Goal: Task Accomplishment & Management: Use online tool/utility

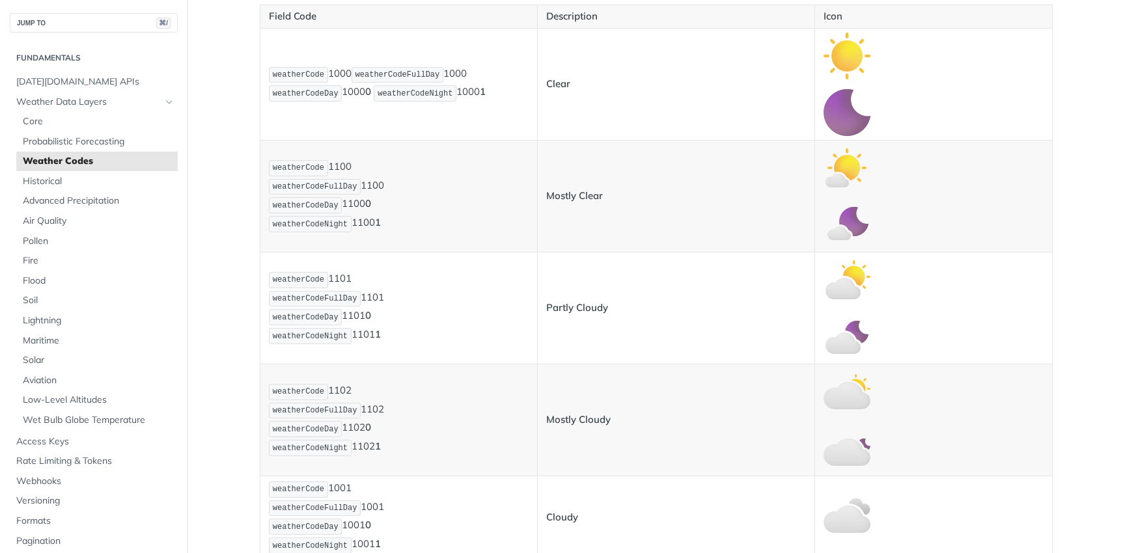
scroll to position [591, 0]
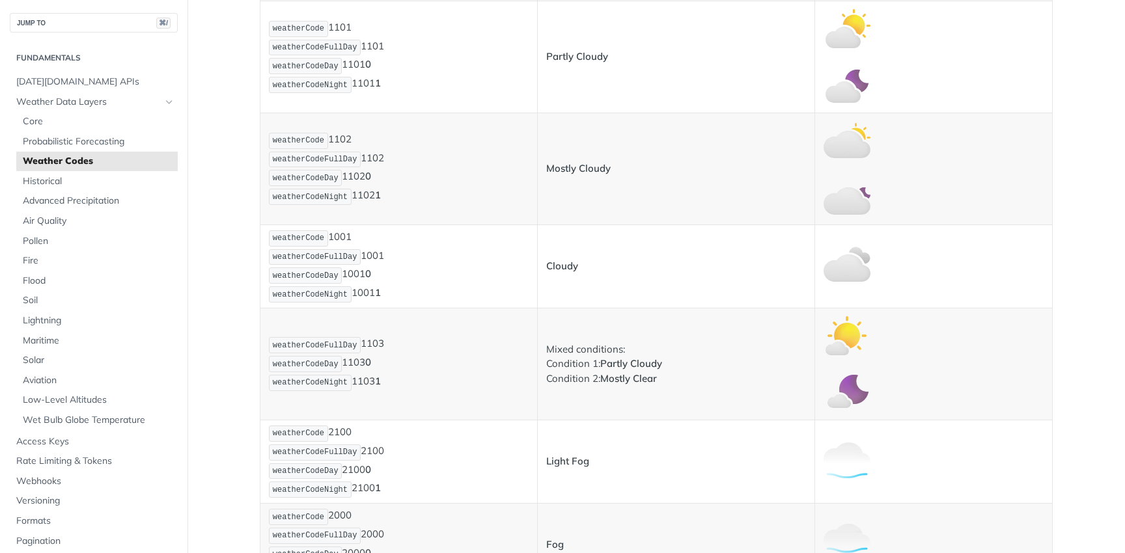
click at [449, 312] on td "weatherCodeFullDay 1103 weatherCodeDay 1103 0 weatherCodeNight 1103 1" at bounding box center [398, 365] width 277 height 112
click at [673, 186] on td "Mostly Cloudy" at bounding box center [675, 169] width 277 height 112
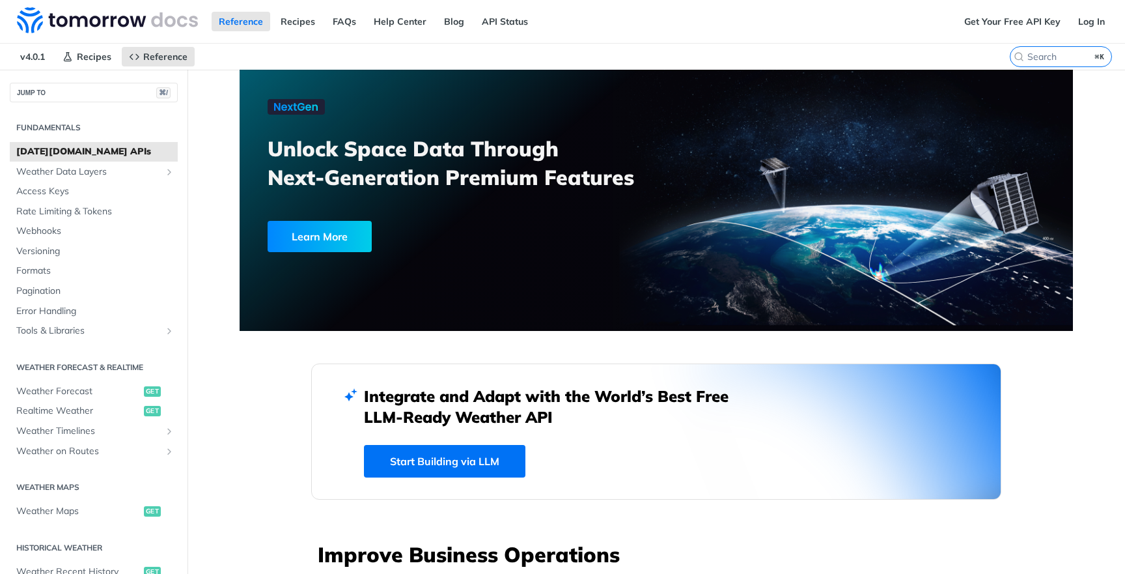
click at [128, 350] on div "Fundamentals [DATE][DOMAIN_NAME] APIs Weather Data Layers Core Probabilistic Fo…" at bounding box center [93, 518] width 187 height 833
click at [98, 441] on link "Weather on Routes" at bounding box center [94, 451] width 168 height 20
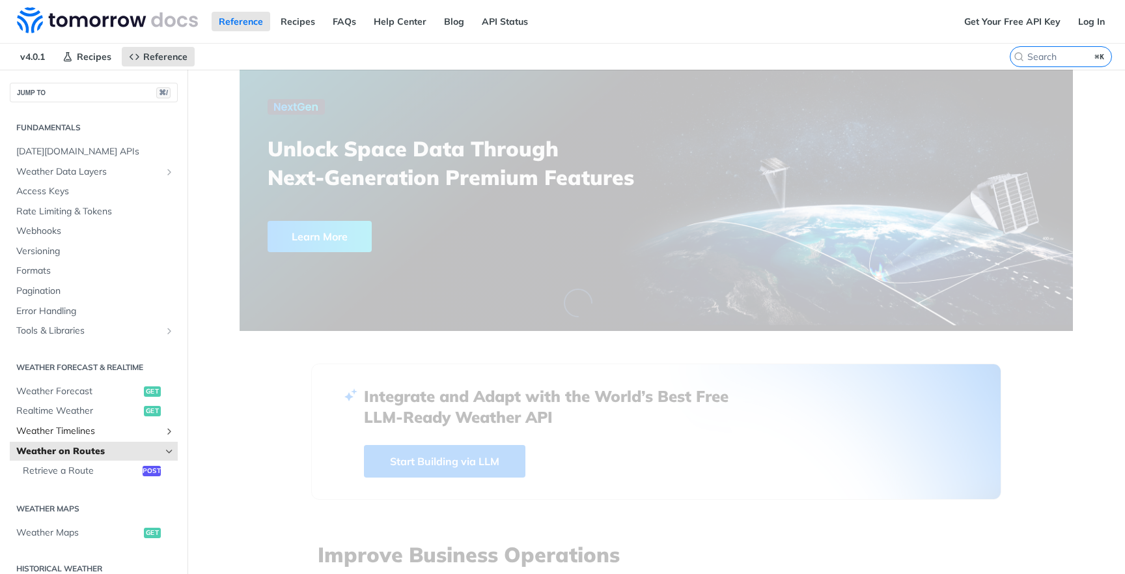
click at [110, 424] on span "Weather Timelines" at bounding box center [88, 430] width 145 height 13
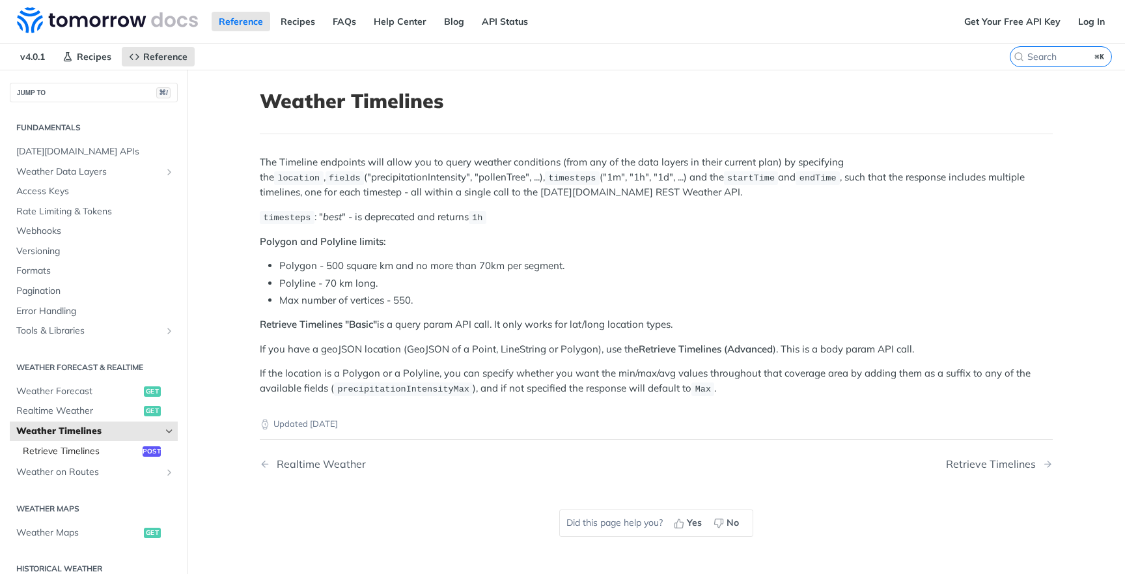
click at [118, 445] on span "Retrieve Timelines" at bounding box center [81, 451] width 117 height 13
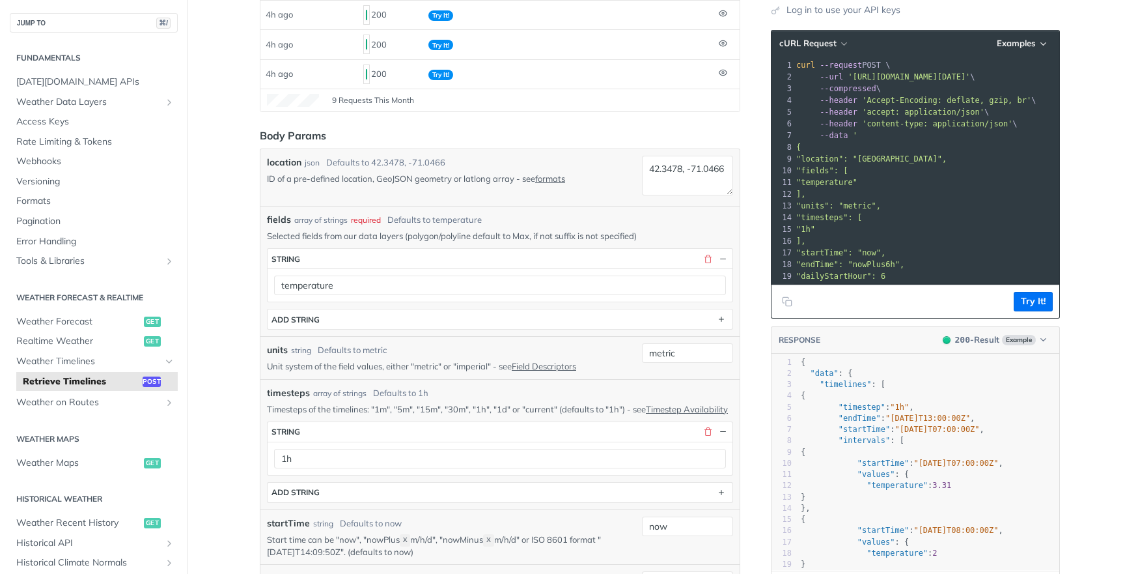
scroll to position [297, 0]
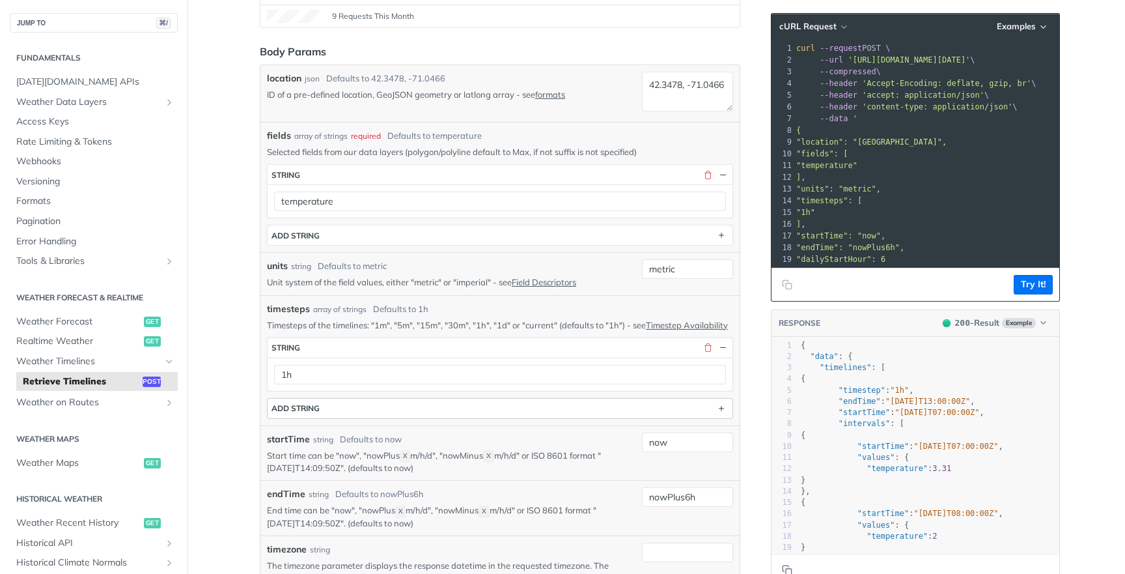
click at [380, 418] on button "ADD string" at bounding box center [500, 408] width 465 height 20
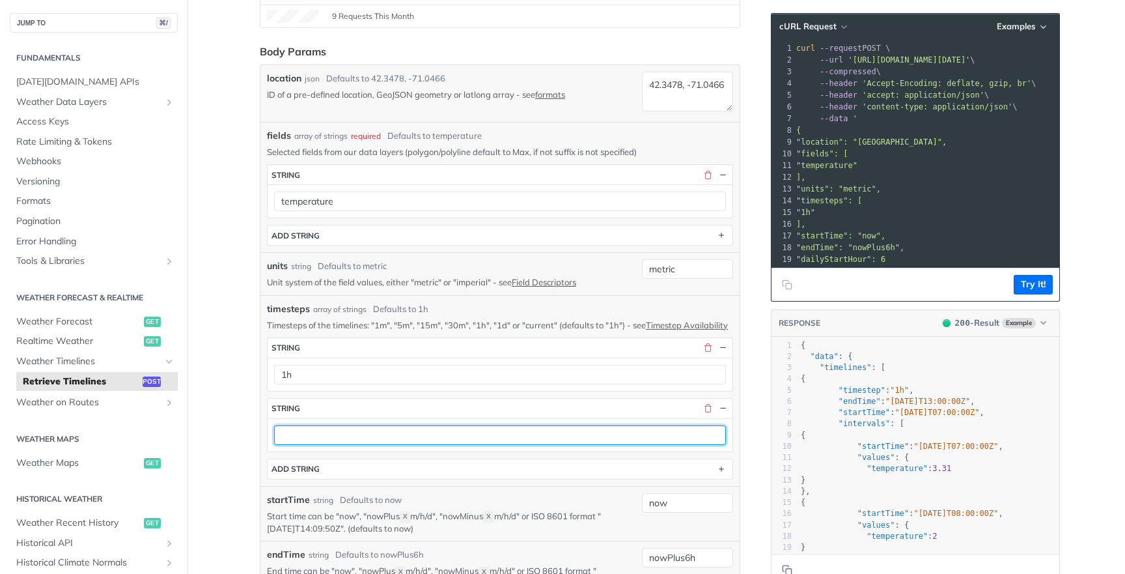
click at [378, 440] on input "text" at bounding box center [500, 435] width 452 height 20
type input "1d"
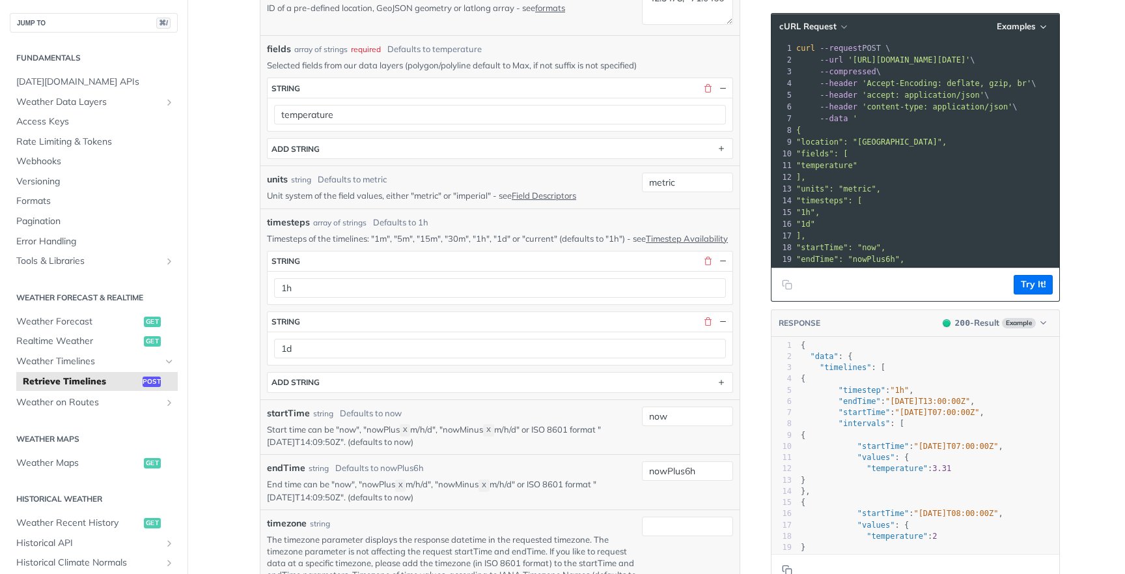
scroll to position [512, 0]
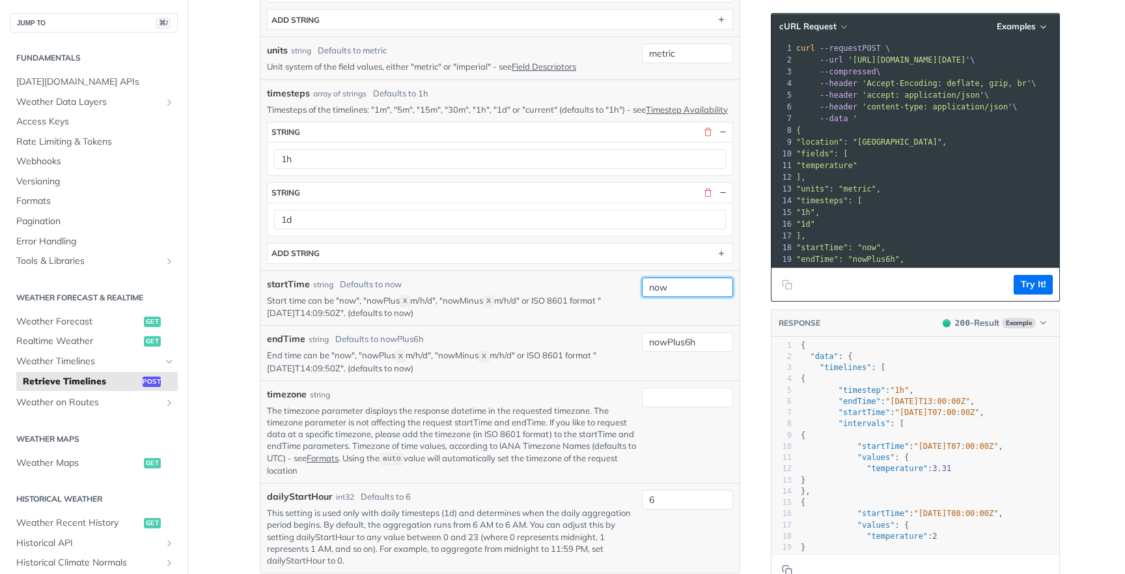
drag, startPoint x: 684, startPoint y: 298, endPoint x: 629, endPoint y: 298, distance: 54.7
click at [631, 298] on div "startTime string Defaults to now Start time can be "now", "nowPlus X m/h/d", "n…" at bounding box center [500, 298] width 466 height 42
click at [726, 297] on input "now" at bounding box center [687, 287] width 91 height 20
click at [872, 209] on pre ""1h"," at bounding box center [1016, 212] width 444 height 12
drag, startPoint x: 686, startPoint y: 303, endPoint x: 639, endPoint y: 303, distance: 46.9
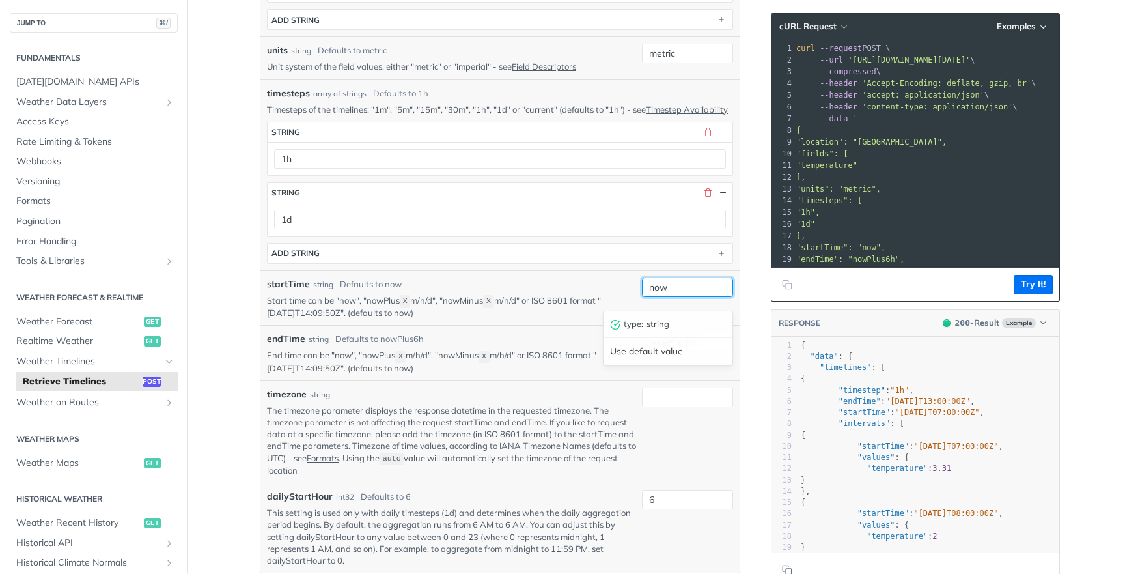
click at [639, 303] on div "startTime string Defaults to now Start time can be "now", "nowPlus X m/h/d", "n…" at bounding box center [500, 298] width 466 height 42
click at [702, 297] on input "now" at bounding box center [687, 287] width 91 height 20
click at [696, 352] on input "nowPlus6h" at bounding box center [687, 342] width 91 height 20
type input "nowPlus120h"
click at [691, 297] on input "now" at bounding box center [687, 287] width 91 height 20
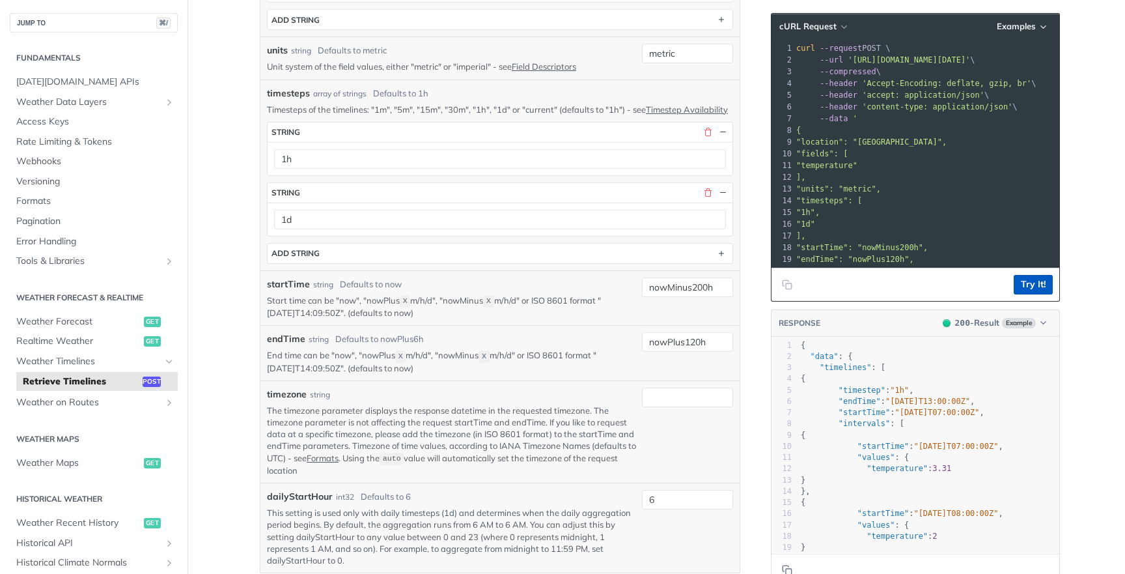
click at [1039, 290] on button "Try It!" at bounding box center [1033, 285] width 39 height 20
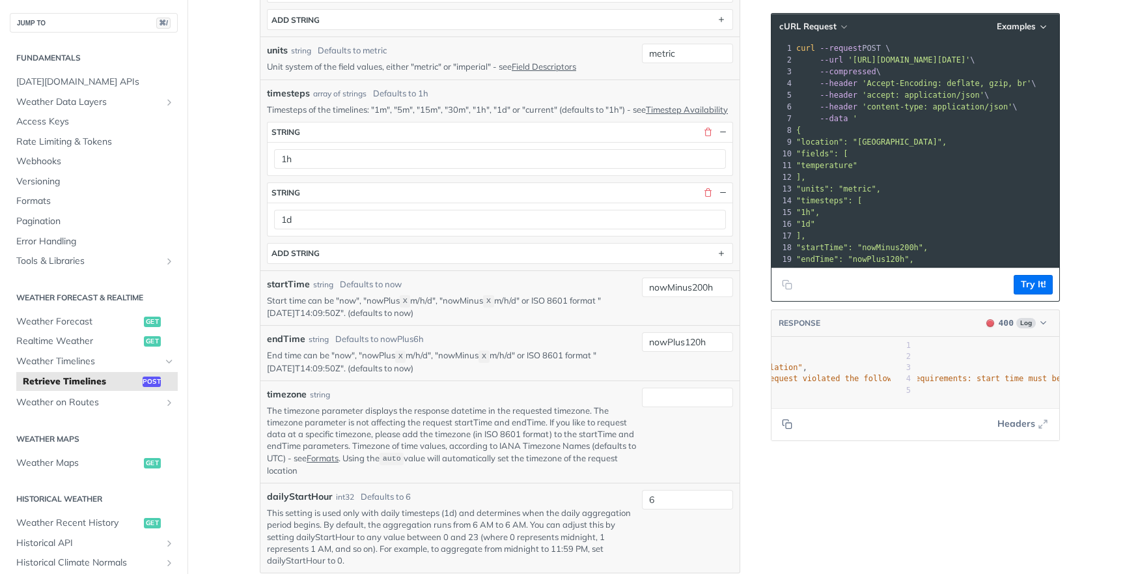
scroll to position [0, 270]
click at [704, 297] on input "nowMinus200h" at bounding box center [687, 287] width 91 height 20
type input "nowMinus150h"
click at [602, 355] on div at bounding box center [588, 388] width 27 height 102
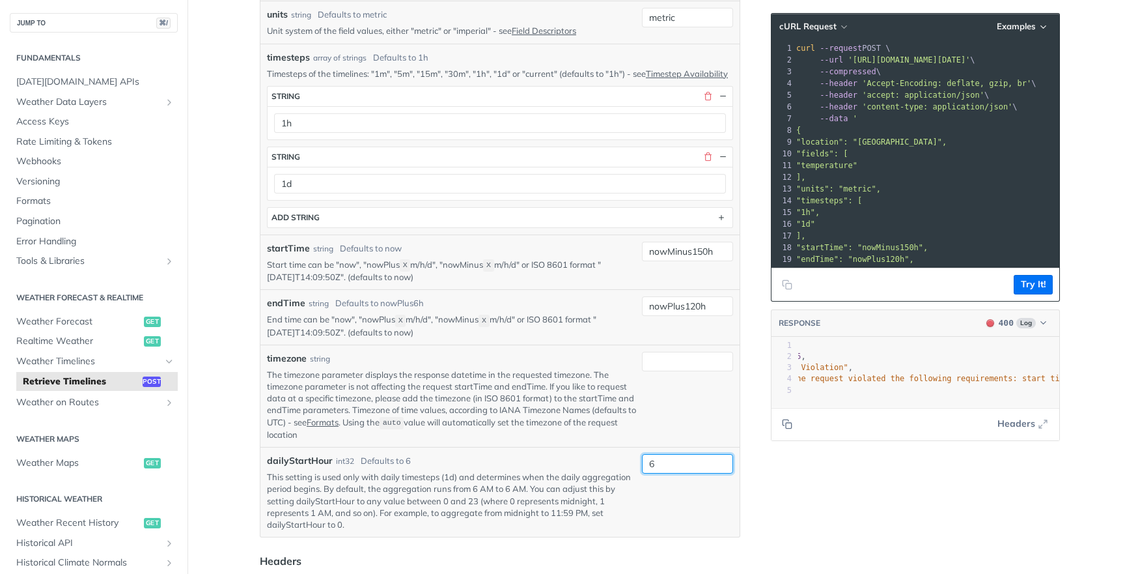
click at [658, 462] on div "6" at bounding box center [687, 464] width 91 height 20
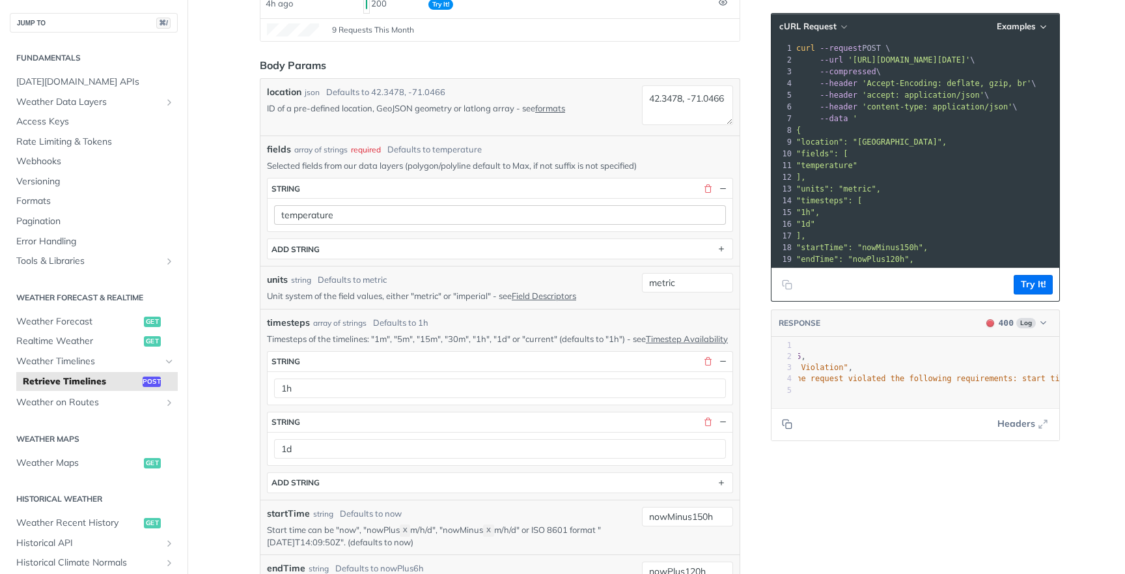
scroll to position [247, 0]
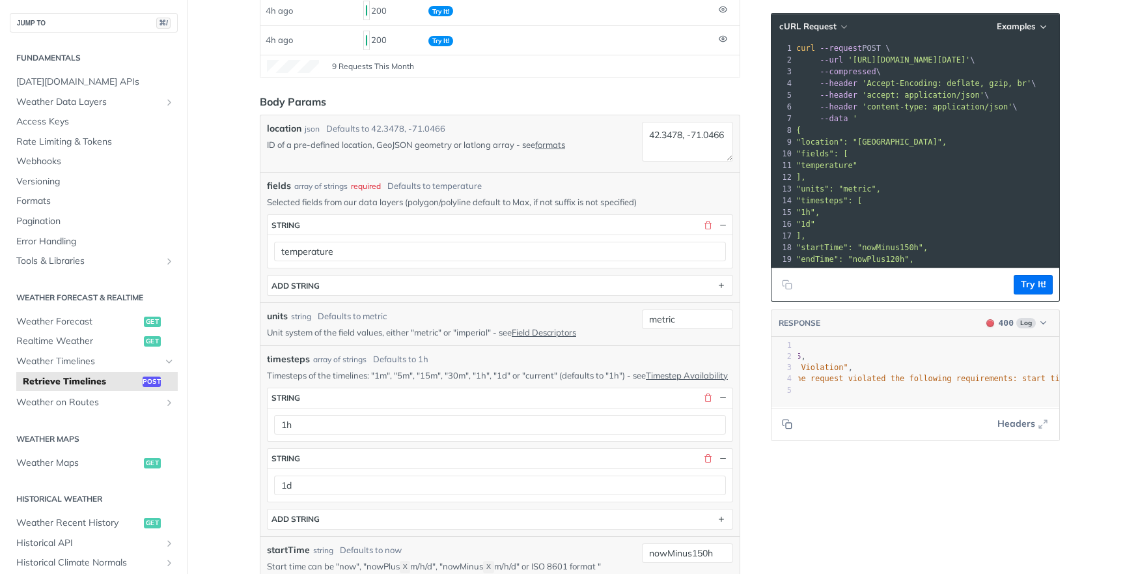
type input "0"
drag, startPoint x: 651, startPoint y: 148, endPoint x: 721, endPoint y: 148, distance: 69.7
click at [720, 148] on textarea "42.3478, -71.0466" at bounding box center [687, 142] width 91 height 40
type textarea "42.3478, 0.6847382"
click at [1018, 288] on button "Try It!" at bounding box center [1033, 285] width 39 height 20
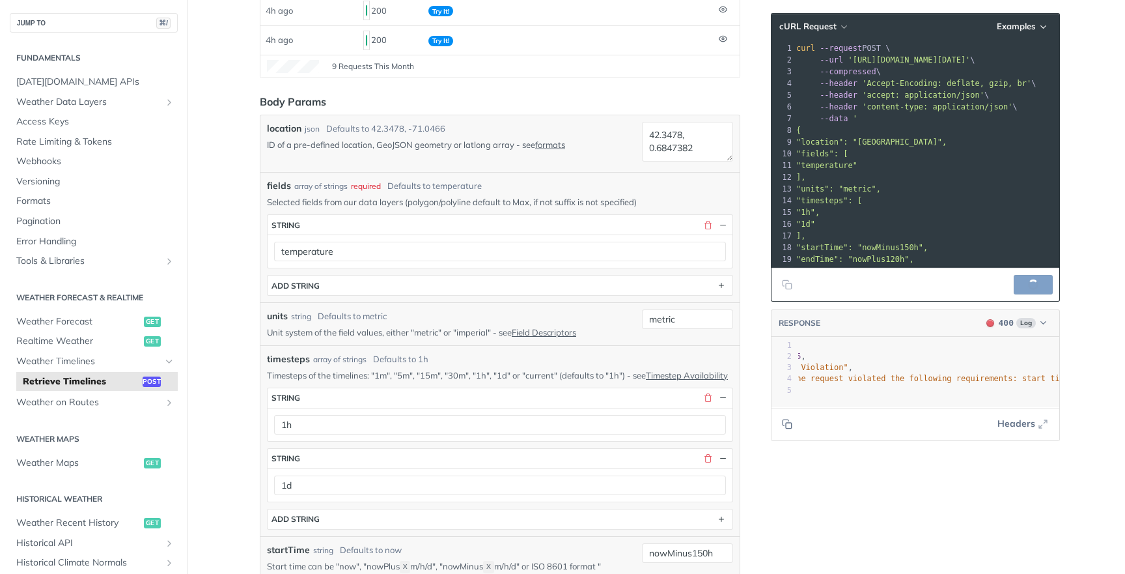
scroll to position [0, 0]
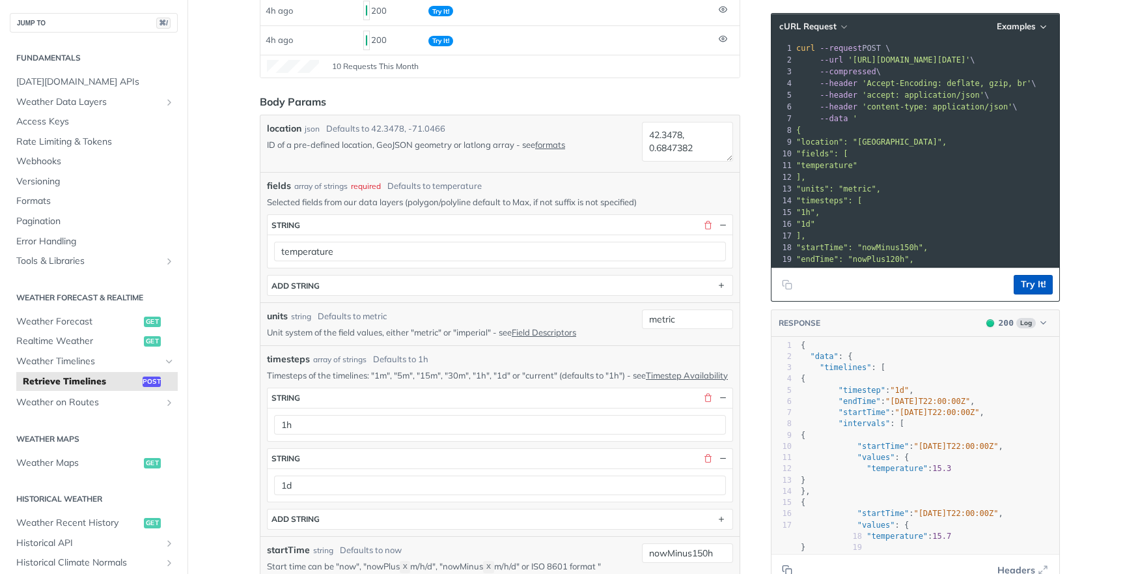
click at [1031, 291] on button "Try It!" at bounding box center [1033, 285] width 39 height 20
click at [1038, 279] on button "Try It!" at bounding box center [1033, 285] width 39 height 20
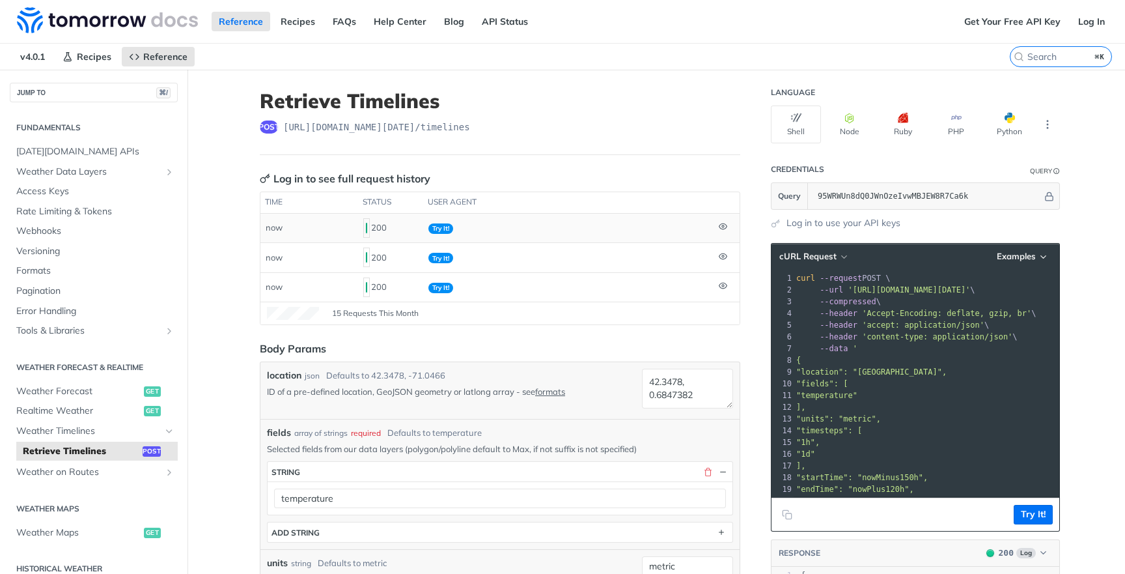
click at [508, 232] on td "Try It!" at bounding box center [568, 228] width 290 height 29
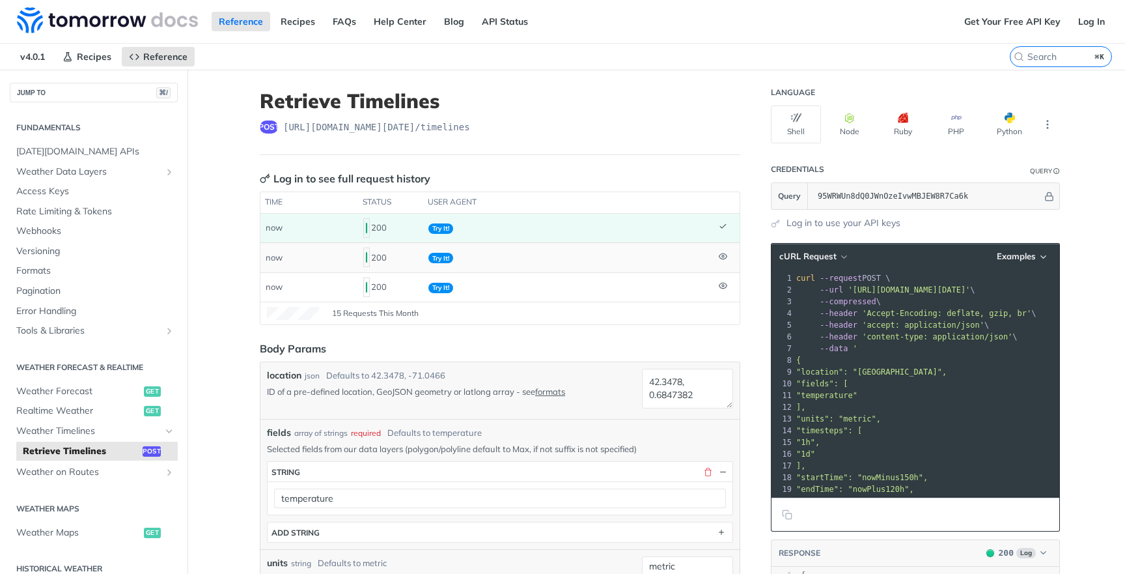
click at [704, 255] on td "Try It!" at bounding box center [568, 256] width 290 height 29
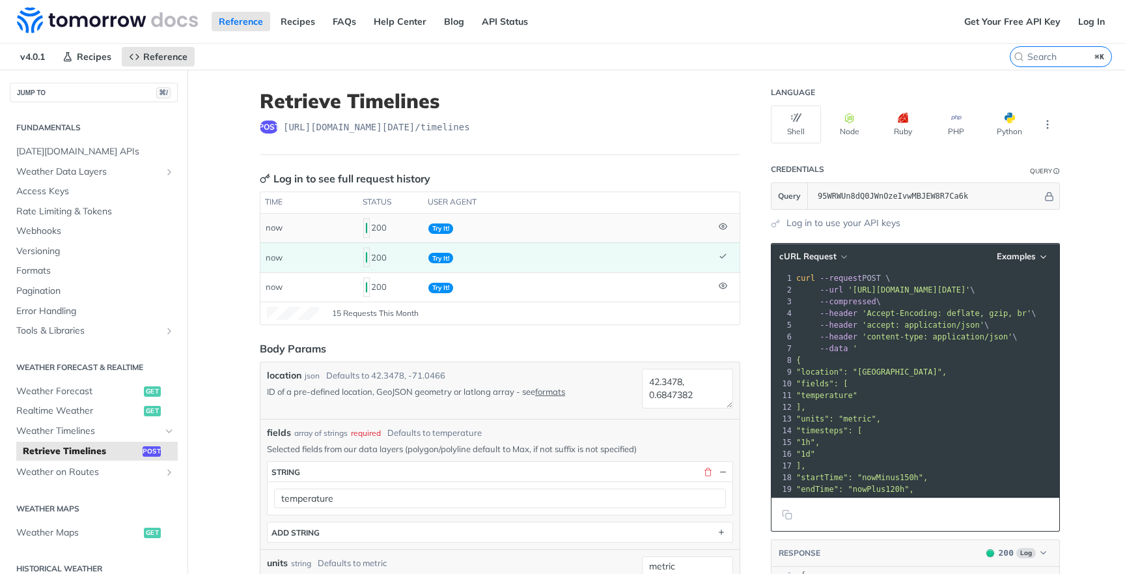
click at [714, 224] on td at bounding box center [727, 228] width 26 height 29
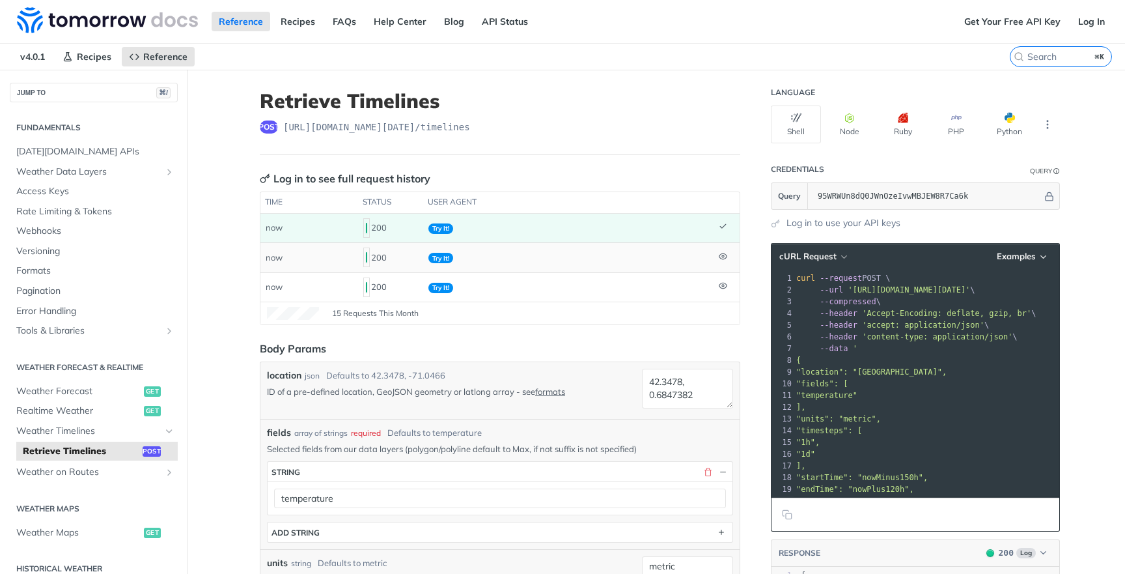
click at [674, 267] on td "Try It!" at bounding box center [568, 256] width 290 height 29
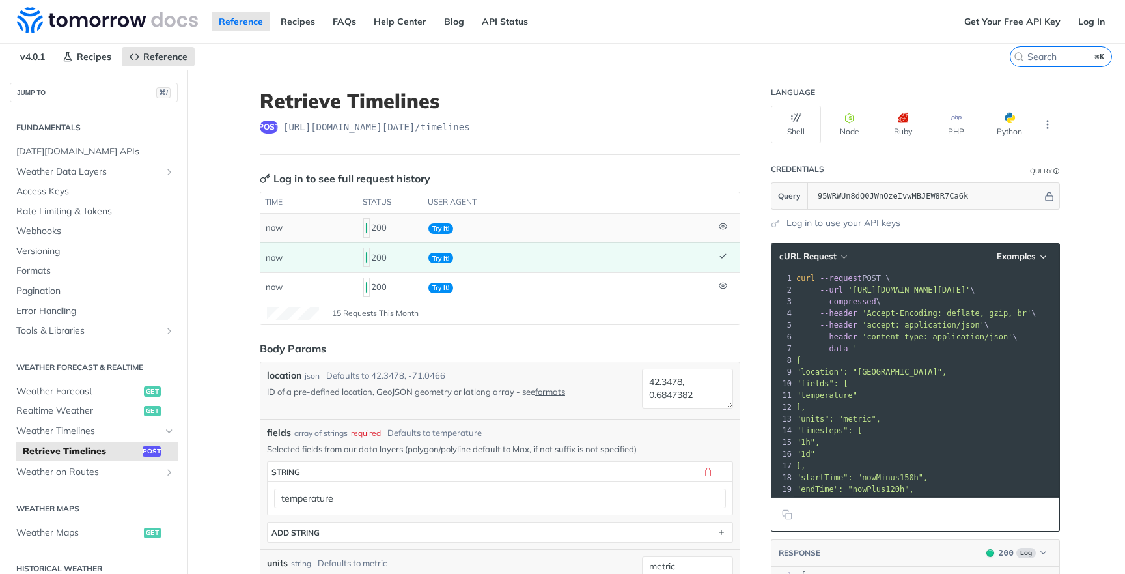
click at [701, 236] on td "Try It!" at bounding box center [568, 228] width 290 height 29
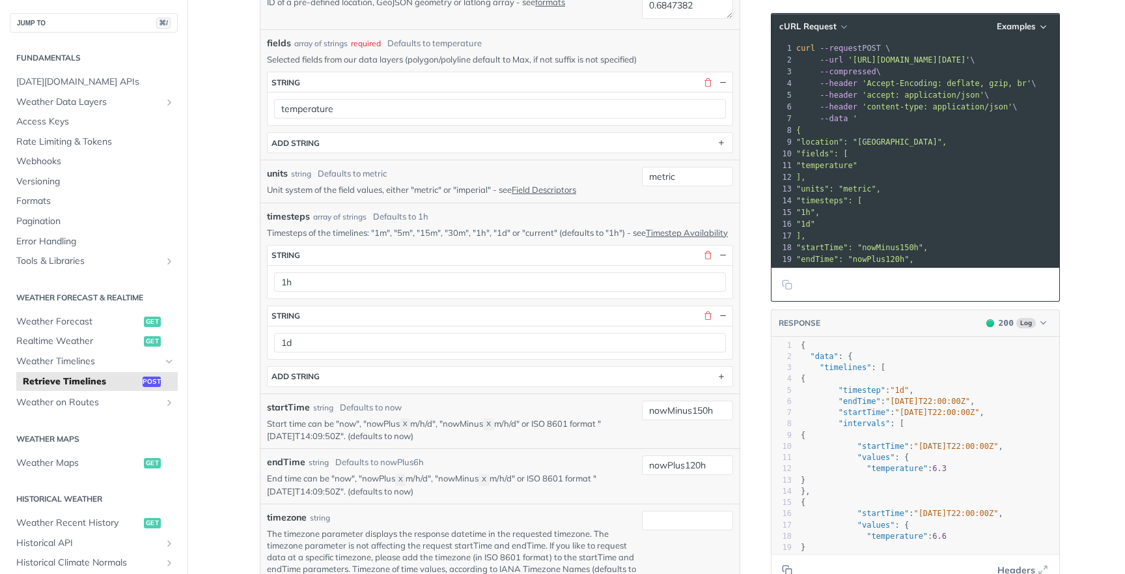
scroll to position [408, 0]
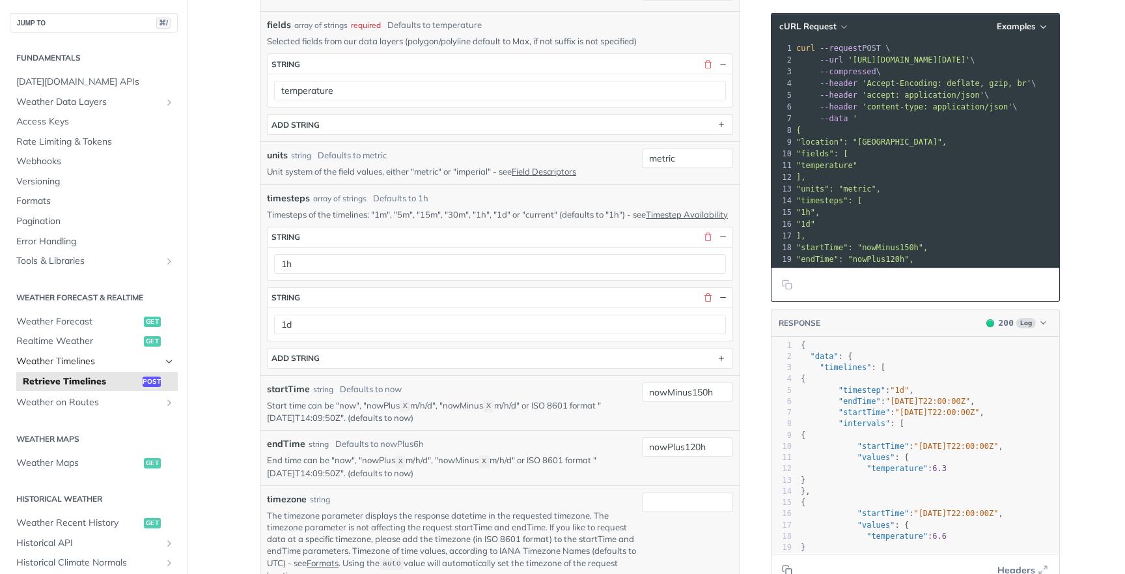
click at [109, 359] on span "Weather Timelines" at bounding box center [88, 361] width 145 height 13
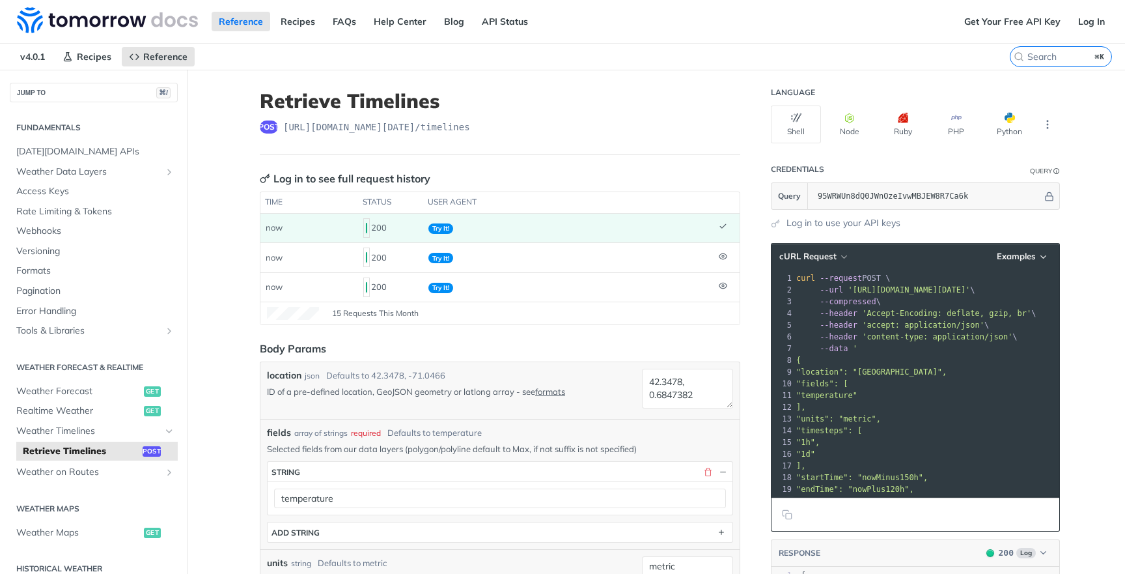
scroll to position [0, 0]
click at [740, 242] on div "time status user agent now 200 Try It! now 200 Try It! now 200 Try It! 15 Reque…" at bounding box center [500, 257] width 480 height 133
click at [1037, 247] on header "cURL Request Examples" at bounding box center [915, 256] width 288 height 26
click at [1019, 264] on header "cURL Request Examples" at bounding box center [915, 256] width 288 height 26
click at [1026, 262] on button "Examples" at bounding box center [1022, 256] width 61 height 13
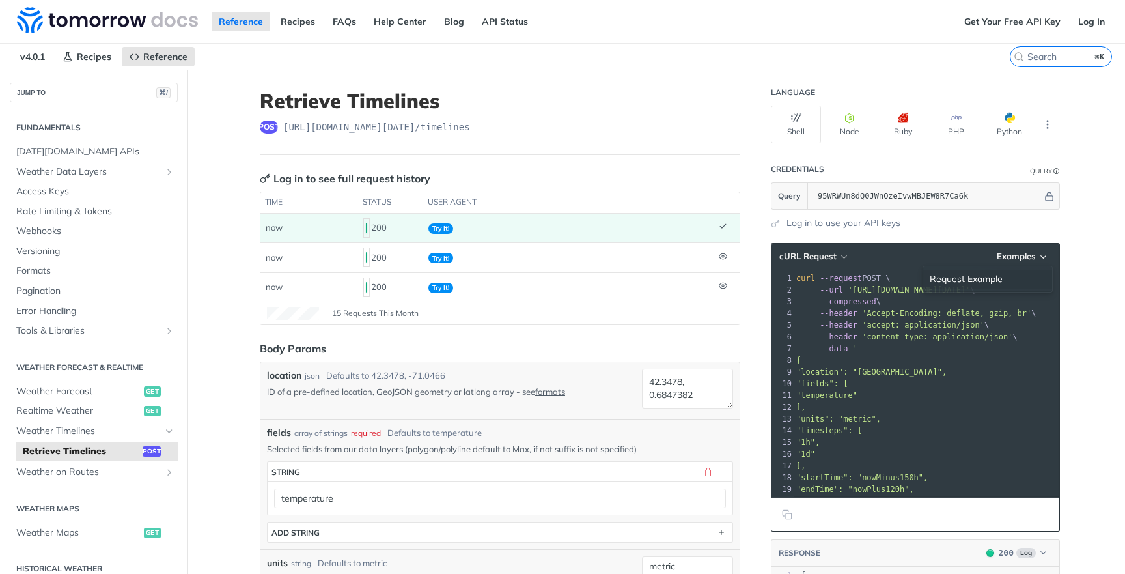
click at [972, 279] on div "Request Example" at bounding box center [987, 279] width 129 height 19
type input "string"
type input "now"
type input "nowPlus6h"
type input "string"
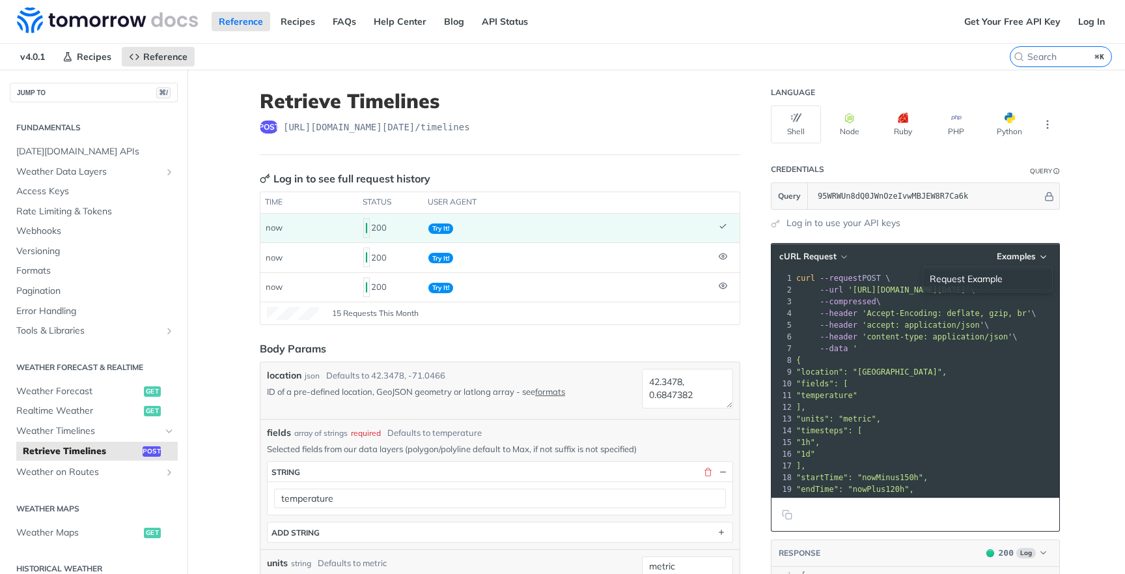
type input "6"
type textarea "42.3478, -71.0466"
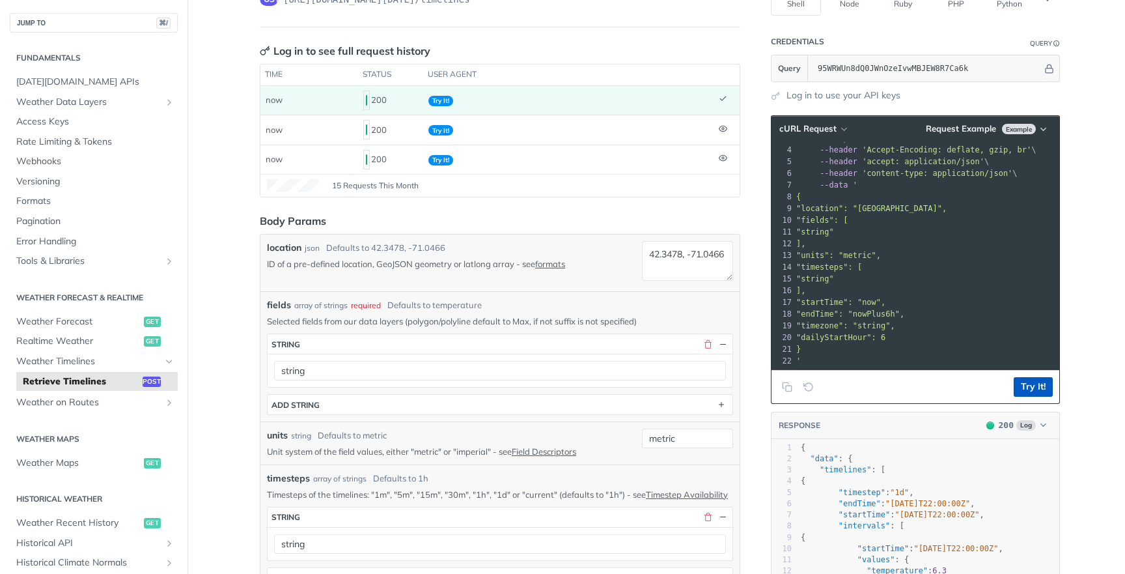
scroll to position [326, 0]
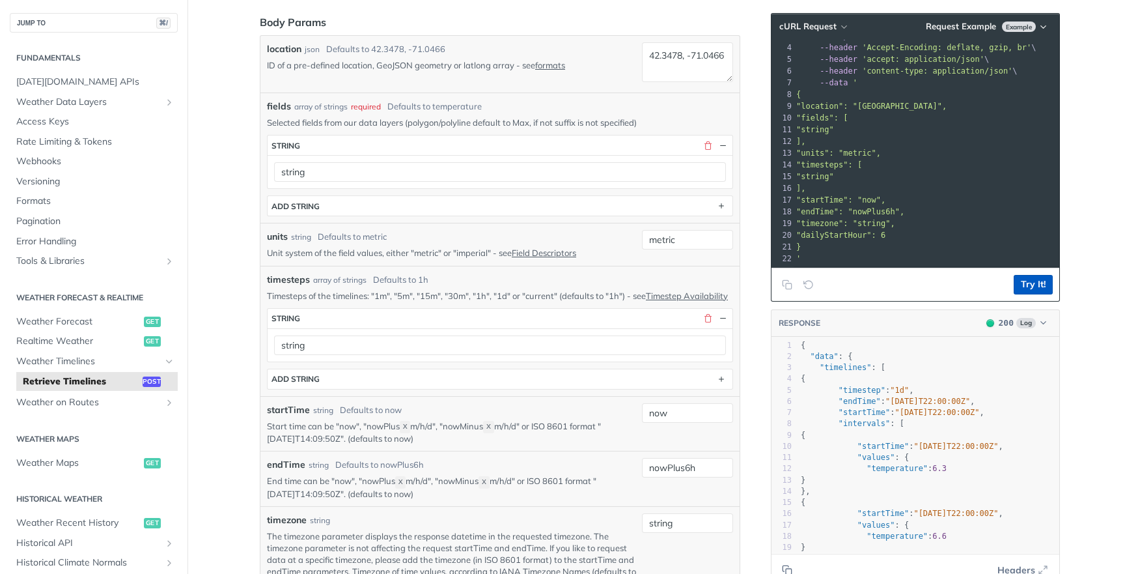
click at [1038, 283] on button "Try It!" at bounding box center [1033, 285] width 39 height 20
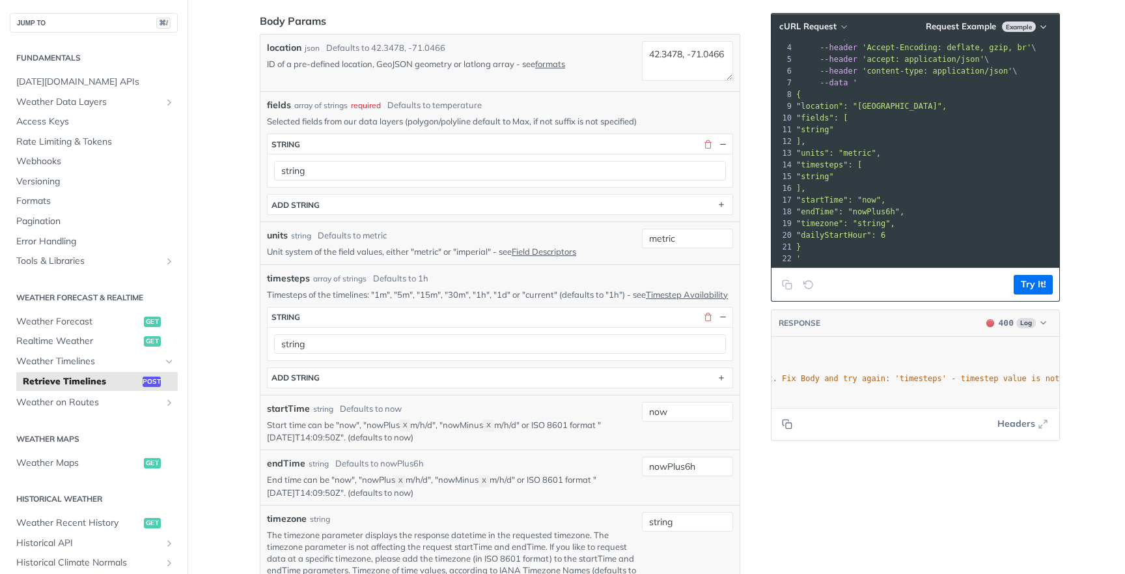
scroll to position [0, 480]
click at [1038, 277] on button "Try It!" at bounding box center [1033, 285] width 39 height 20
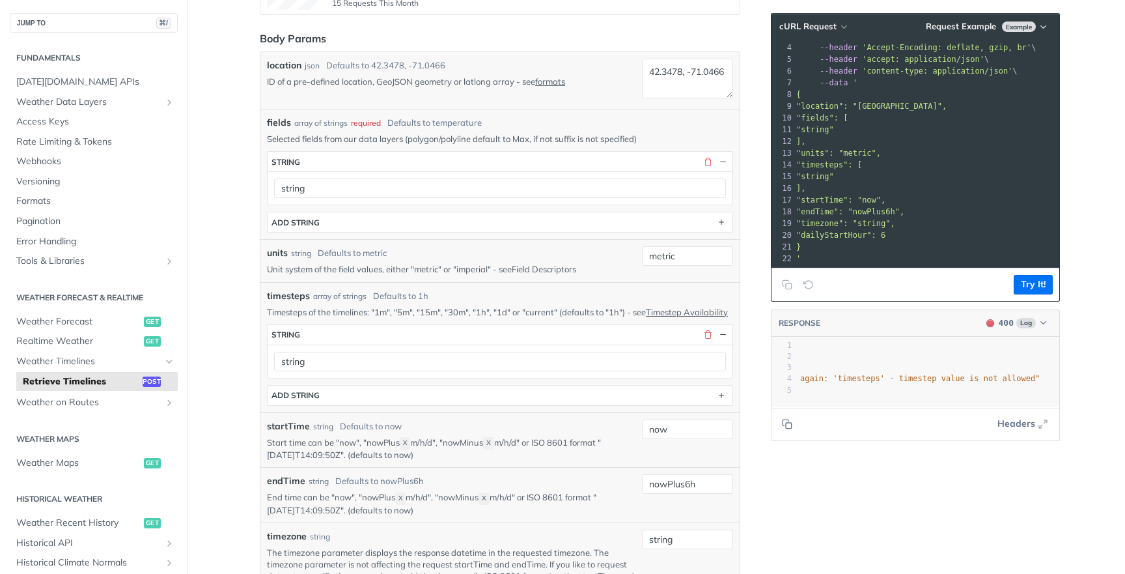
scroll to position [305, 0]
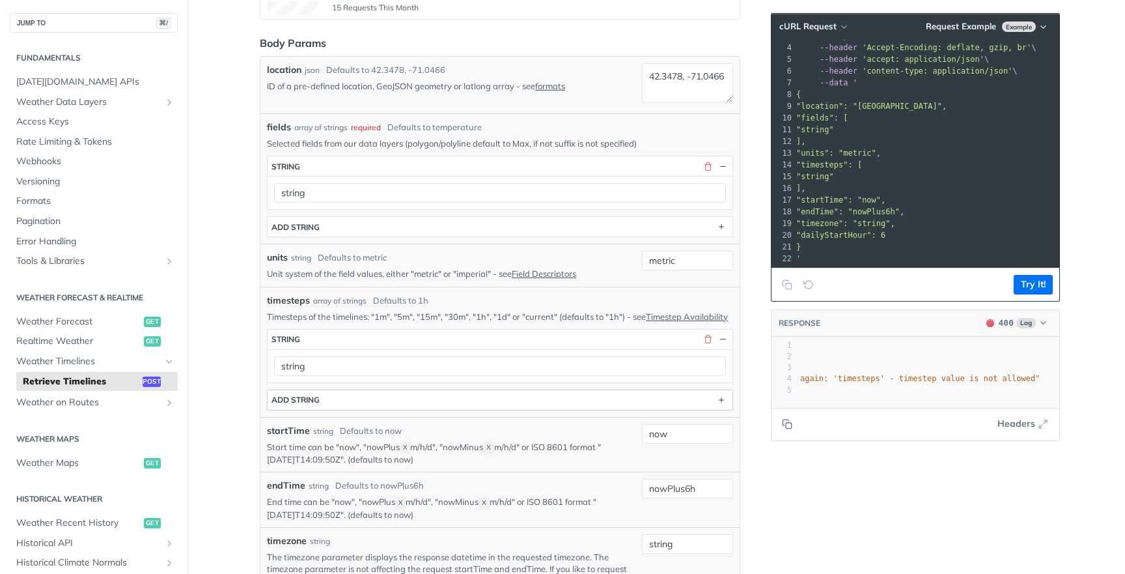
click at [582, 407] on button "ADD string" at bounding box center [500, 400] width 465 height 20
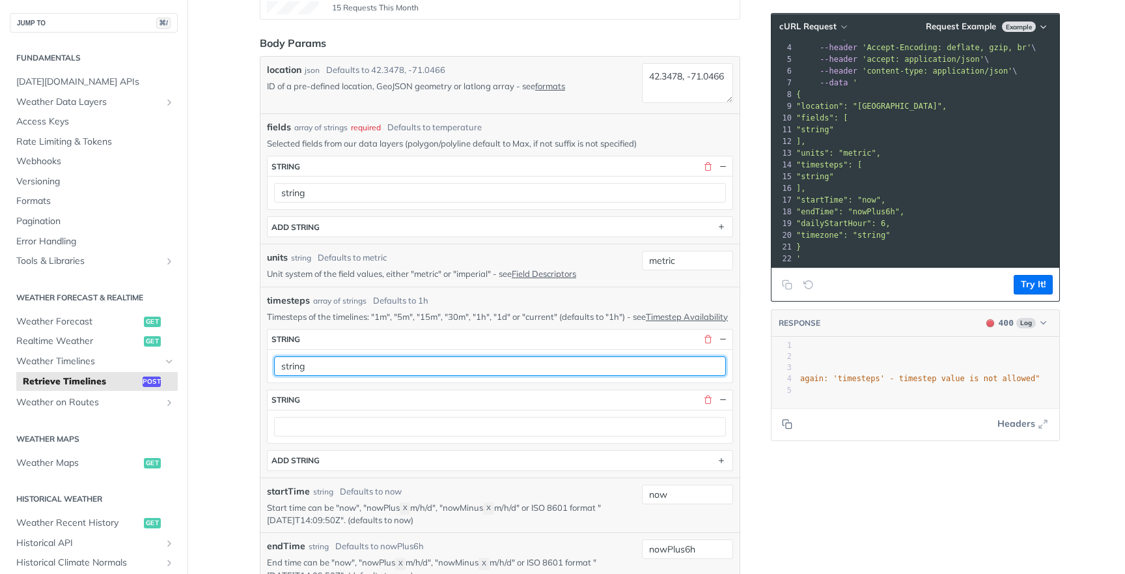
click at [512, 376] on input "string" at bounding box center [500, 366] width 452 height 20
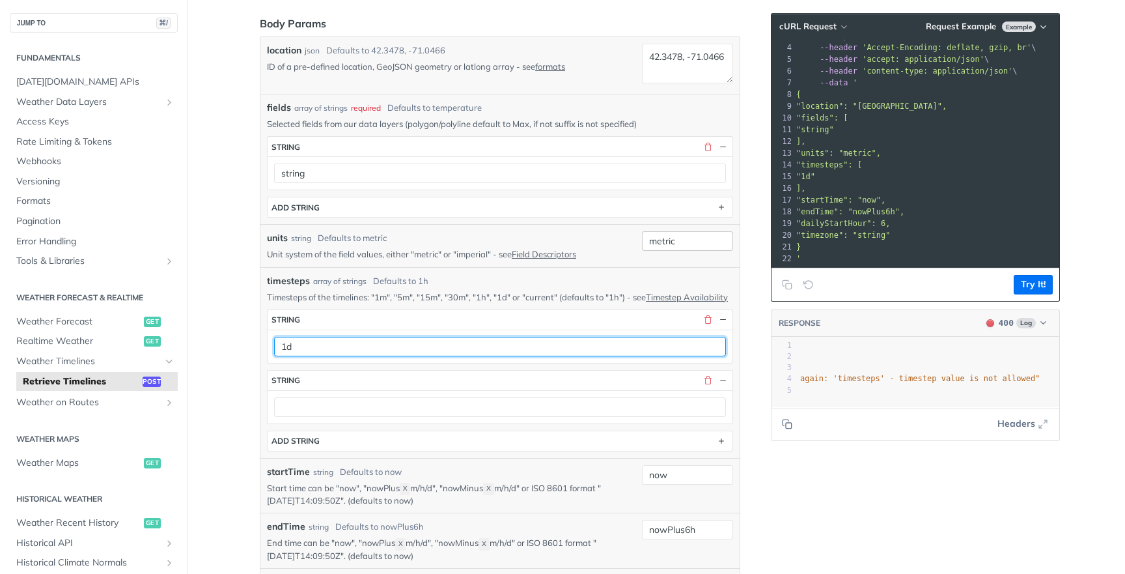
scroll to position [337, 0]
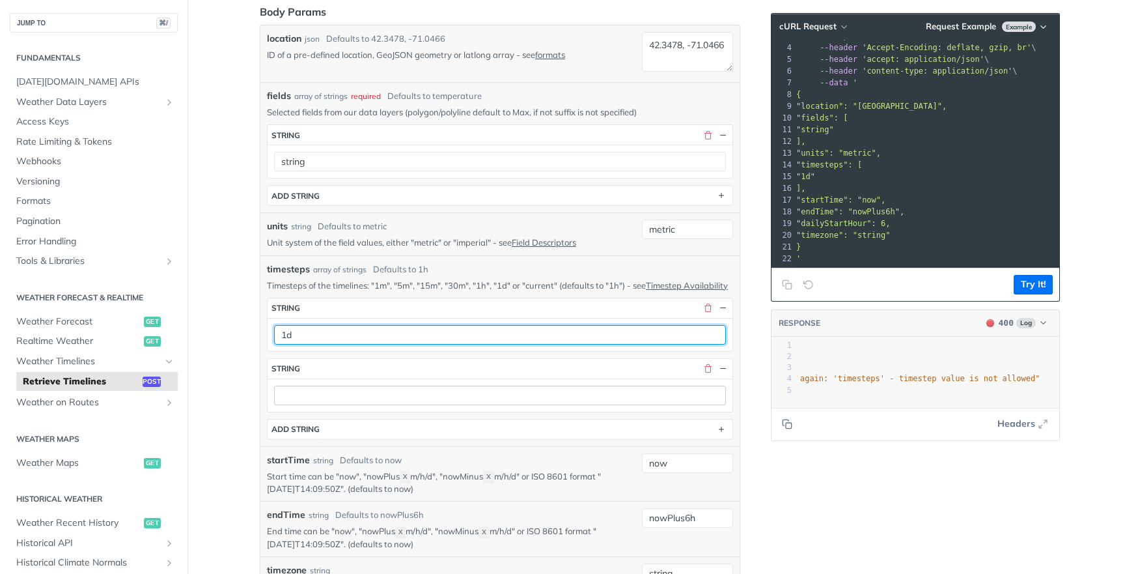
type input "1d"
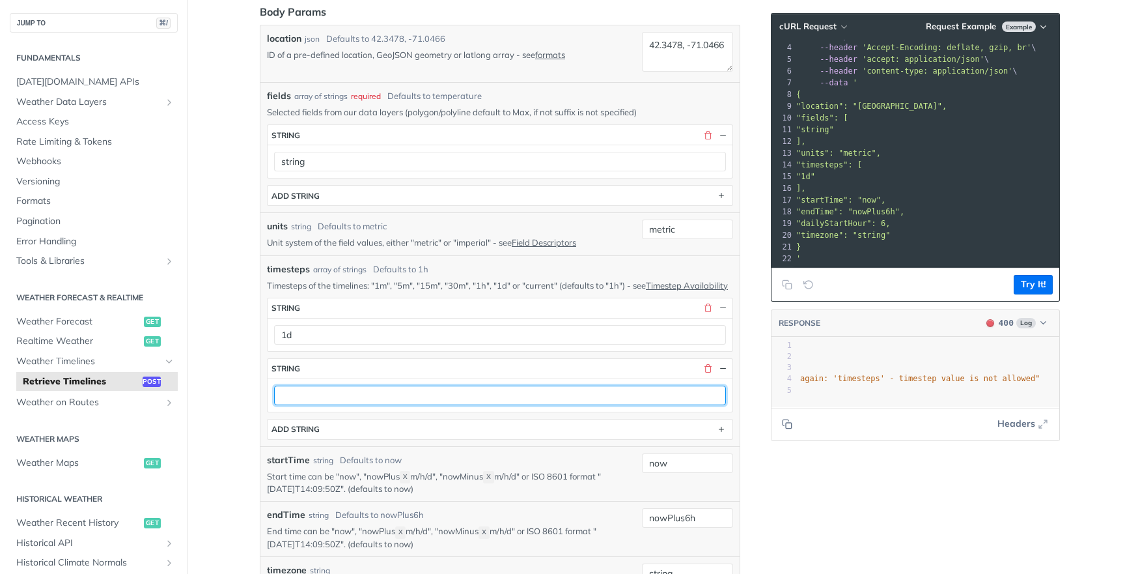
click at [459, 399] on input "text" at bounding box center [500, 395] width 452 height 20
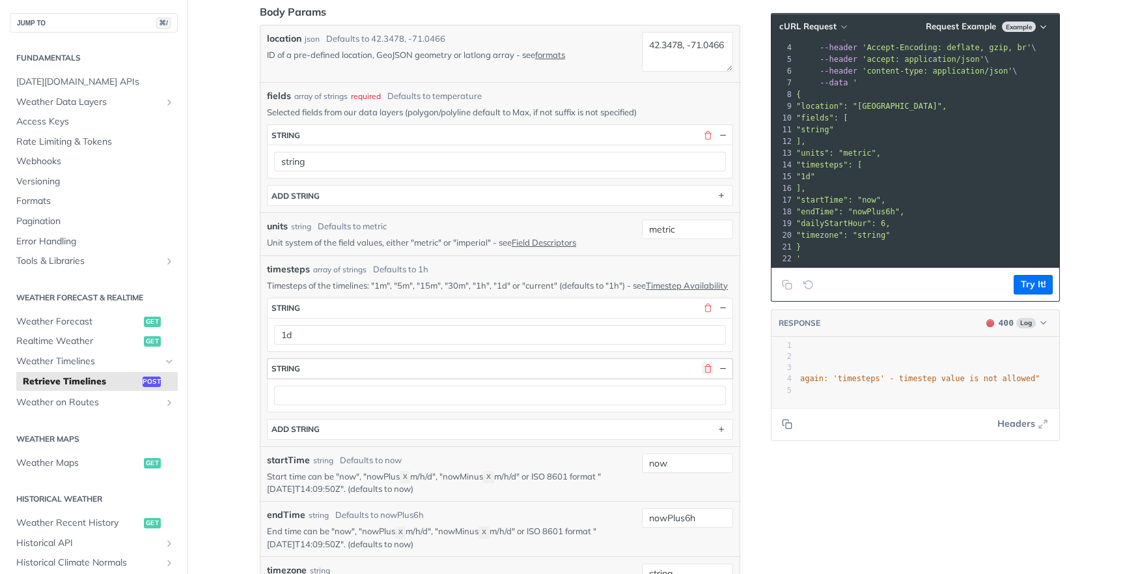
click at [706, 374] on button "button" at bounding box center [708, 369] width 12 height 12
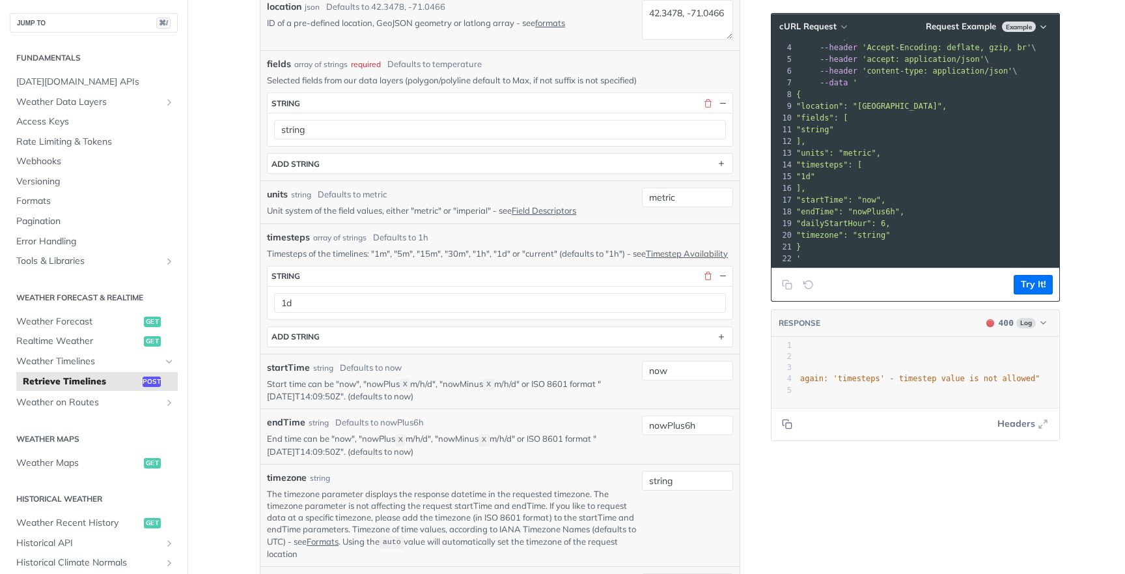
scroll to position [391, 0]
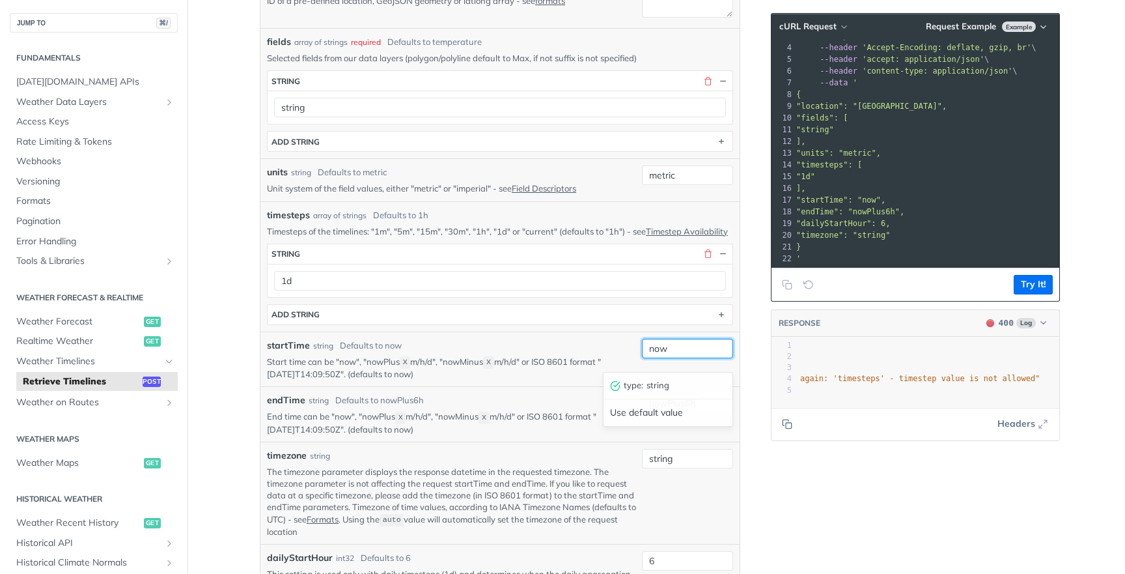
click at [690, 358] on input "now" at bounding box center [687, 349] width 91 height 20
type input "nowMinus150h"
click at [742, 395] on article "Retrieve Timelines post https://api.tomorrow.io/v4 /timelines Log in to see ful…" at bounding box center [500, 528] width 521 height 1698
click at [705, 413] on input "nowPlus6h" at bounding box center [687, 403] width 91 height 20
type input "nowPlus100h"
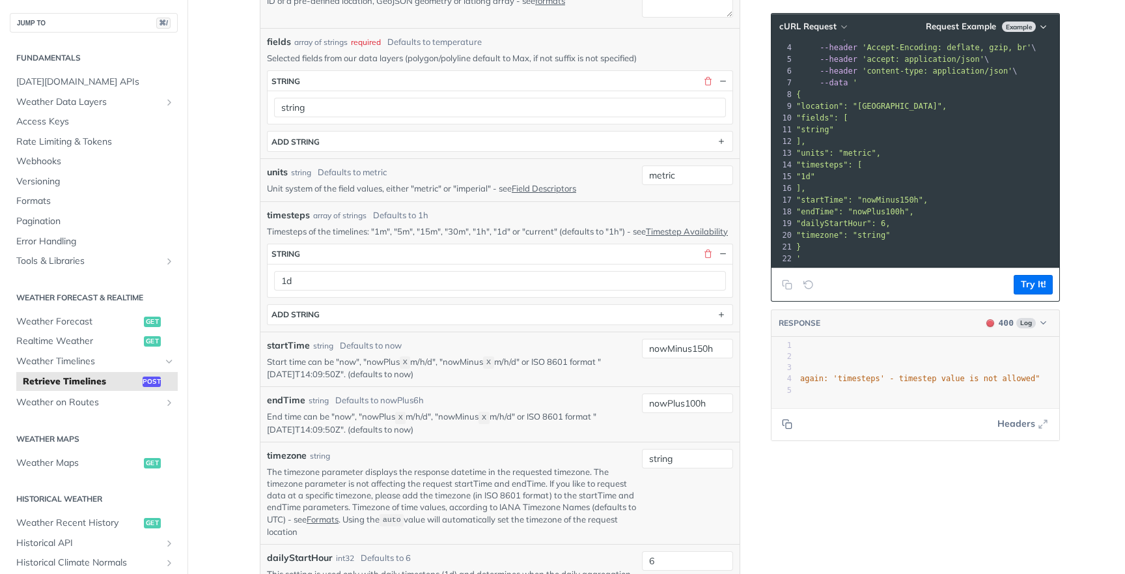
click at [771, 355] on div "RESPONSE 400 Log xxxxxxxxxx 55 5 1718 905 1718 905 1718 5 } 1 { 2 "code" : 4000…" at bounding box center [915, 375] width 289 height 132
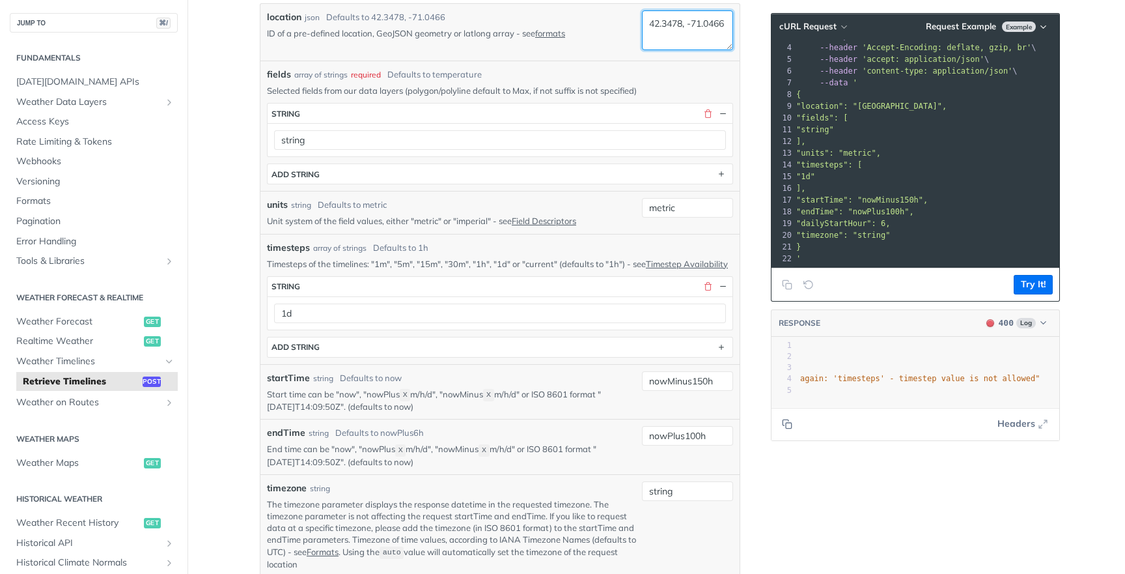
drag, startPoint x: 694, startPoint y: 35, endPoint x: 594, endPoint y: 35, distance: 99.6
click at [594, 35] on div "location json Defaults to 42.3478, -71.0466 ID of a pre-defined location, GeoJS…" at bounding box center [500, 32] width 466 height 44
type textarea "42.3478, 0.674837"
click at [1019, 276] on button "Try It!" at bounding box center [1033, 285] width 39 height 20
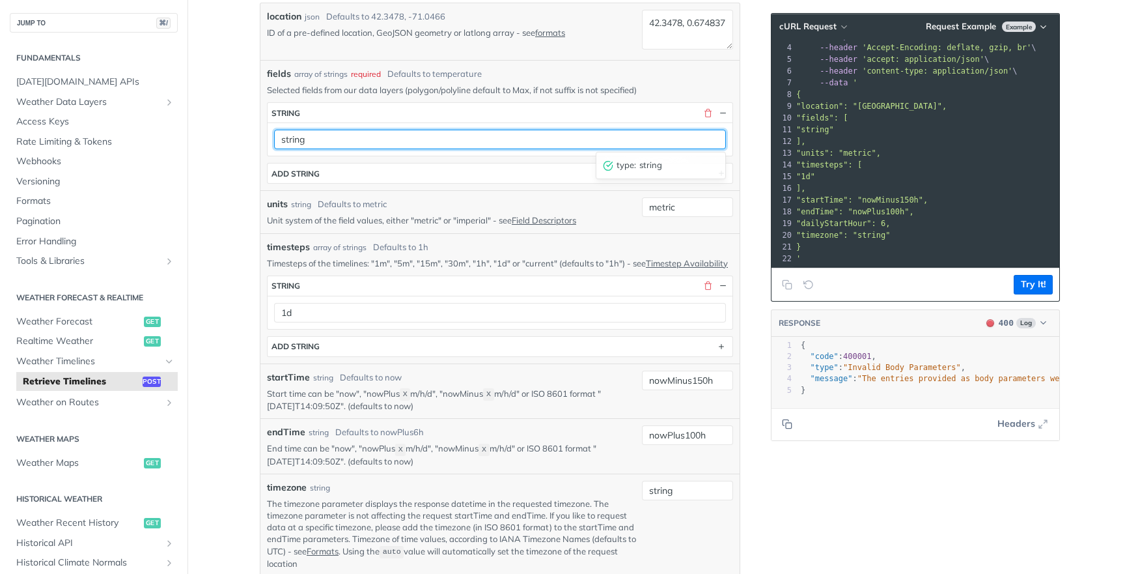
click at [370, 141] on input "string" at bounding box center [500, 140] width 452 height 20
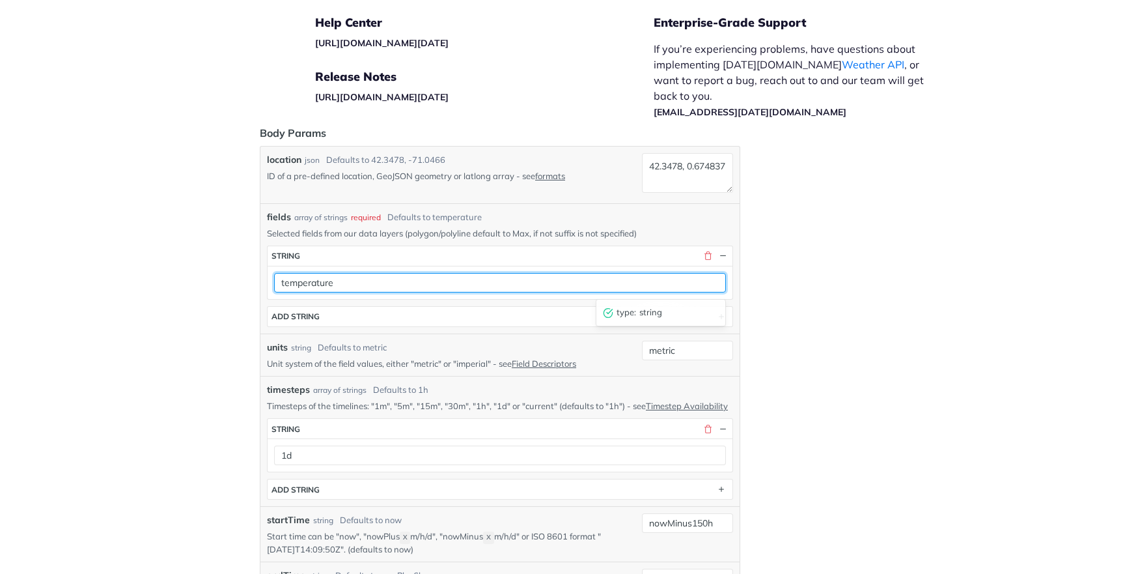
type input "temperature"
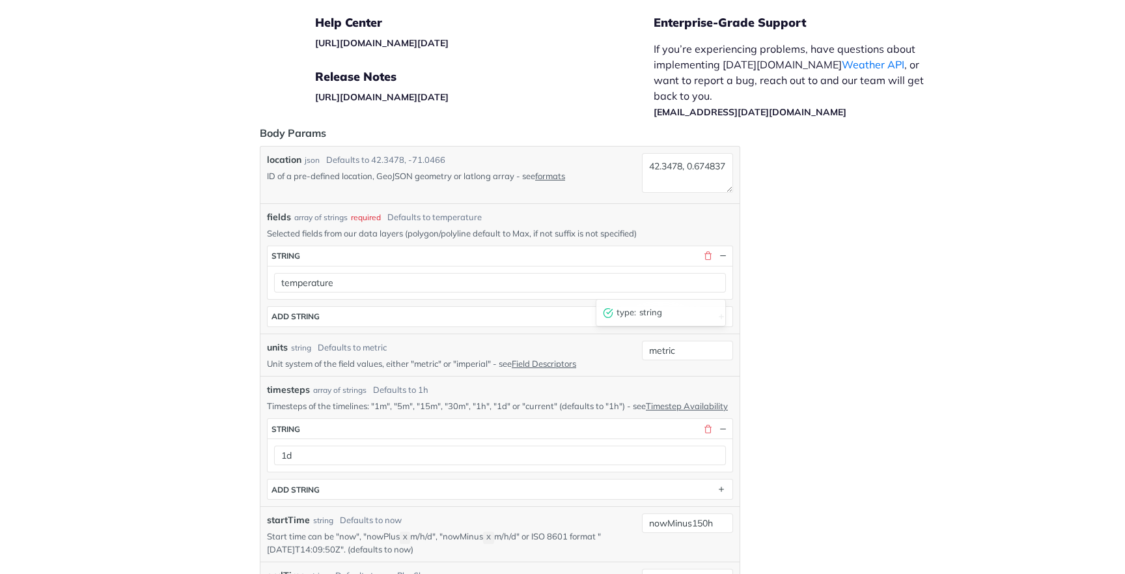
click at [902, 119] on div "Enterprise-Grade Support If you’re experiencing problems, have questions about …" at bounding box center [806, 112] width 305 height 234
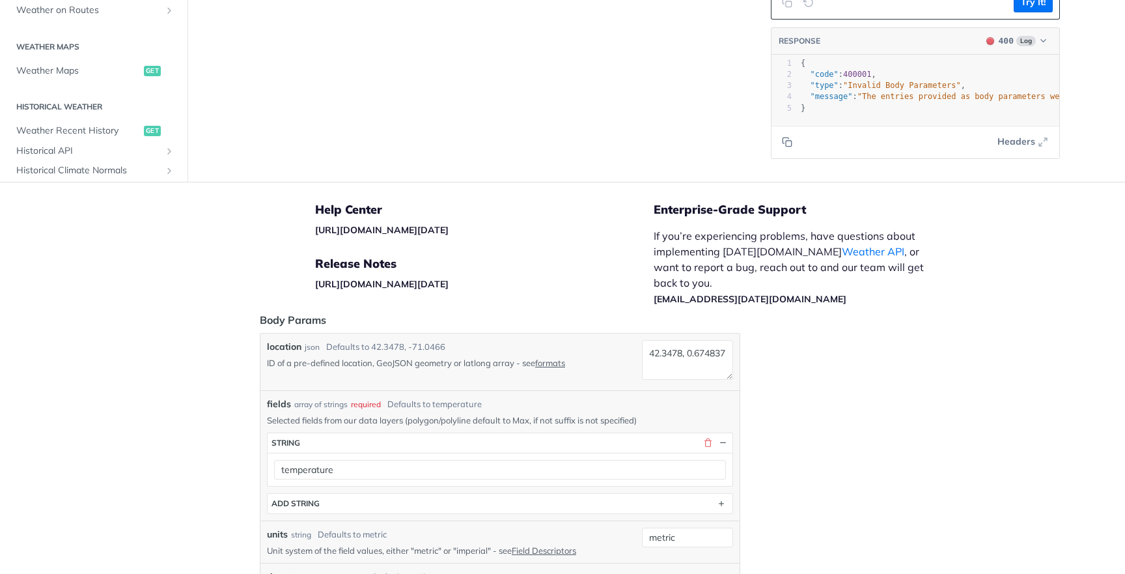
click at [880, 272] on p "If you’re experiencing problems, have questions about implementing Tomorrow.io …" at bounding box center [796, 267] width 284 height 78
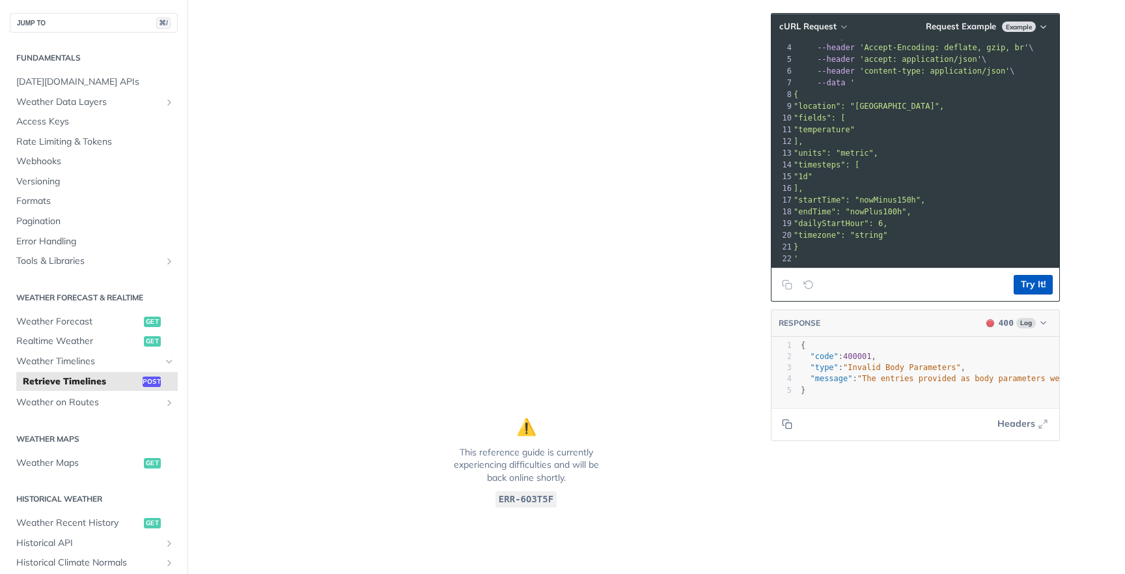
click at [1025, 289] on button "Try It!" at bounding box center [1033, 285] width 39 height 20
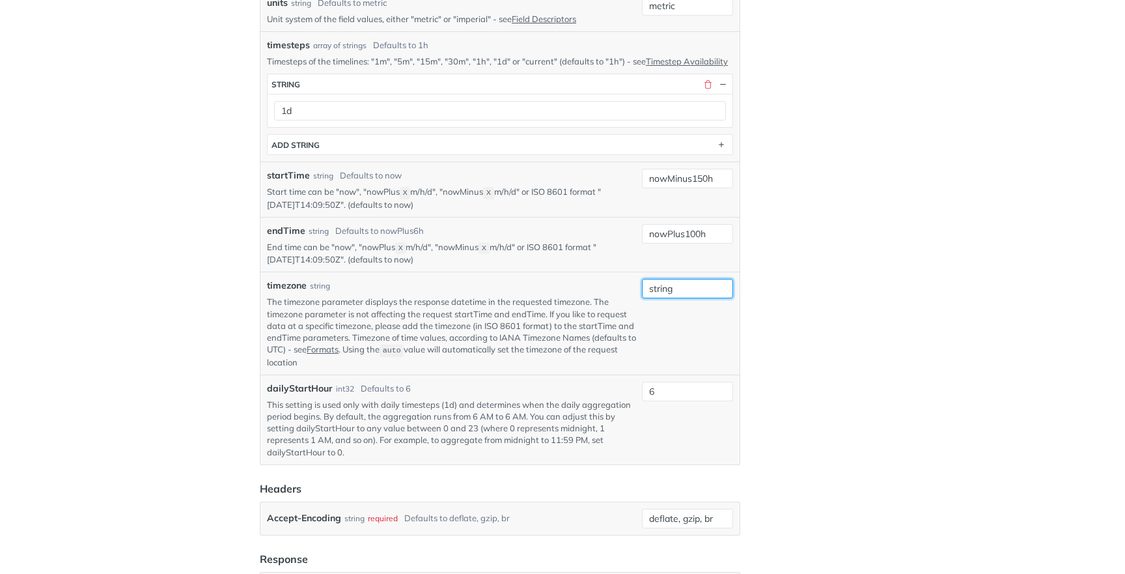
click at [708, 298] on input "string" at bounding box center [687, 289] width 91 height 20
click at [868, 298] on div "Jump to Content Reference Recipes FAQs Help Center Blog API Status Recipes Refe…" at bounding box center [562, 287] width 1125 height 574
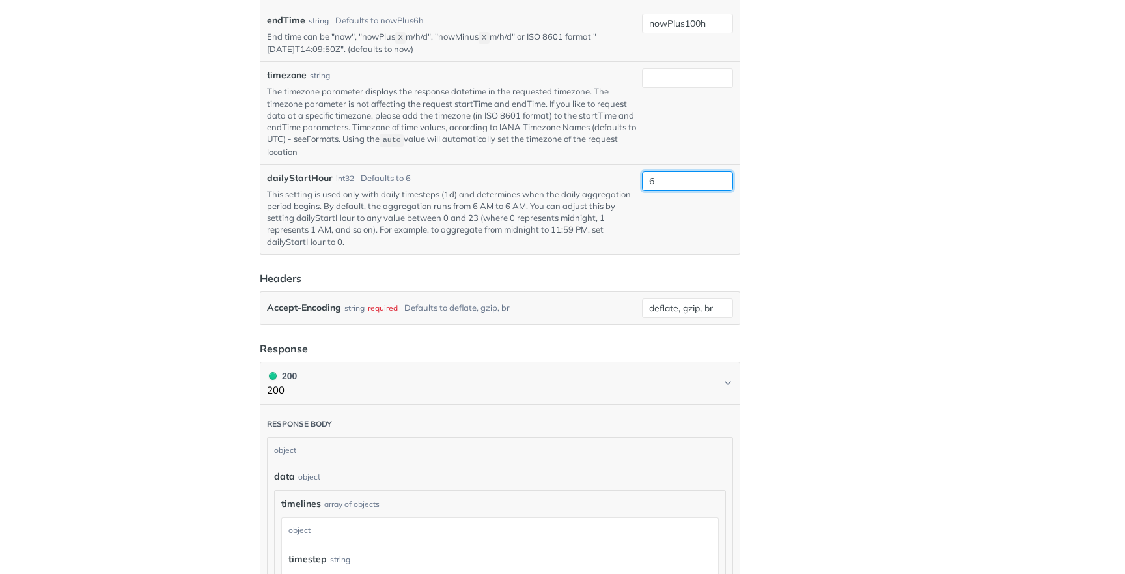
click at [690, 191] on input "6" at bounding box center [687, 181] width 91 height 20
type input "à"
type input "9"
type input "0"
click at [833, 191] on div "Jump to Content Reference Recipes FAQs Help Center Blog API Status Recipes Refe…" at bounding box center [562, 287] width 1125 height 574
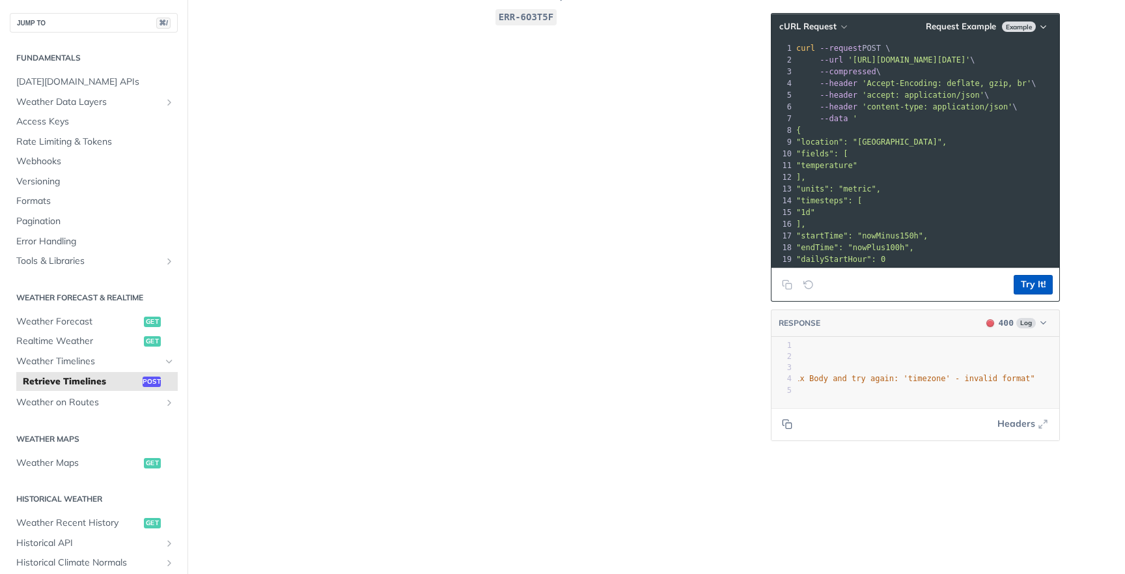
click at [1019, 283] on button "Try It!" at bounding box center [1033, 285] width 39 height 20
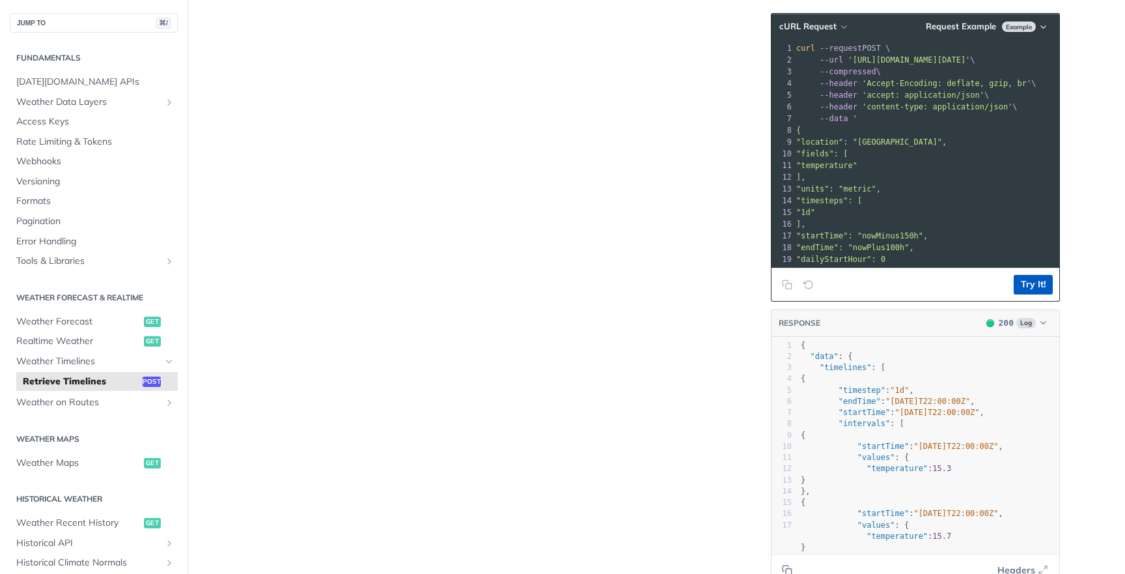
click at [1021, 290] on button "Try It!" at bounding box center [1033, 285] width 39 height 20
click at [1023, 287] on button "Try It!" at bounding box center [1033, 285] width 39 height 20
click at [1037, 280] on button "Try It!" at bounding box center [1033, 285] width 39 height 20
click at [1033, 286] on button "Try It!" at bounding box center [1033, 285] width 39 height 20
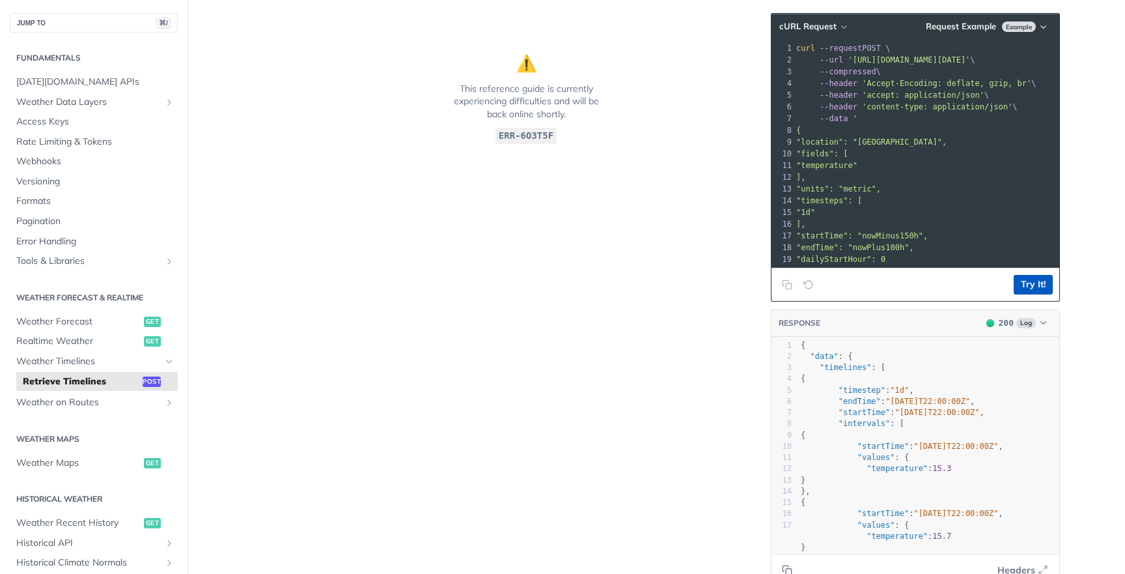
click at [1036, 283] on button "Try It!" at bounding box center [1033, 285] width 39 height 20
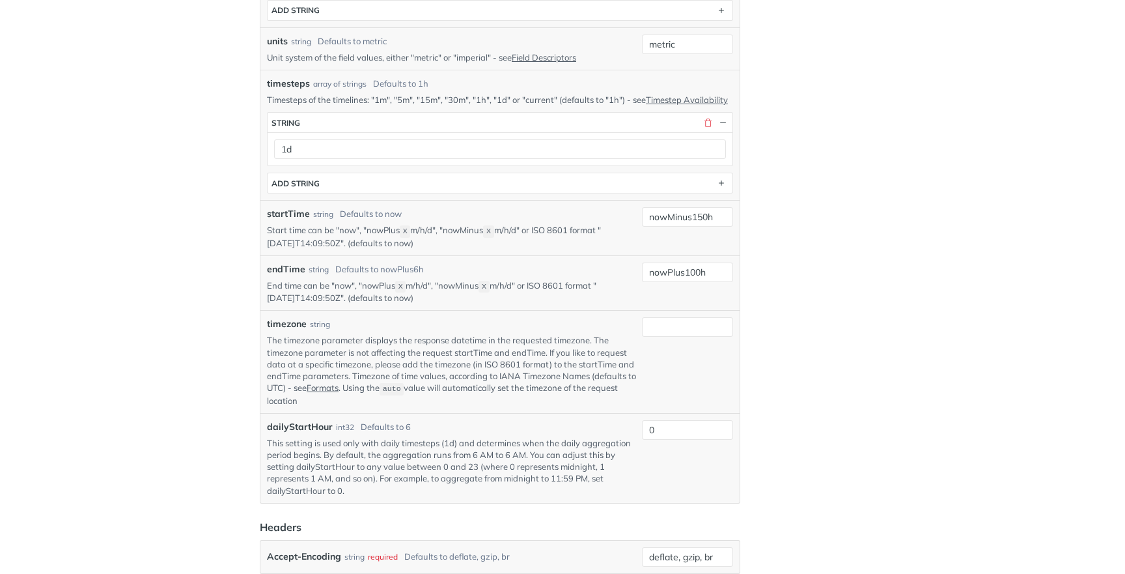
click at [487, 200] on div "timesteps array of strings Defaults to 1h Timesteps of the timelines: "1m", "5m…" at bounding box center [499, 135] width 479 height 130
click at [503, 191] on button "ADD string" at bounding box center [500, 183] width 465 height 20
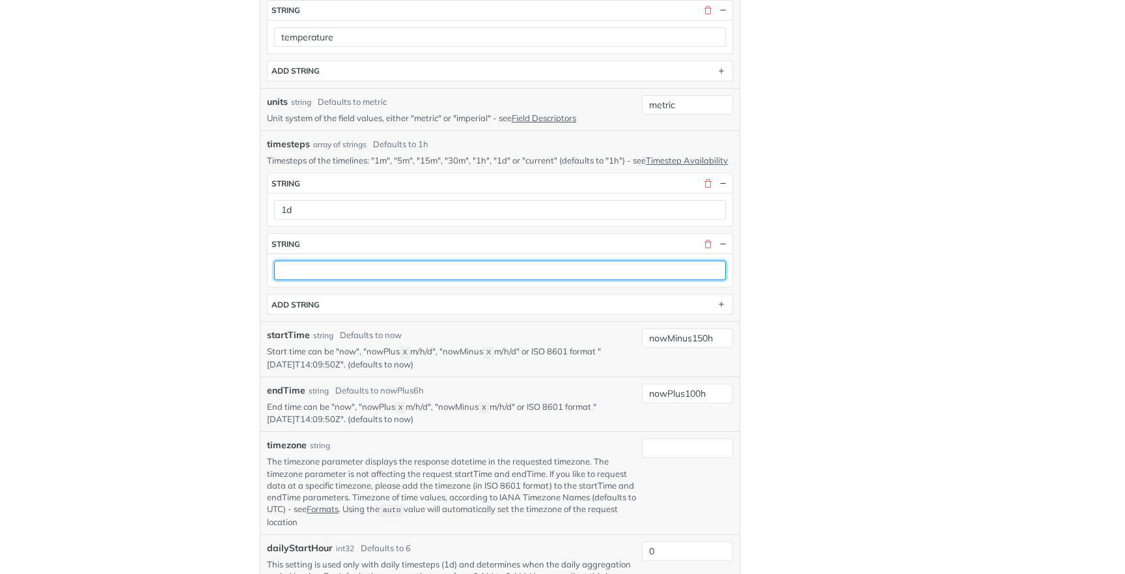
click at [393, 277] on input "text" at bounding box center [500, 270] width 452 height 20
type input "1h"
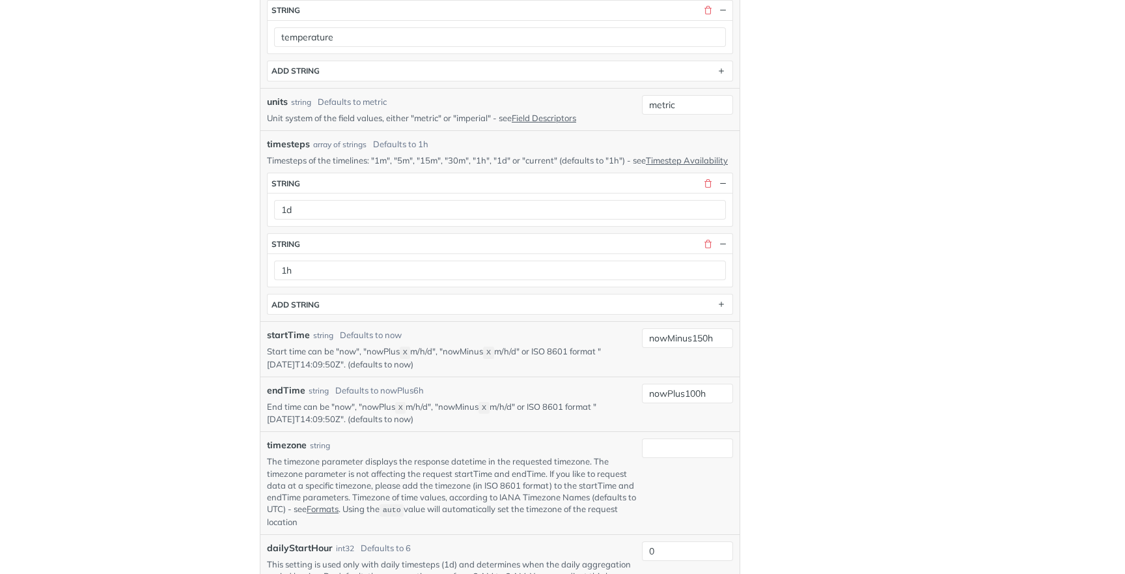
click at [923, 224] on div "Jump to Content Reference Recipes FAQs Help Center Blog API Status Recipes Refe…" at bounding box center [562, 287] width 1125 height 574
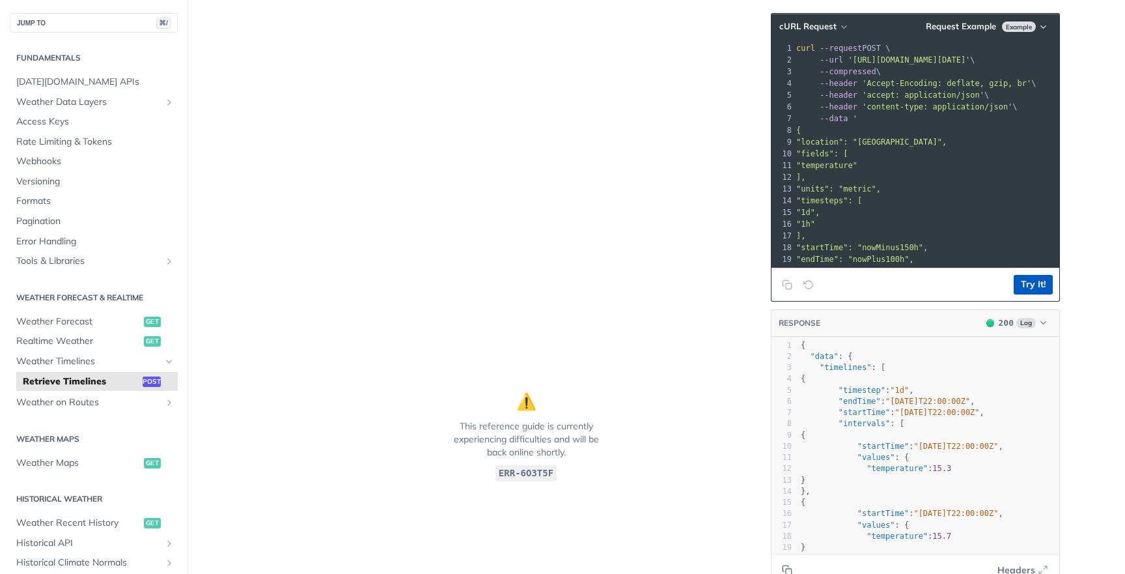
click at [1028, 281] on button "Try It!" at bounding box center [1033, 285] width 39 height 20
click at [1031, 283] on button "Try It!" at bounding box center [1033, 285] width 39 height 20
click at [1034, 283] on button "Try It!" at bounding box center [1033, 285] width 39 height 20
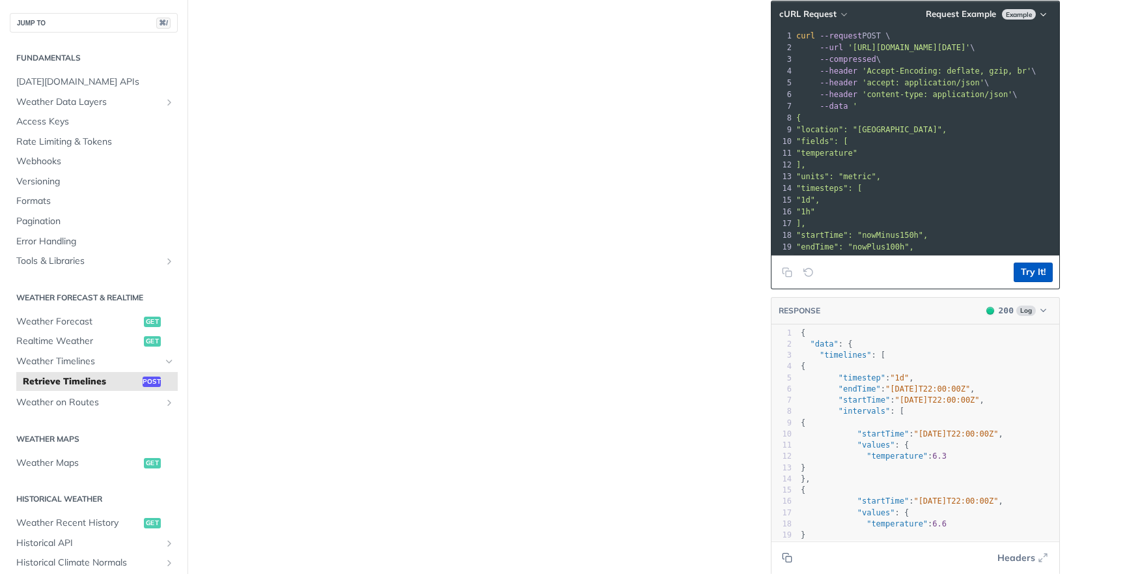
click at [1035, 281] on button "Try It!" at bounding box center [1033, 272] width 39 height 20
click at [1012, 238] on pre ""startTime": "nowMinus150h"," at bounding box center [1016, 235] width 444 height 12
click at [1027, 273] on button "Try It!" at bounding box center [1033, 272] width 39 height 20
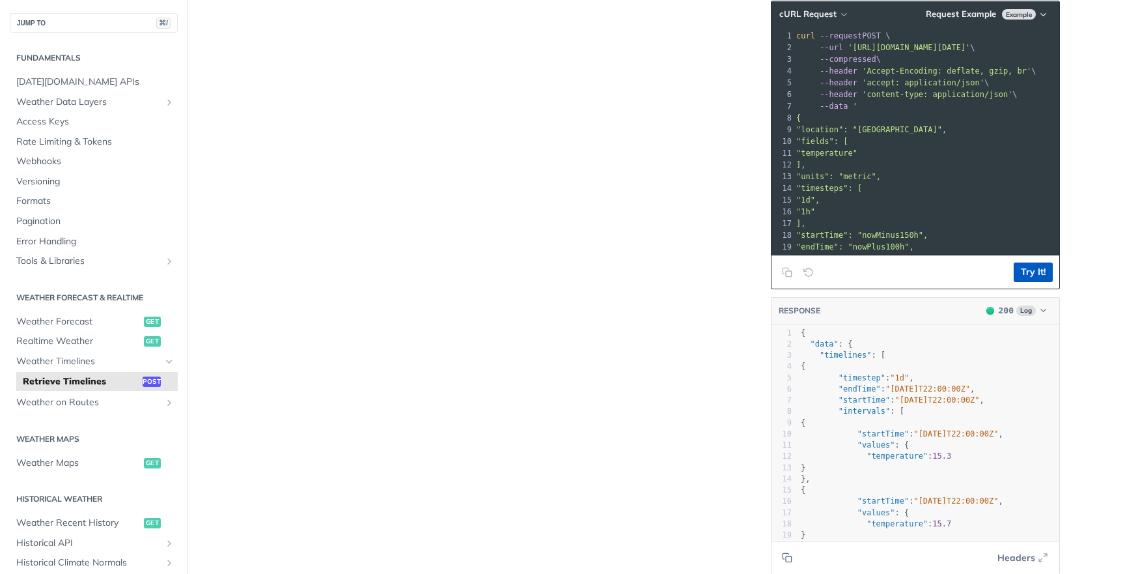
click at [1027, 273] on button "Try It!" at bounding box center [1033, 272] width 39 height 20
click at [1039, 270] on button "Try It!" at bounding box center [1033, 272] width 39 height 20
click at [1039, 274] on button "Try It!" at bounding box center [1033, 272] width 39 height 20
click at [1039, 277] on button "Try It!" at bounding box center [1033, 272] width 39 height 20
click at [1038, 279] on button "Try It!" at bounding box center [1033, 272] width 39 height 20
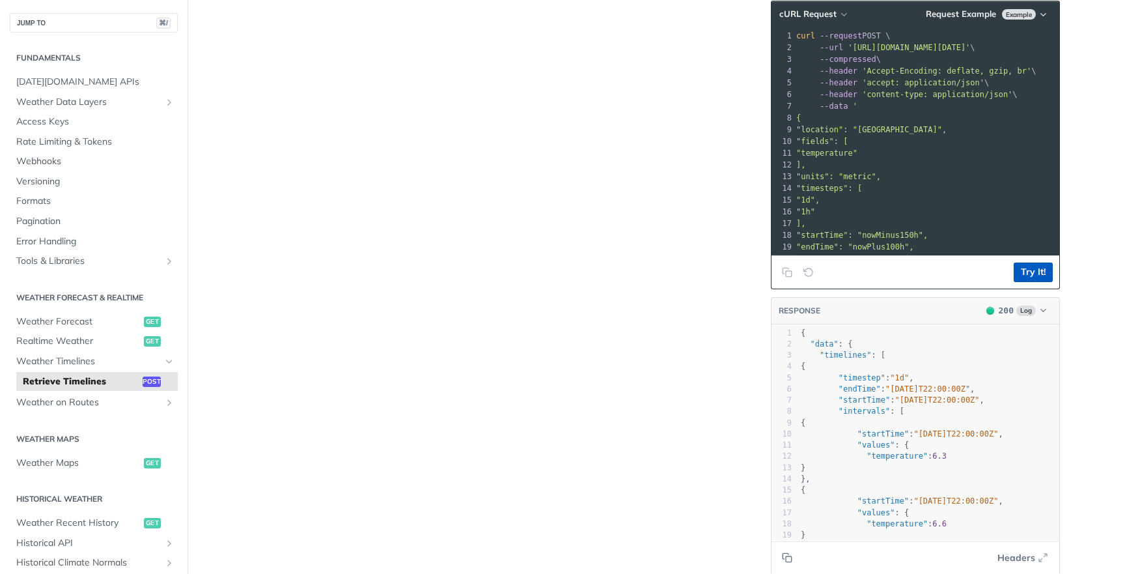
click at [1016, 282] on button "Try It!" at bounding box center [1033, 272] width 39 height 20
click at [1040, 277] on button "Try It!" at bounding box center [1033, 272] width 39 height 20
click at [1042, 281] on button "Try It!" at bounding box center [1033, 272] width 39 height 20
click at [1027, 271] on button "Try It!" at bounding box center [1033, 272] width 39 height 20
click at [1026, 271] on button "Try It!" at bounding box center [1033, 272] width 39 height 20
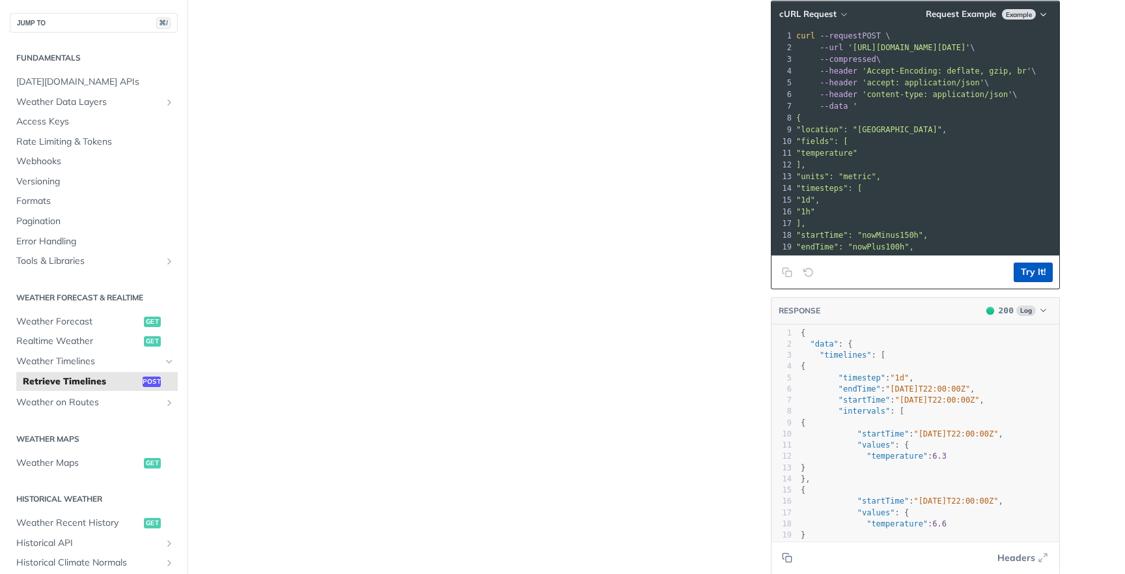
click at [1026, 271] on button "Try It!" at bounding box center [1033, 272] width 39 height 20
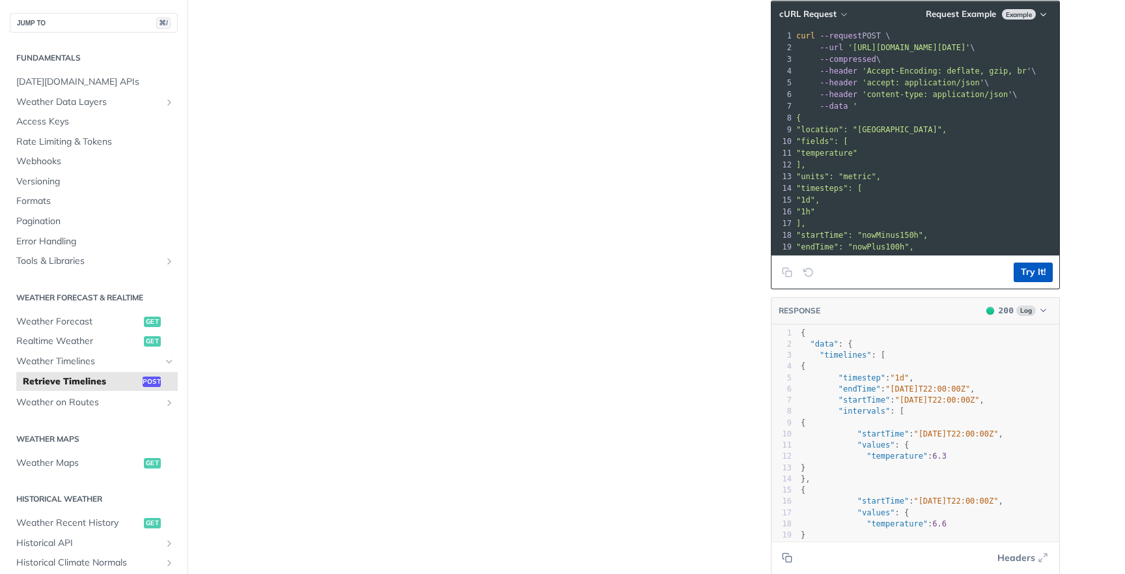
click at [1025, 282] on button "Try It!" at bounding box center [1033, 272] width 39 height 20
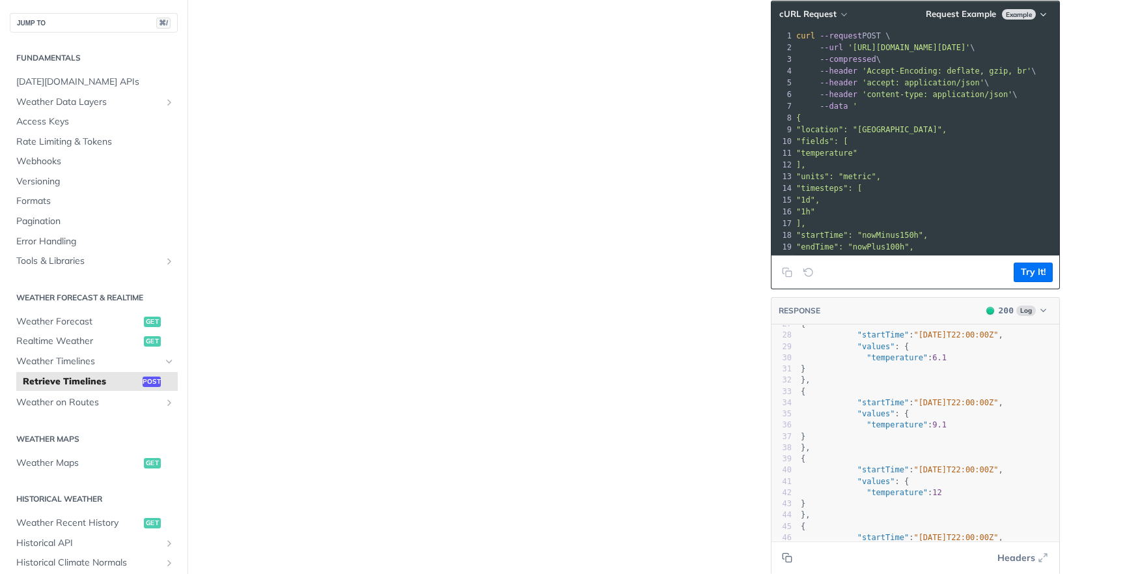
scroll to position [307, 0]
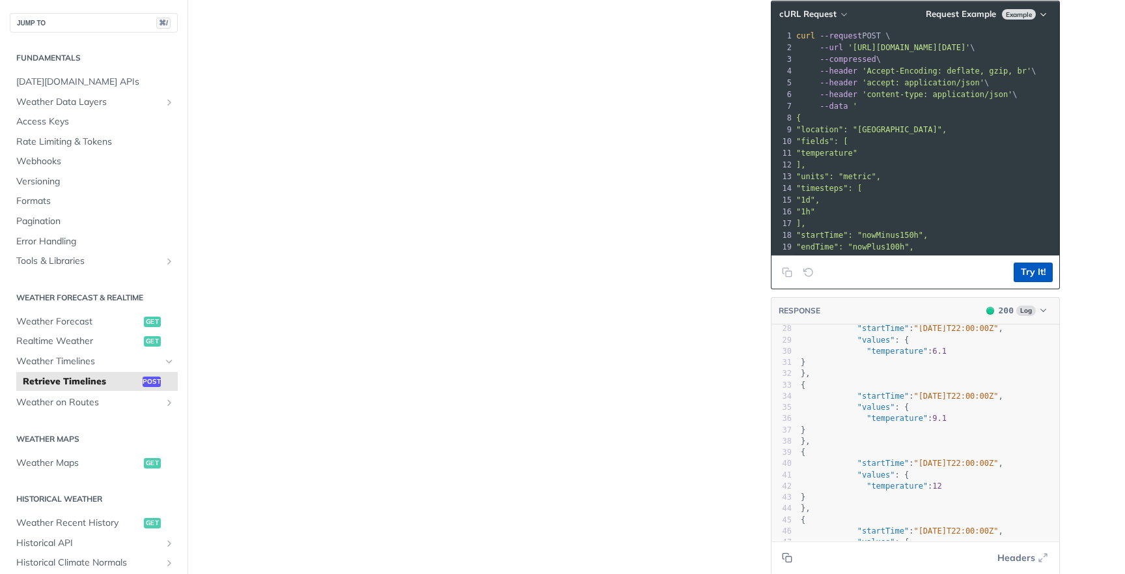
click at [1038, 277] on button "Try It!" at bounding box center [1033, 272] width 39 height 20
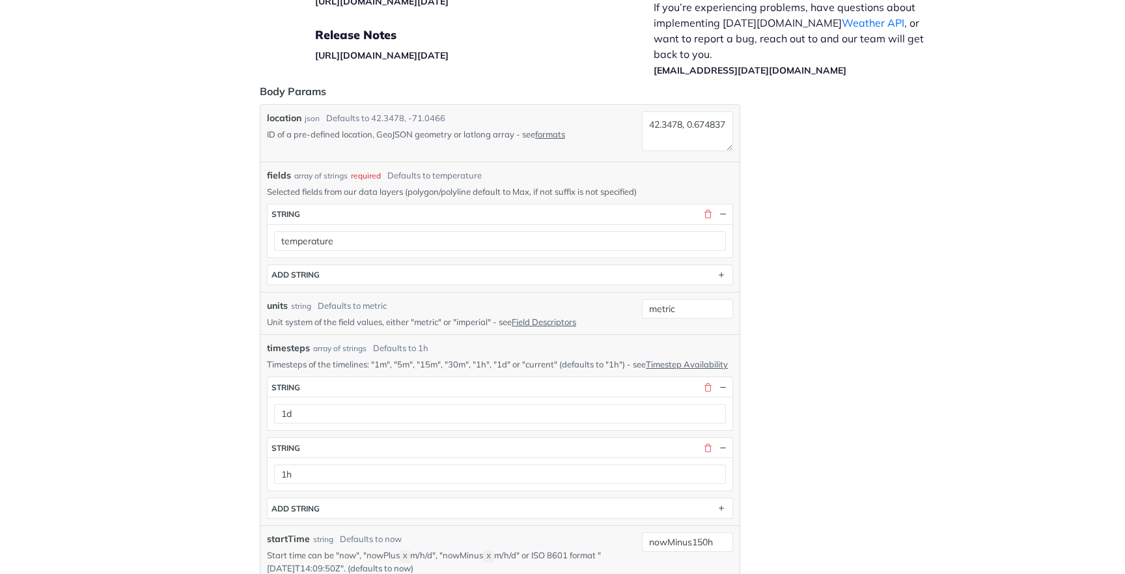
scroll to position [2100, 0]
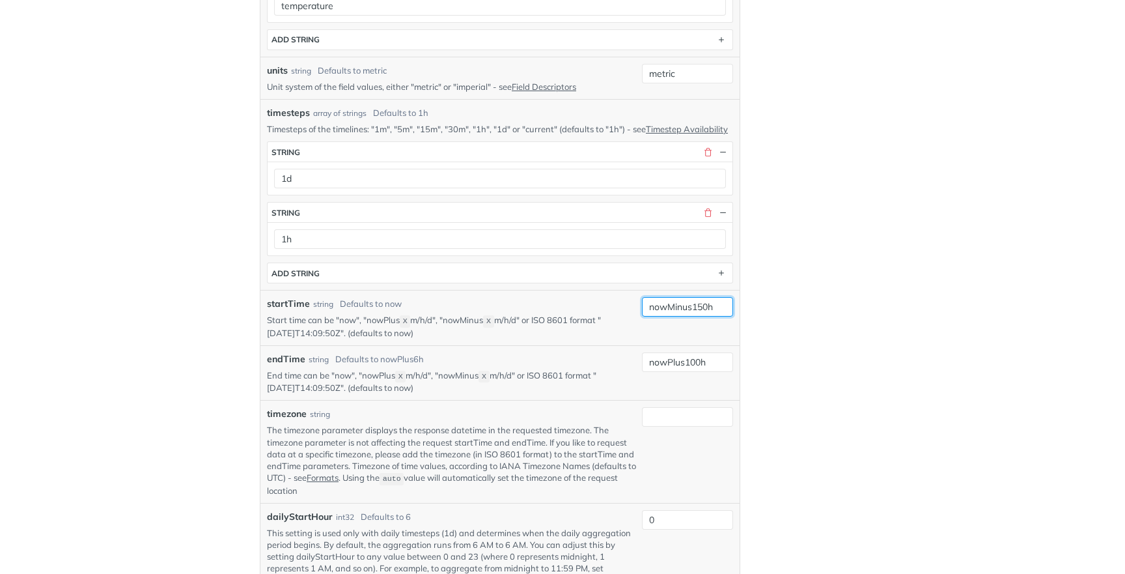
click at [678, 314] on input "nowMinus150h" at bounding box center [687, 307] width 91 height 20
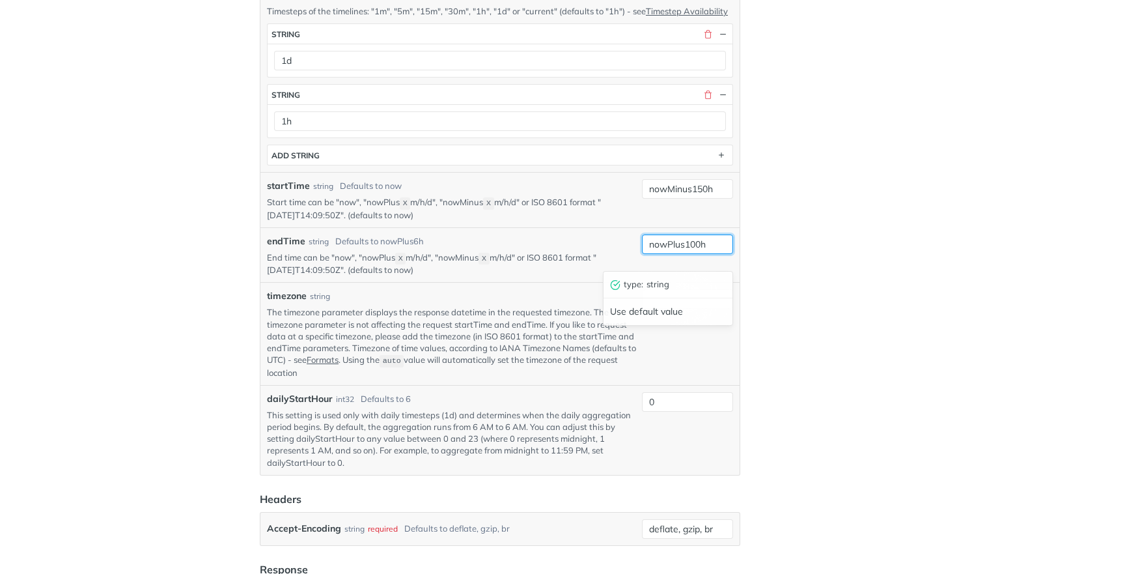
click at [698, 254] on input "nowPlus100h" at bounding box center [687, 244] width 91 height 20
type input "nowPlus150h"
click at [796, 294] on div "Jump to Content Reference Recipes FAQs Help Center Blog API Status Recipes Refe…" at bounding box center [562, 287] width 1125 height 574
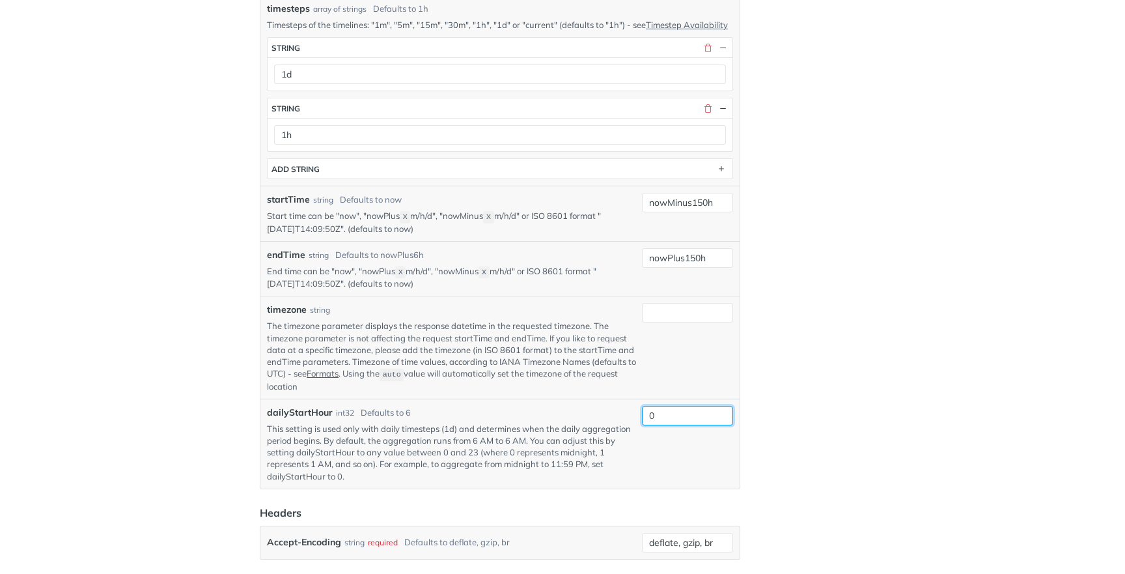
click at [678, 424] on input "0" at bounding box center [687, 416] width 91 height 20
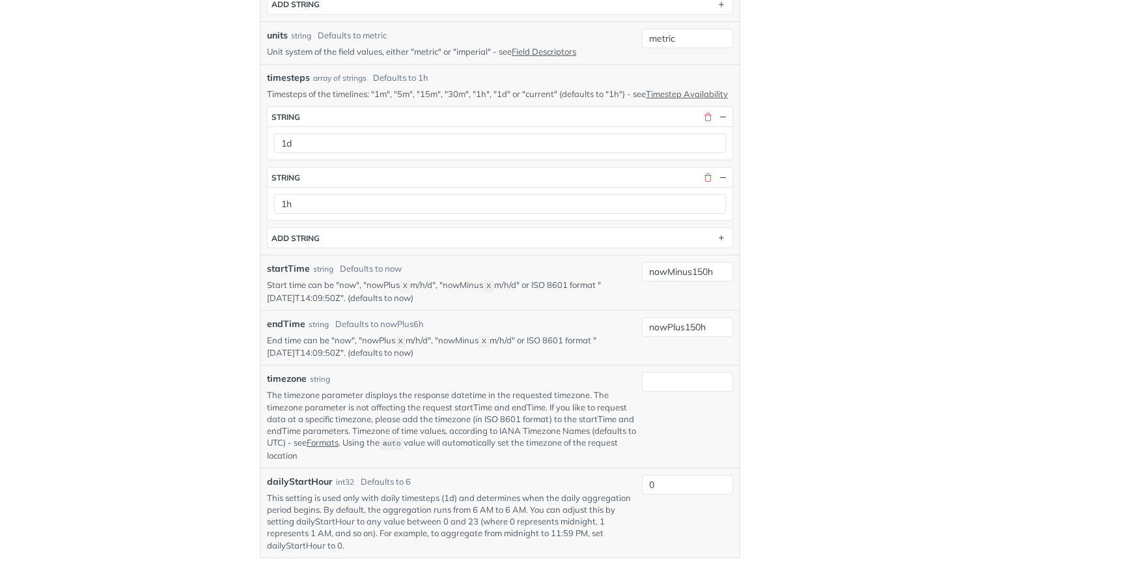
click at [809, 393] on div "Jump to Content Reference Recipes FAQs Help Center Blog API Status Recipes Refe…" at bounding box center [562, 287] width 1125 height 574
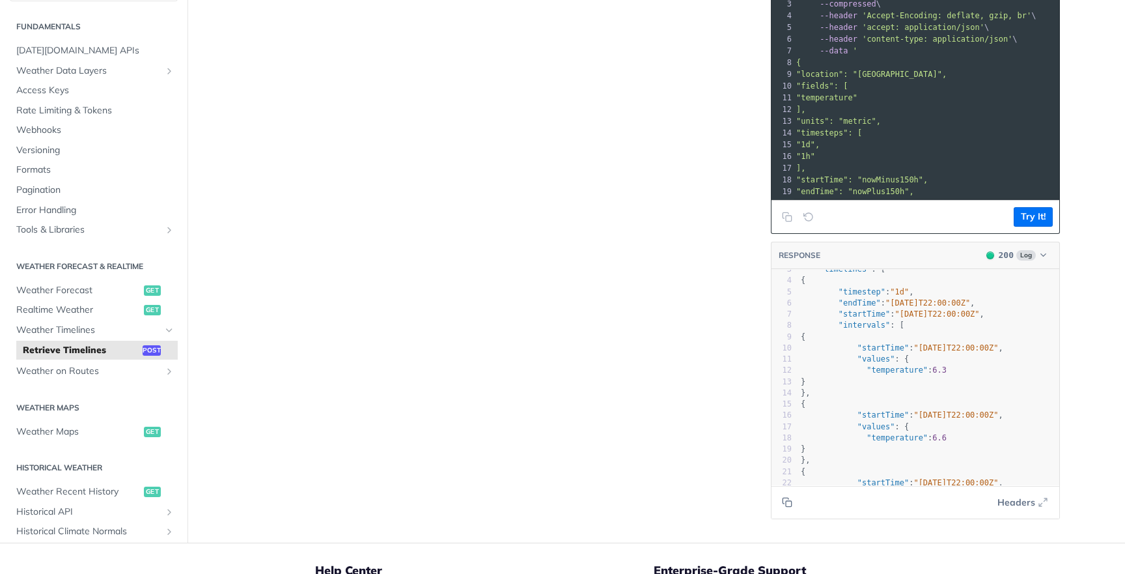
scroll to position [0, 0]
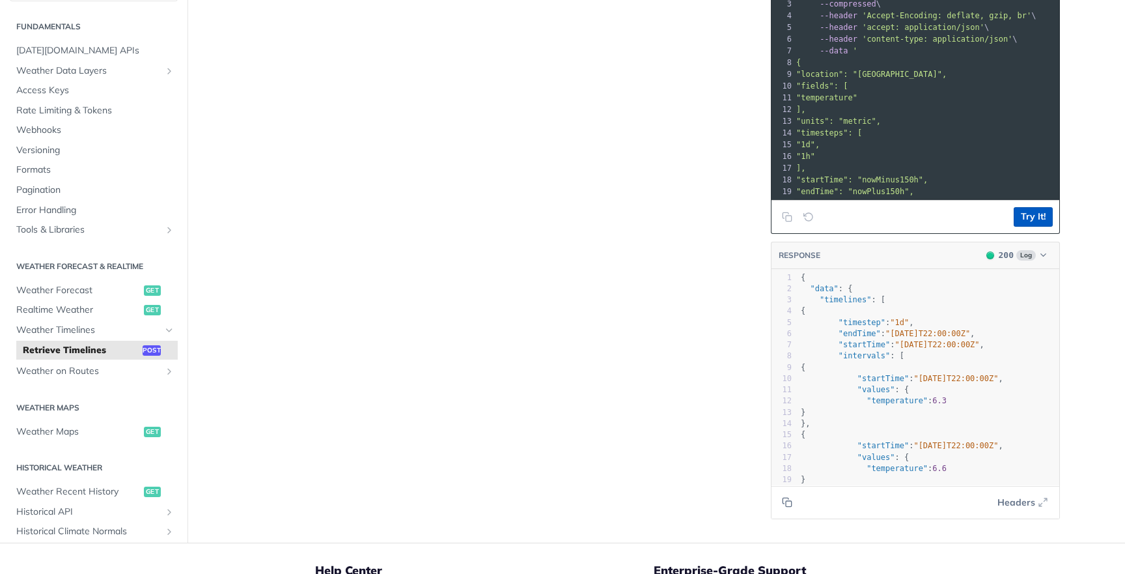
click at [1036, 218] on button "Try It!" at bounding box center [1033, 217] width 39 height 20
click at [1044, 218] on button "Try It!" at bounding box center [1033, 217] width 39 height 20
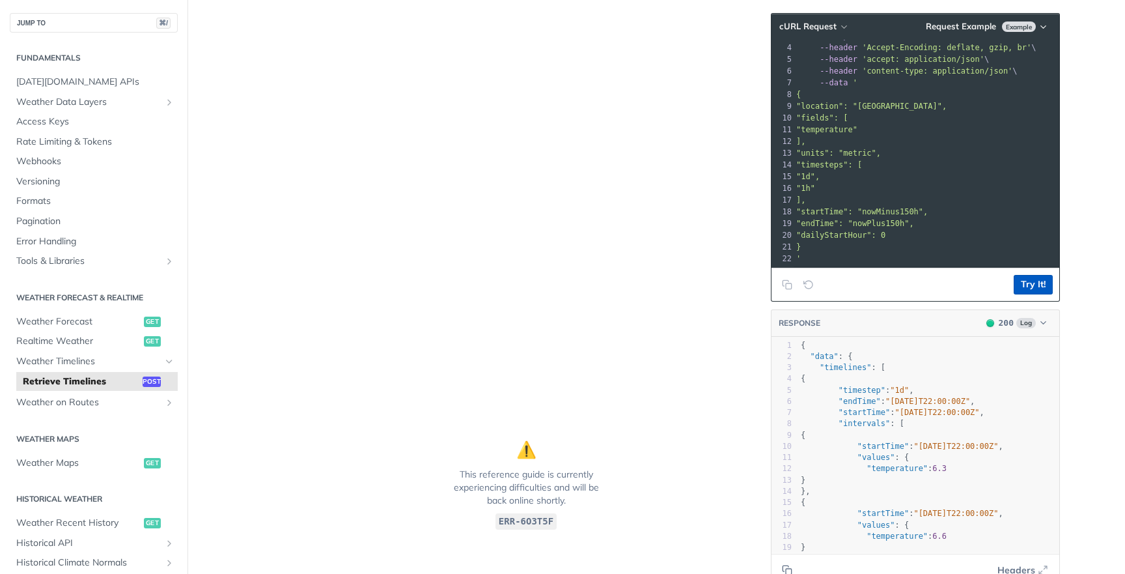
click at [1033, 278] on button "Try It!" at bounding box center [1033, 285] width 39 height 20
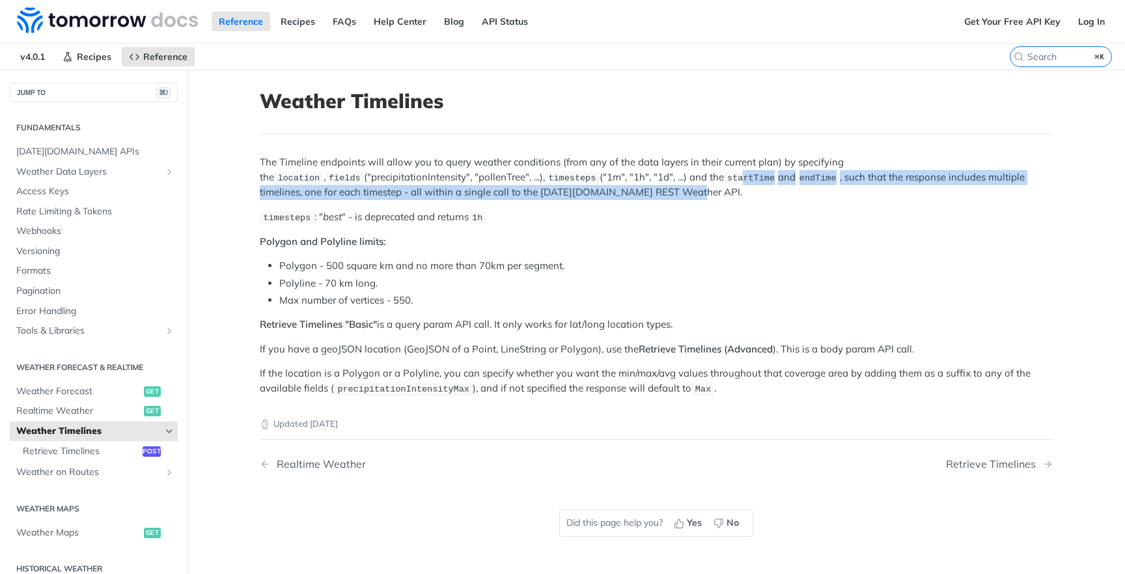
drag, startPoint x: 721, startPoint y: 187, endPoint x: 647, endPoint y: 173, distance: 75.6
click at [647, 173] on p "The Timeline endpoints will allow you to query weather conditions (from any of …" at bounding box center [656, 177] width 793 height 44
click at [727, 173] on span "startTime" at bounding box center [751, 178] width 48 height 10
drag, startPoint x: 647, startPoint y: 173, endPoint x: 688, endPoint y: 191, distance: 44.9
click at [688, 191] on p "The Timeline endpoints will allow you to query weather conditions (from any of …" at bounding box center [656, 177] width 793 height 44
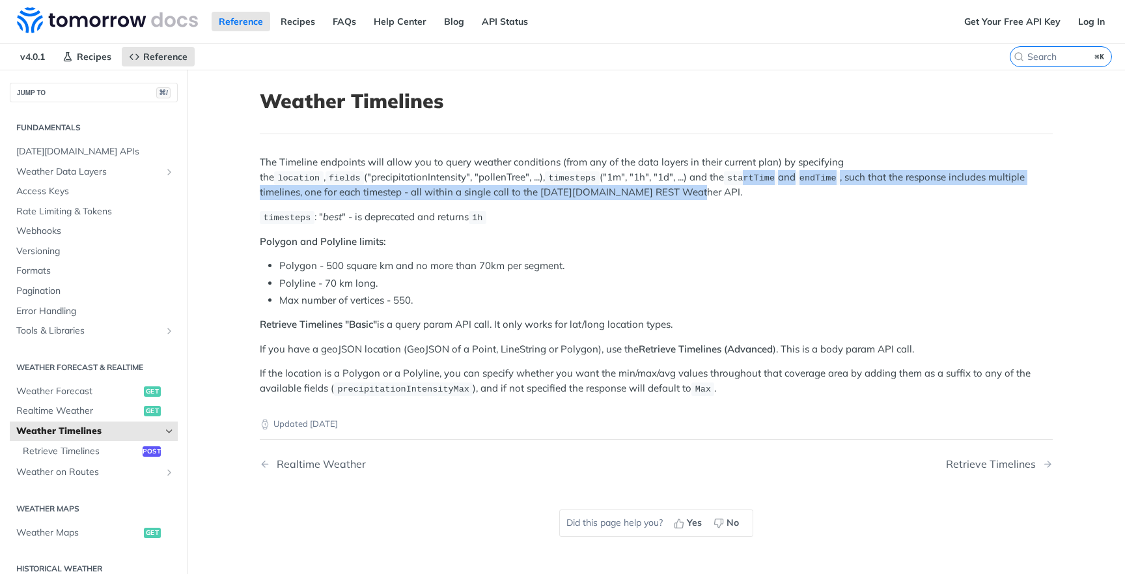
click at [688, 191] on p "The Timeline endpoints will allow you to query weather conditions (from any of …" at bounding box center [656, 177] width 793 height 44
drag, startPoint x: 688, startPoint y: 191, endPoint x: 666, endPoint y: 183, distance: 23.5
click at [666, 183] on p "The Timeline endpoints will allow you to query weather conditions (from any of …" at bounding box center [656, 177] width 793 height 44
click at [724, 183] on code "startTime" at bounding box center [751, 177] width 55 height 13
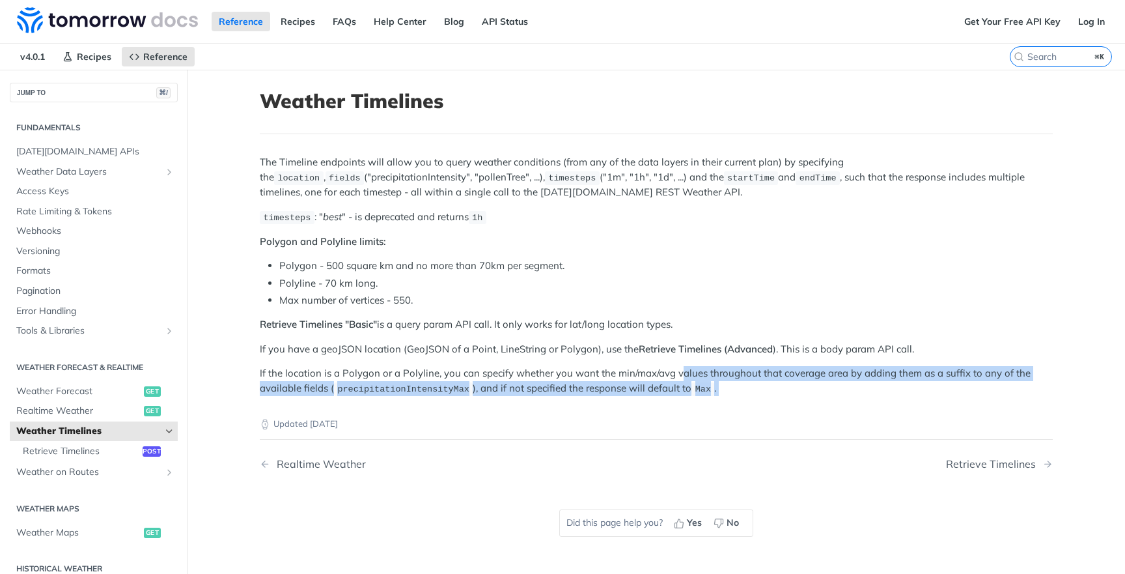
drag, startPoint x: 769, startPoint y: 394, endPoint x: 682, endPoint y: 363, distance: 92.1
click at [680, 363] on article "Weather Timelines The Timeline endpoints will allow you to query weather condit…" at bounding box center [656, 357] width 833 height 574
click at [674, 366] on p "If the location is a Polygon or a Polyline, you can specify whether you want th…" at bounding box center [656, 381] width 793 height 30
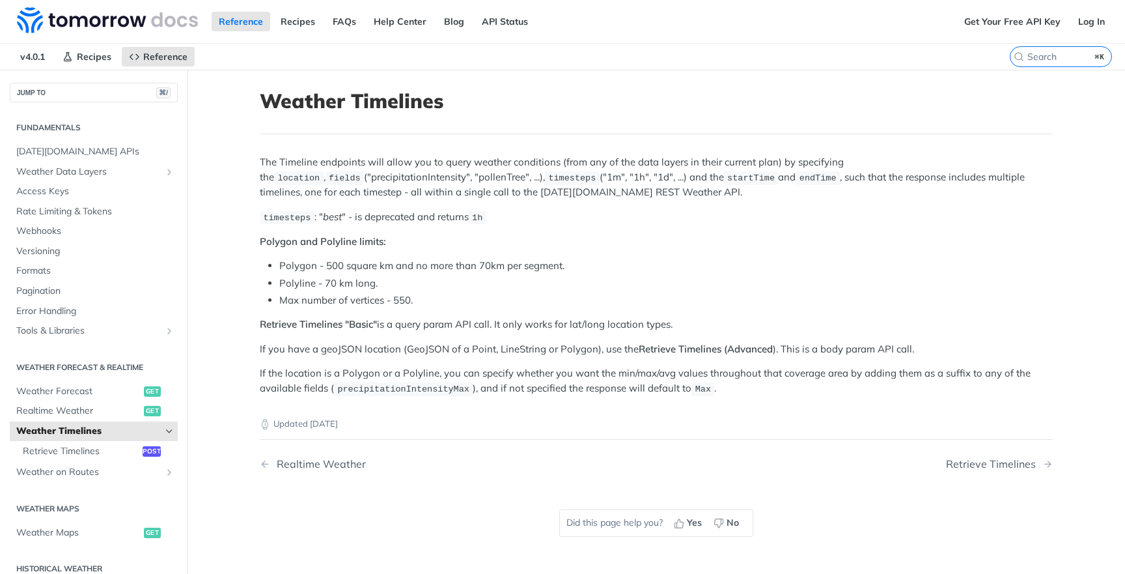
click at [674, 396] on div "Updated 4 months ago" at bounding box center [656, 413] width 793 height 35
drag, startPoint x: 683, startPoint y: 377, endPoint x: 762, endPoint y: 390, distance: 80.5
click at [762, 390] on p "If the location is a Polygon or a Polyline, you can specify whether you want th…" at bounding box center [656, 381] width 793 height 30
click at [153, 447] on span "post" at bounding box center [152, 451] width 18 height 10
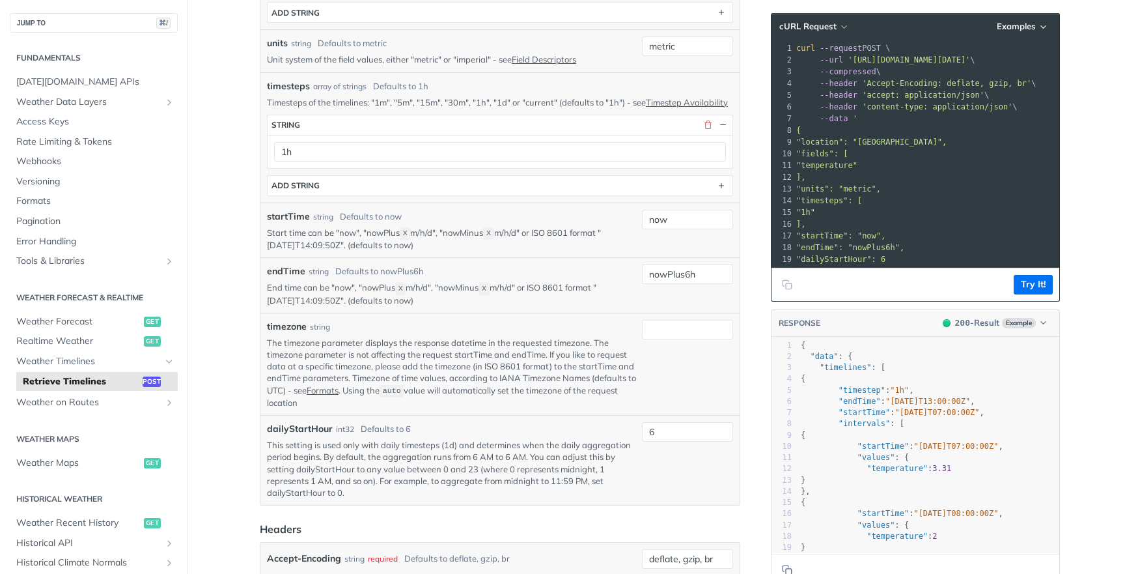
scroll to position [549, 0]
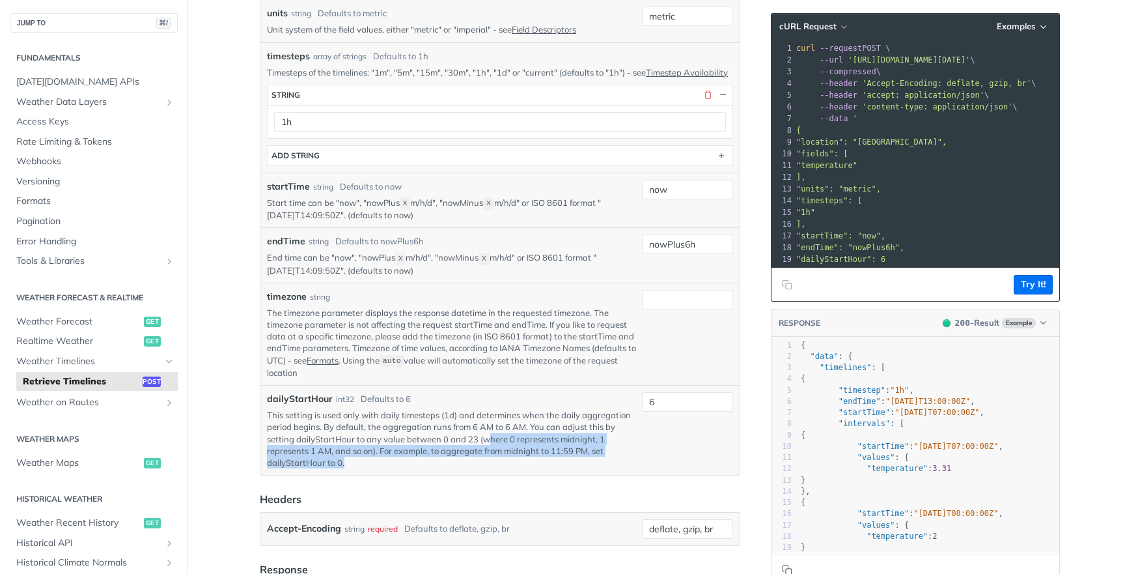
drag, startPoint x: 487, startPoint y: 445, endPoint x: 502, endPoint y: 469, distance: 28.4
click at [502, 468] on p "This setting is used only with daily timesteps (1d) and determines when the dai…" at bounding box center [452, 438] width 370 height 59
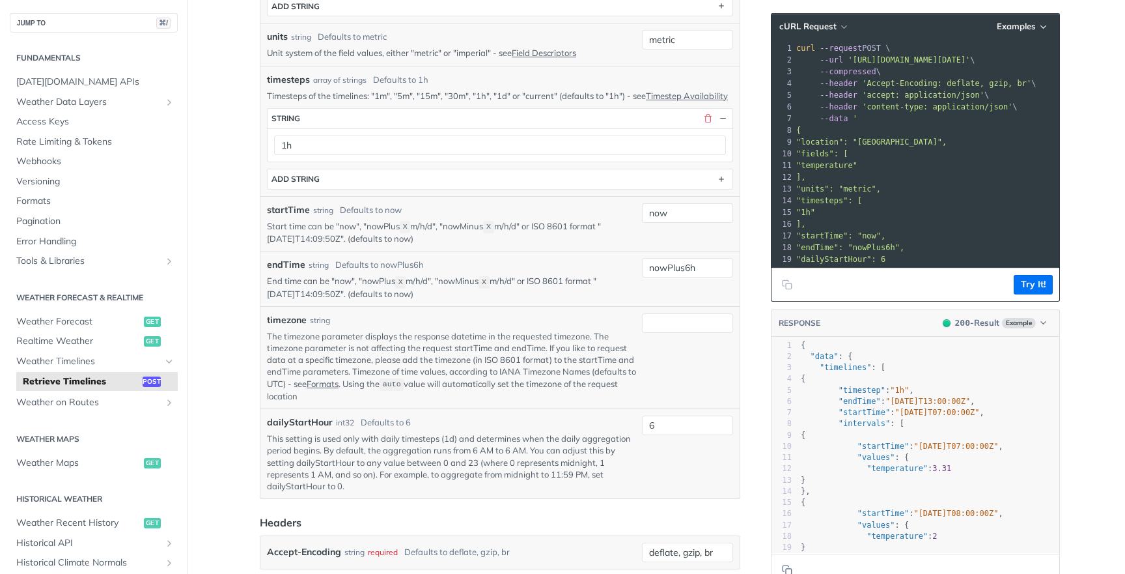
scroll to position [505, 0]
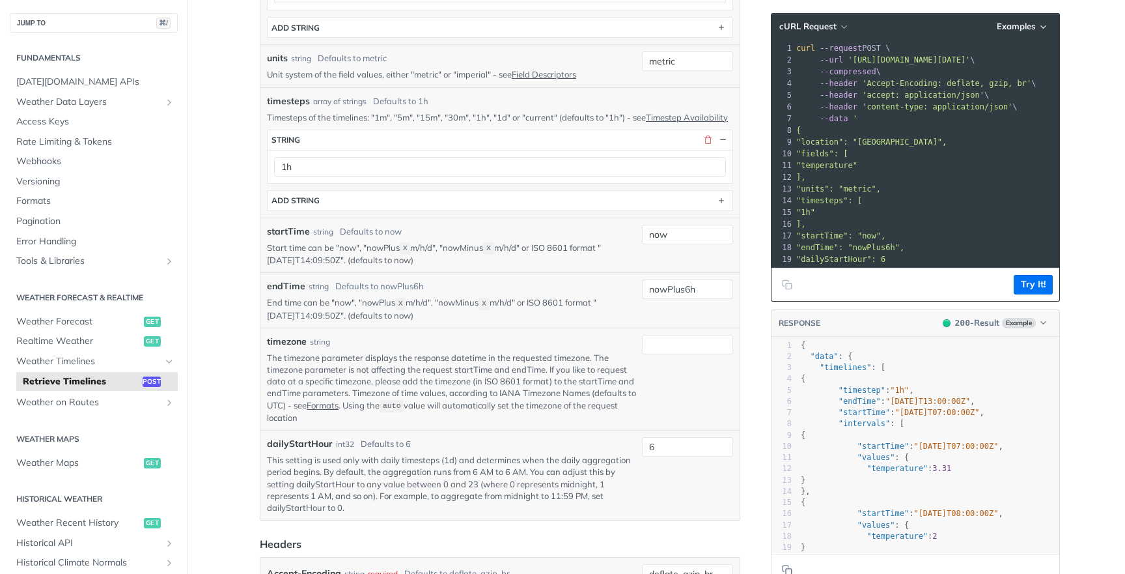
drag, startPoint x: 457, startPoint y: 430, endPoint x: 460, endPoint y: 406, distance: 23.6
click at [457, 414] on p "The timezone parameter displays the response datetime in the requested timezone…" at bounding box center [452, 388] width 370 height 72
click at [460, 405] on p "The timezone parameter displays the response datetime in the requested timezone…" at bounding box center [452, 388] width 370 height 72
click at [463, 474] on p "This setting is used only with daily timesteps (1d) and determines when the dai…" at bounding box center [452, 483] width 370 height 59
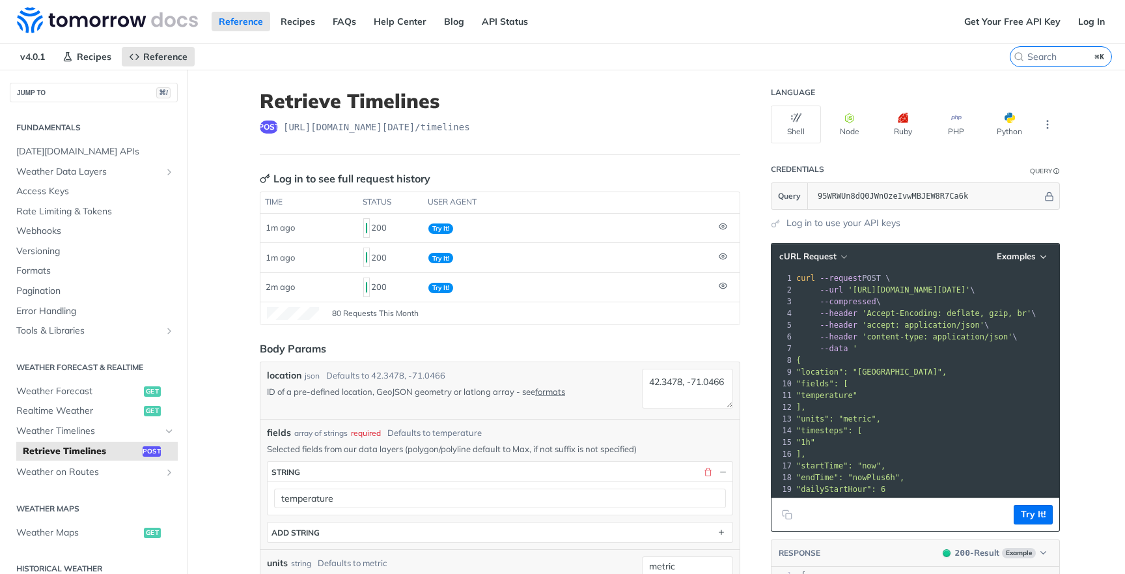
scroll to position [0, 0]
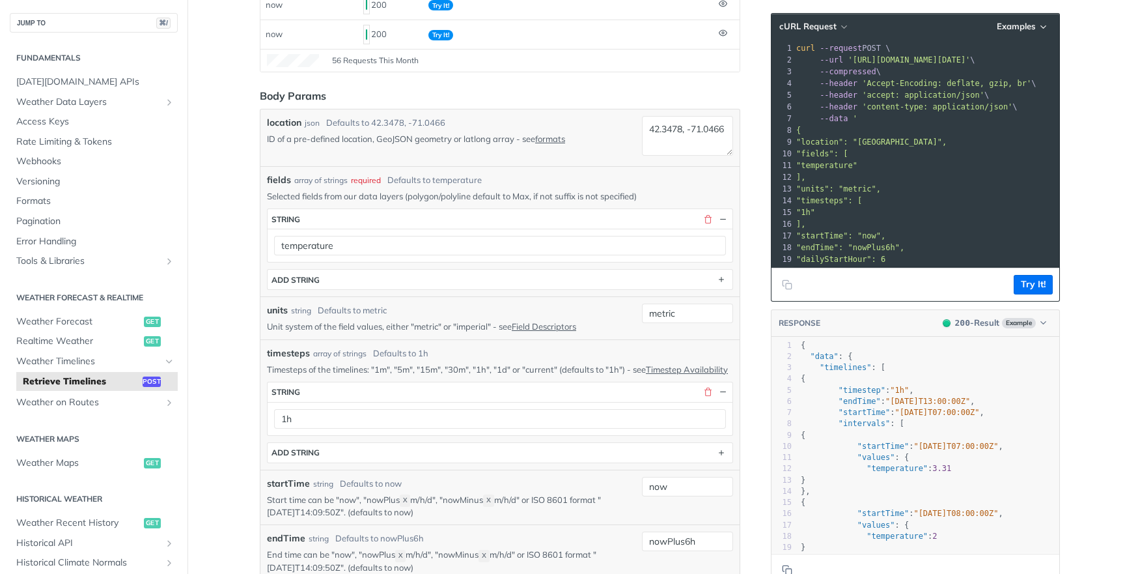
scroll to position [268, 0]
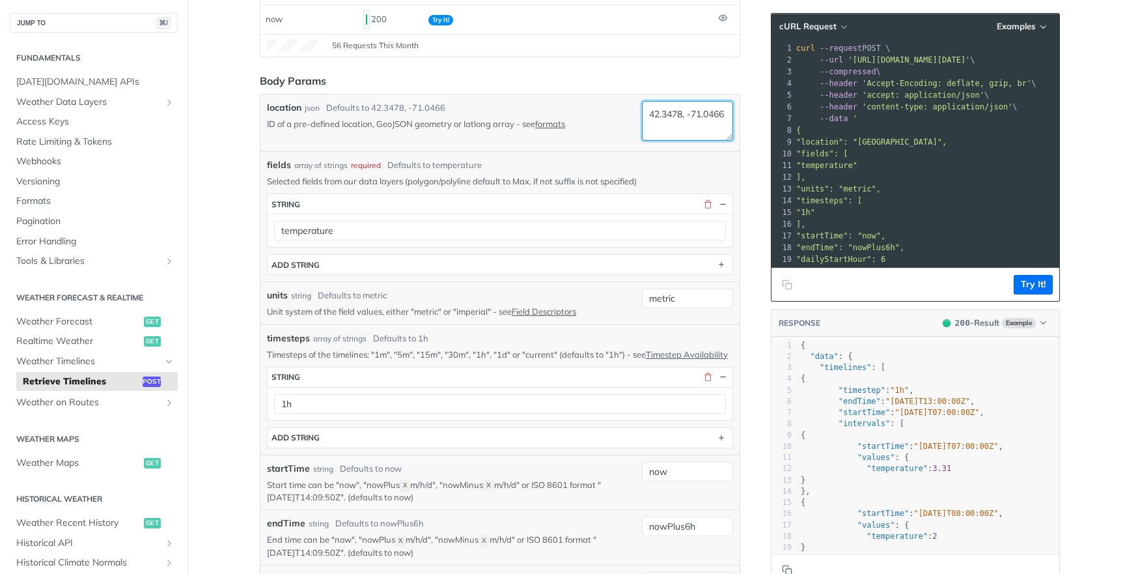
drag, startPoint x: 712, startPoint y: 118, endPoint x: 589, endPoint y: 118, distance: 122.4
click at [589, 118] on div "location json Defaults to 42.3478, -71.0466 ID of a pre-defined location, GeoJS…" at bounding box center [500, 123] width 466 height 44
drag, startPoint x: 682, startPoint y: 120, endPoint x: 623, endPoint y: 120, distance: 58.6
click at [623, 120] on div "location json Defaults to 42.3478, -71.0466 ID of a pre-defined location, GeoJS…" at bounding box center [500, 123] width 466 height 44
drag, startPoint x: 689, startPoint y: 122, endPoint x: 588, endPoint y: 125, distance: 101.6
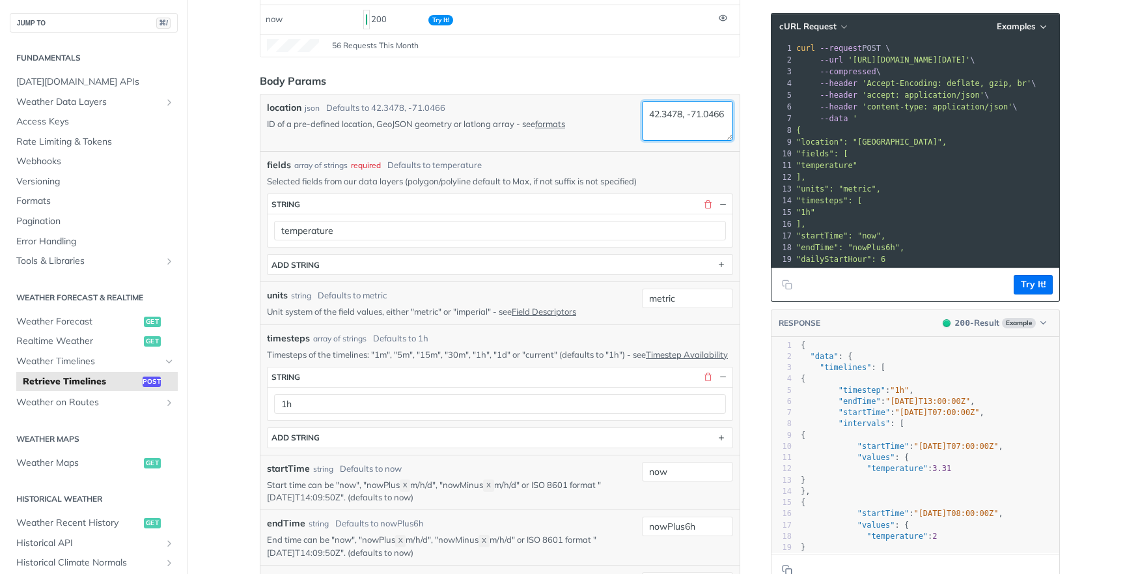
click at [588, 125] on div "location json Defaults to 42.3478, -71.0466 ID of a pre-defined location, GeoJS…" at bounding box center [500, 123] width 466 height 44
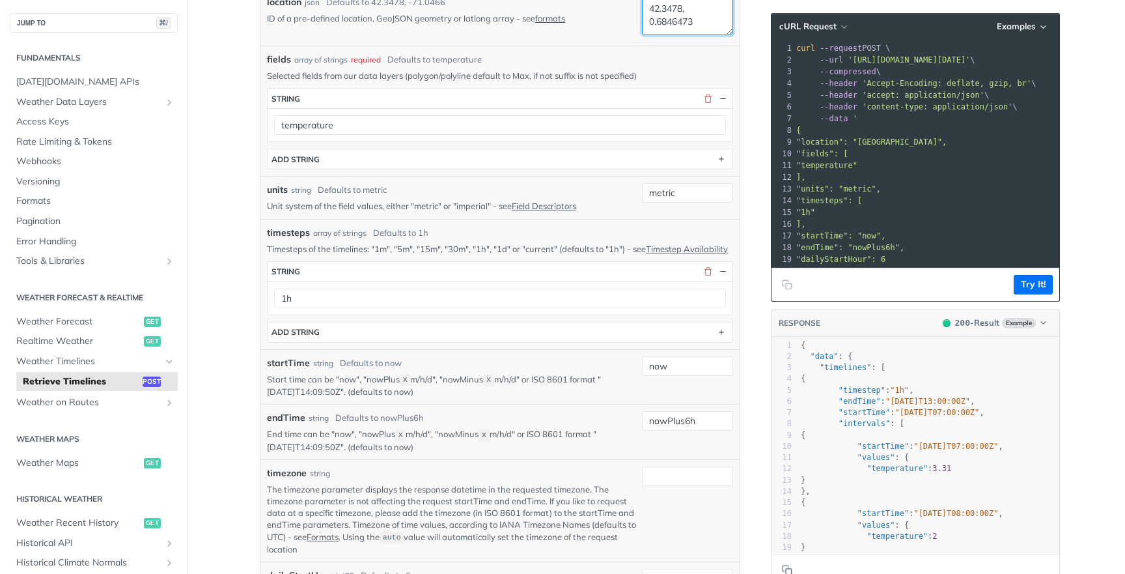
scroll to position [495, 0]
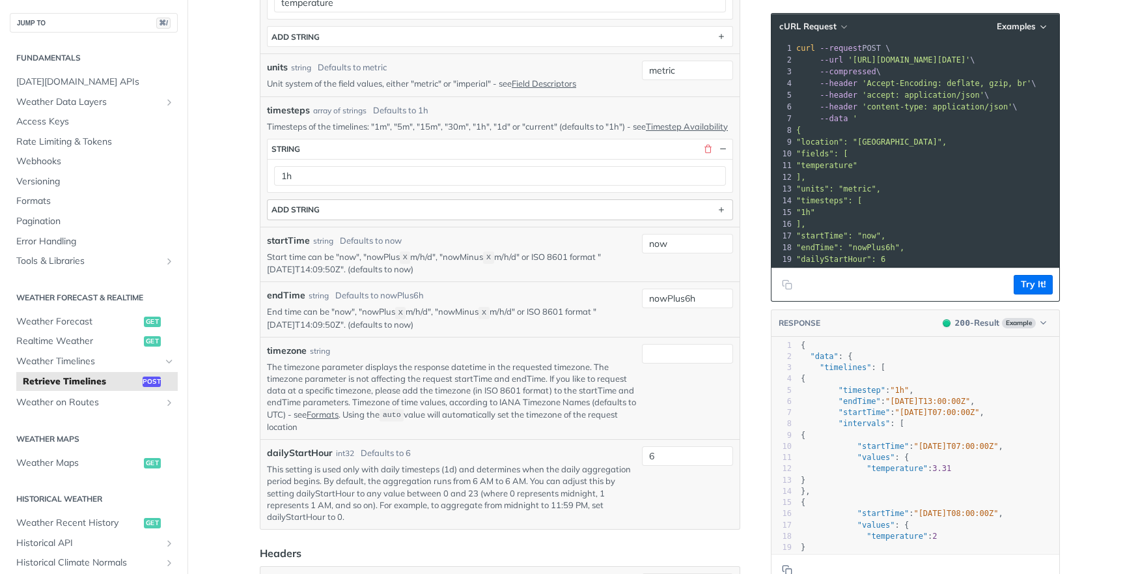
type textarea "42.3478, 0.6846473"
click at [497, 219] on button "ADD string" at bounding box center [500, 210] width 465 height 20
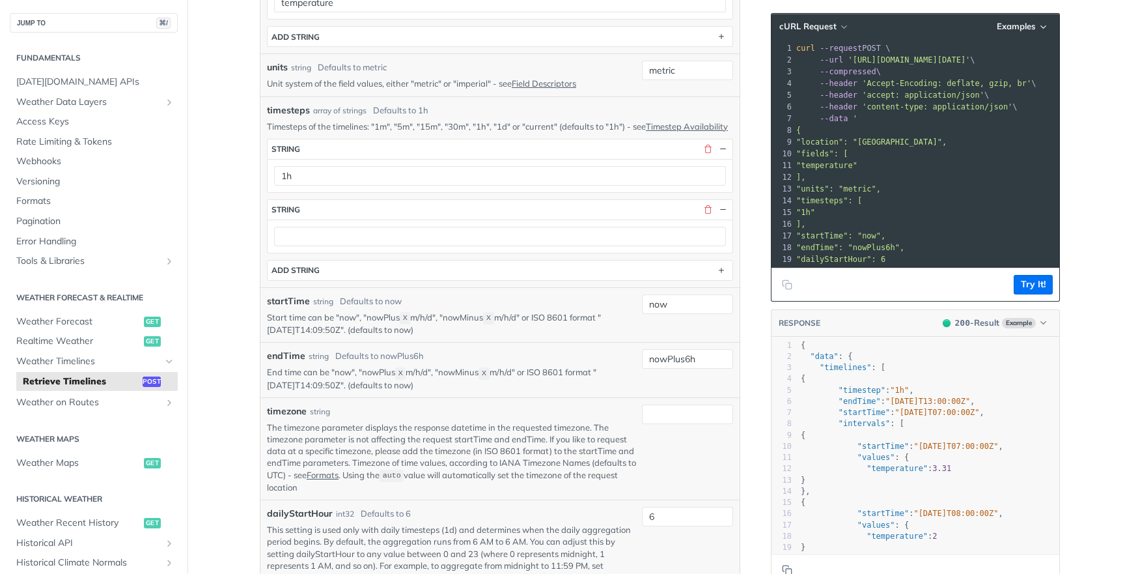
click at [422, 253] on div at bounding box center [500, 235] width 465 height 33
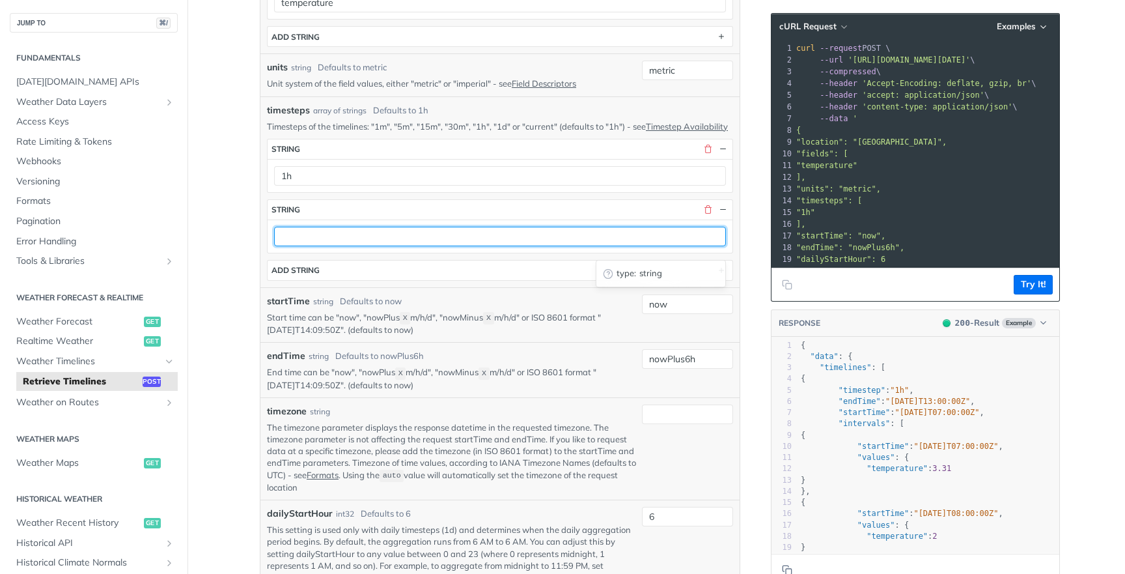
click at [437, 246] on input "text" at bounding box center [500, 237] width 452 height 20
type input "1d"
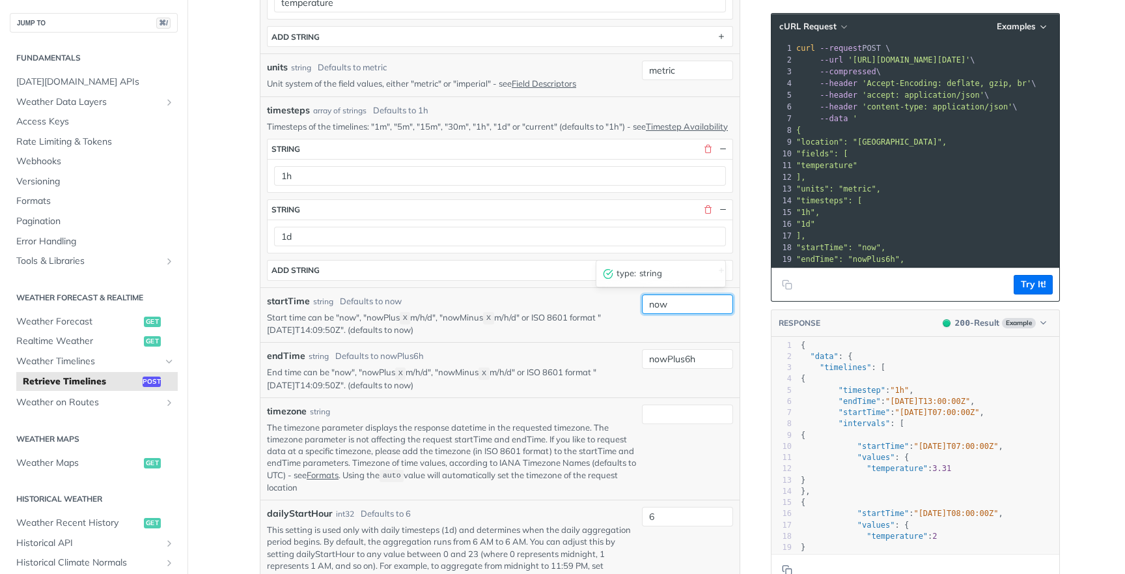
click at [678, 314] on input "now" at bounding box center [687, 304] width 91 height 20
click at [724, 314] on input "nowMinus150h" at bounding box center [687, 304] width 91 height 20
type input "nowMinus150h"
click at [758, 342] on article "Retrieve Timelines post https://api.tomorrow.io/v4 /timelines Log in to see ful…" at bounding box center [500, 453] width 521 height 1758
click at [708, 357] on div "endTime string Defaults to nowPlus6h End time can be "now", "nowPlus X m/h/d", …" at bounding box center [499, 369] width 479 height 55
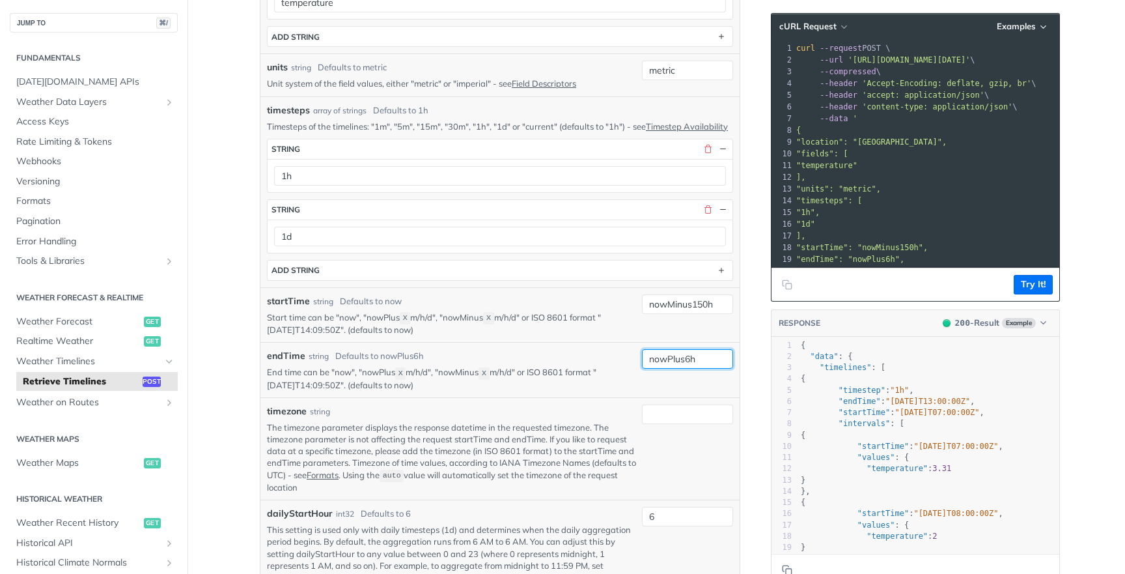
click at [708, 368] on input "nowPlus6h" at bounding box center [687, 359] width 91 height 20
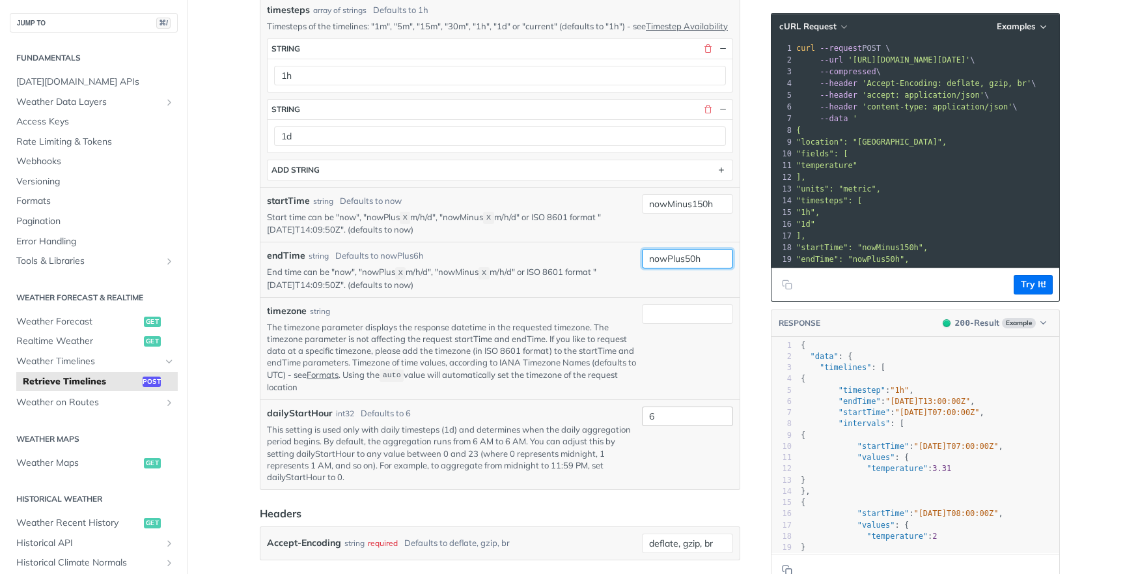
type input "nowPlus50h"
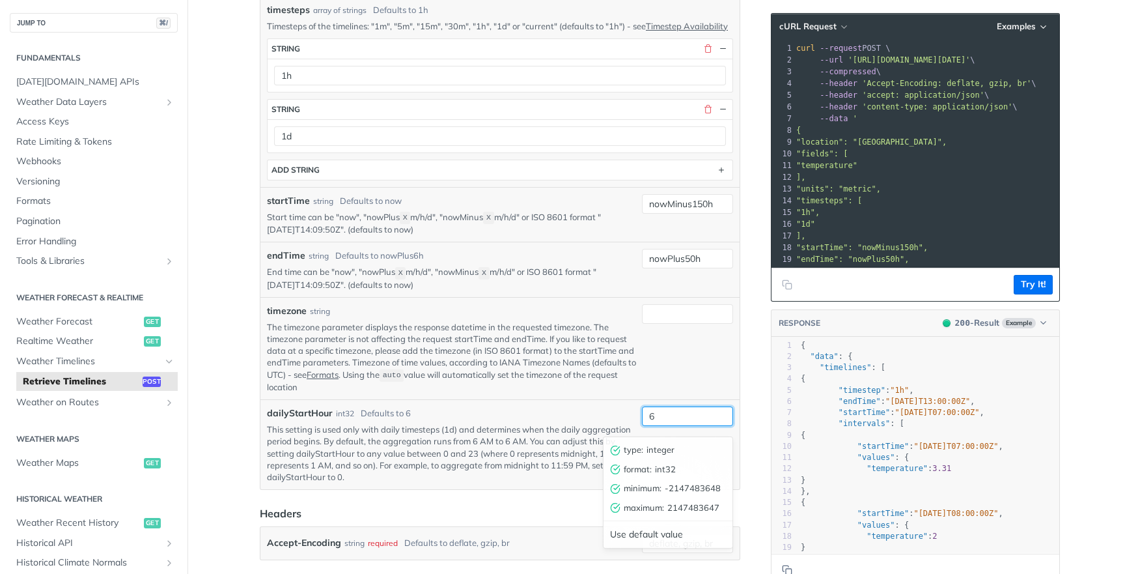
click at [696, 424] on input "6" at bounding box center [687, 416] width 91 height 20
type input "à"
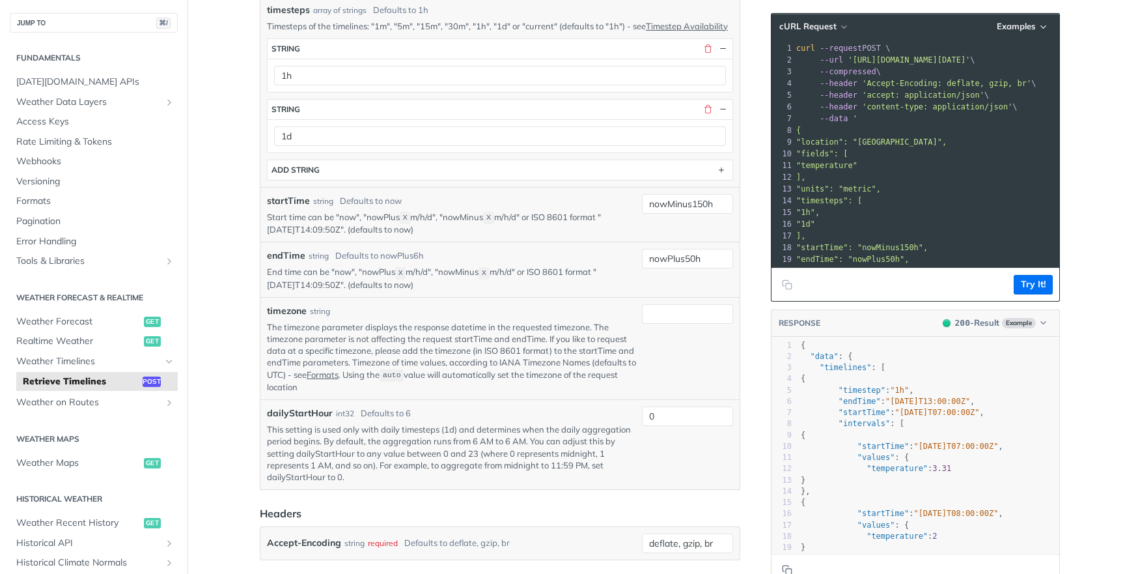
click at [760, 310] on article "Retrieve Timelines post https://api.tomorrow.io/v4 /timelines Log in to see ful…" at bounding box center [500, 353] width 521 height 1758
click at [1021, 286] on button "Try It!" at bounding box center [1033, 285] width 39 height 20
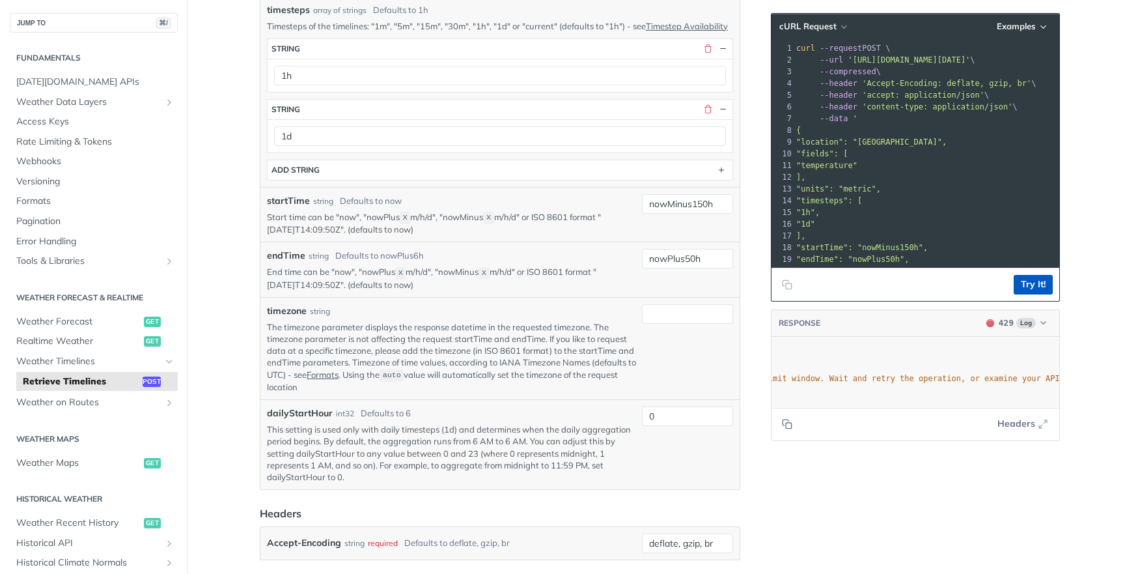
scroll to position [0, 471]
click at [1034, 280] on button "Try It!" at bounding box center [1033, 285] width 39 height 20
click at [1037, 284] on button "Try It!" at bounding box center [1033, 285] width 39 height 20
click at [1037, 298] on footer "Try It!" at bounding box center [915, 284] width 288 height 33
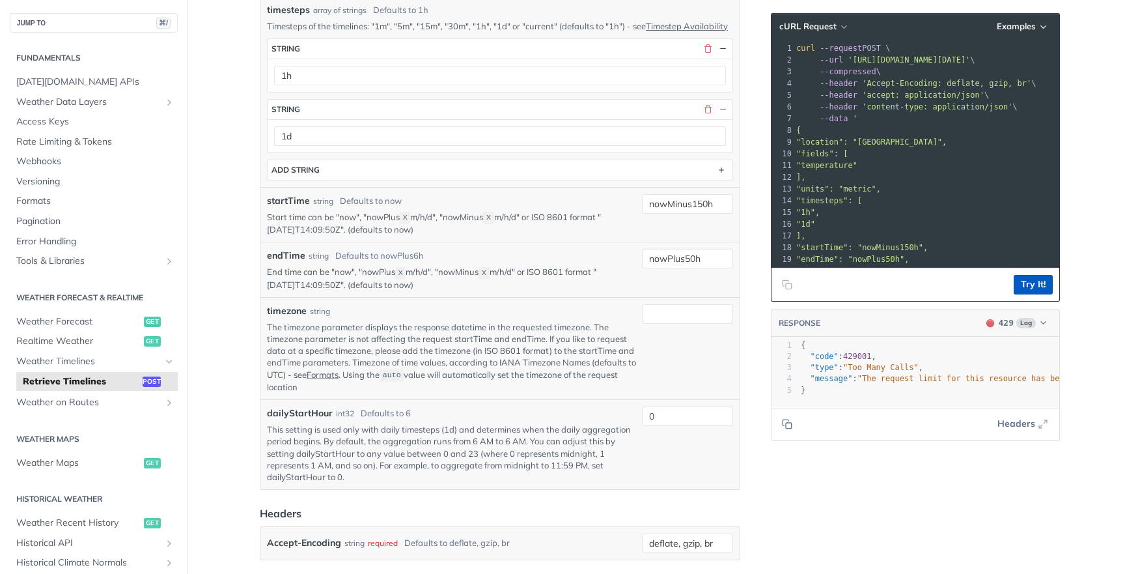
click at [1038, 284] on button "Try It!" at bounding box center [1033, 285] width 39 height 20
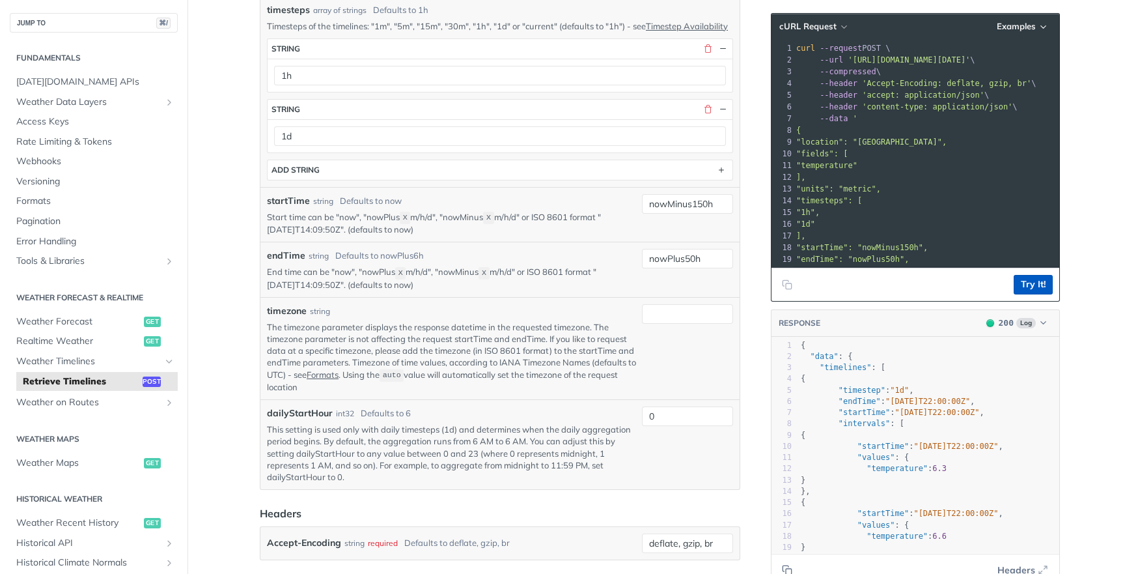
click at [1038, 284] on button "Try It!" at bounding box center [1033, 285] width 39 height 20
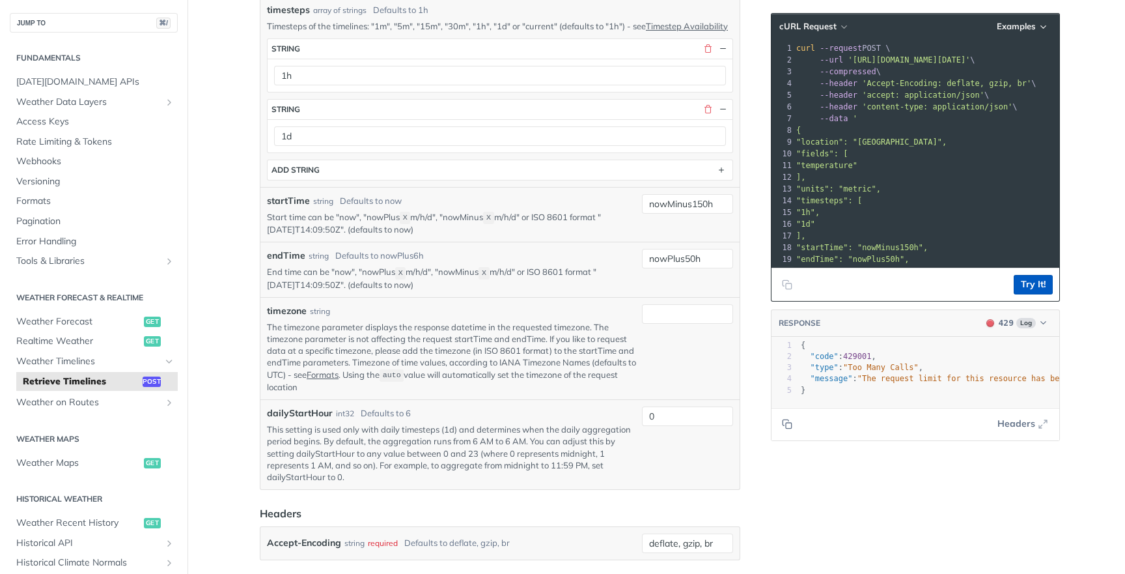
click at [1038, 284] on button "Try It!" at bounding box center [1033, 285] width 39 height 20
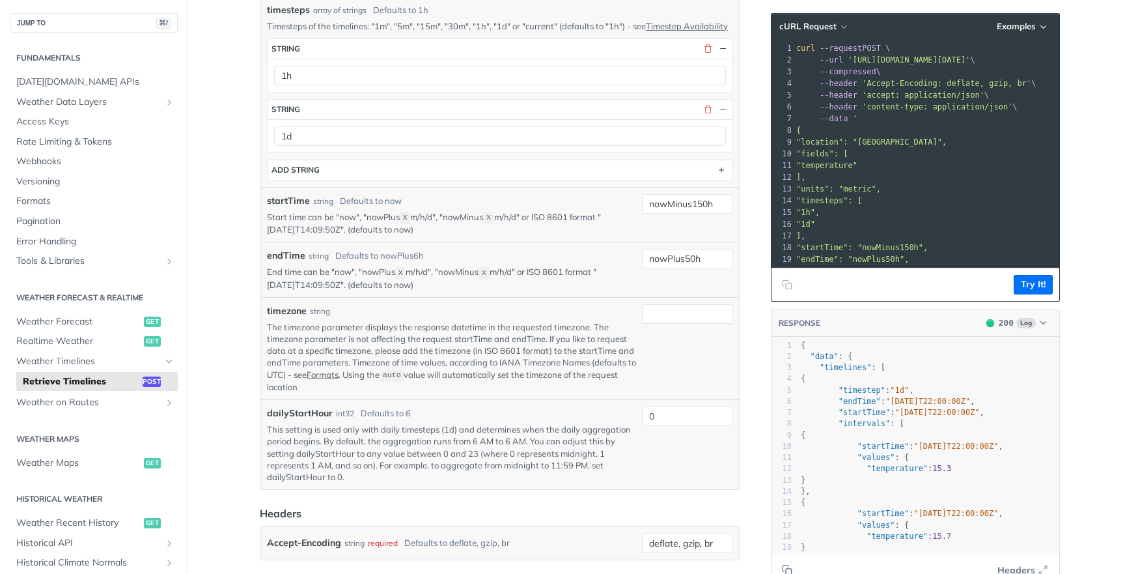
click at [1017, 238] on pre "]," at bounding box center [1016, 236] width 444 height 12
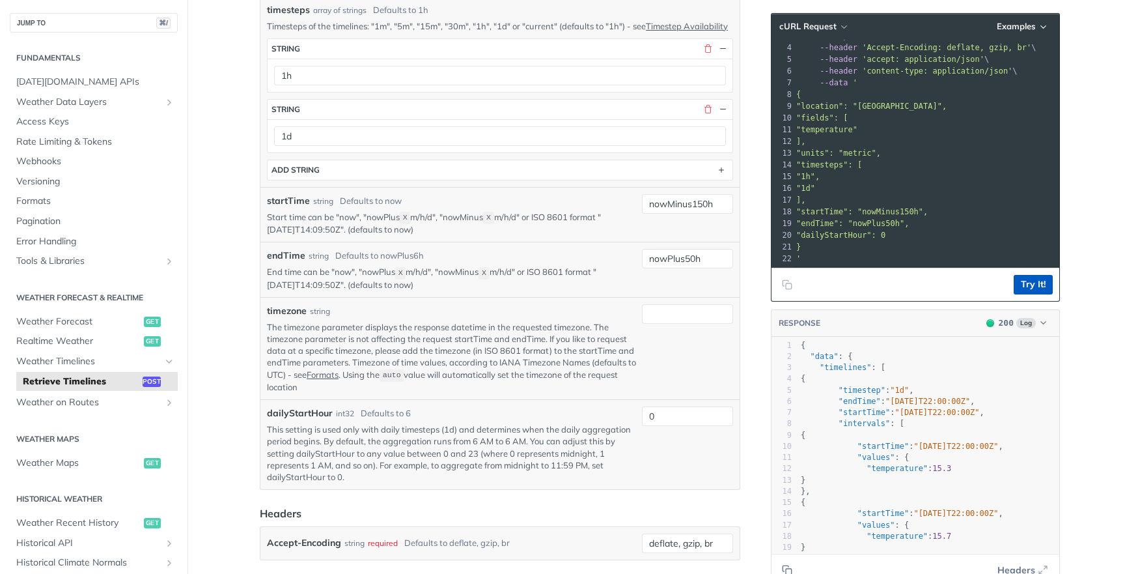
click at [1039, 281] on button "Try It!" at bounding box center [1033, 285] width 39 height 20
click at [1046, 281] on button "Try It!" at bounding box center [1033, 285] width 39 height 20
click at [1021, 287] on button "Try It!" at bounding box center [1033, 285] width 39 height 20
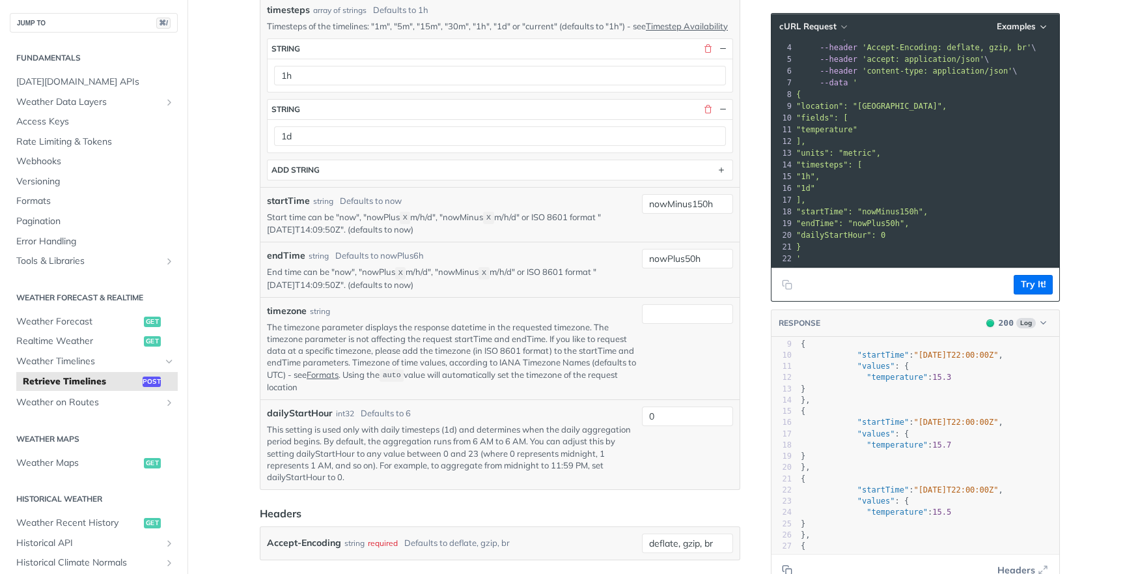
scroll to position [91, 0]
click at [1040, 287] on button "Try It!" at bounding box center [1033, 285] width 39 height 20
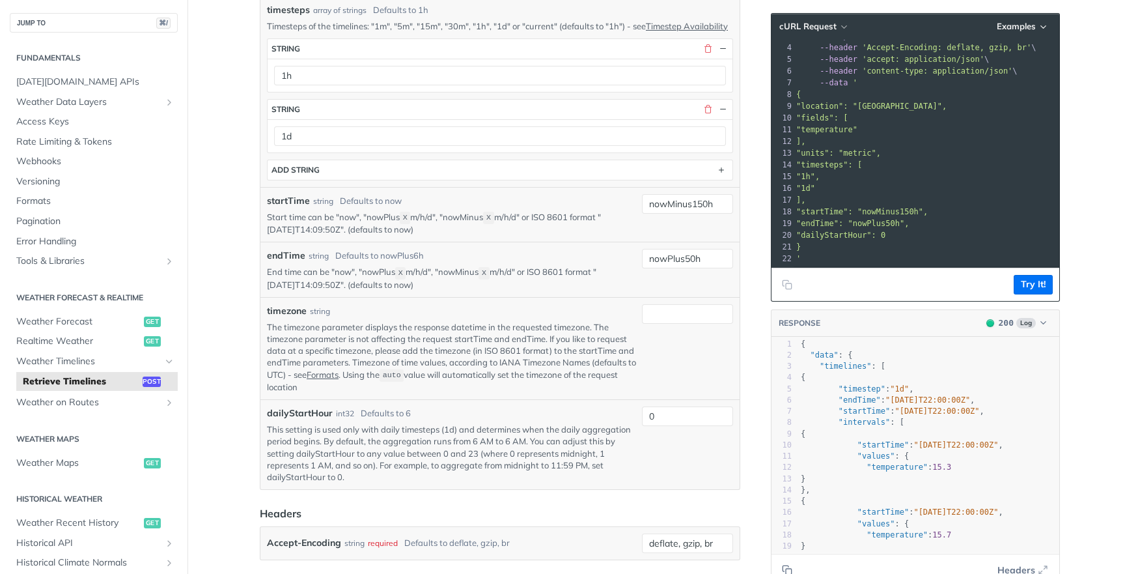
scroll to position [0, 0]
click at [1031, 281] on button "Try It!" at bounding box center [1033, 285] width 39 height 20
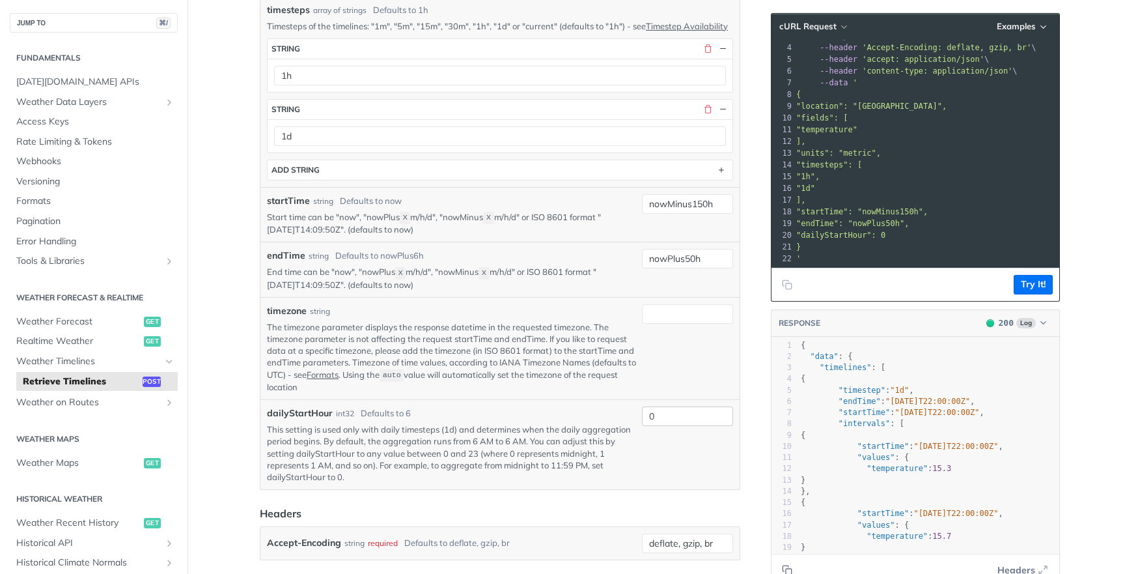
scroll to position [600, 0]
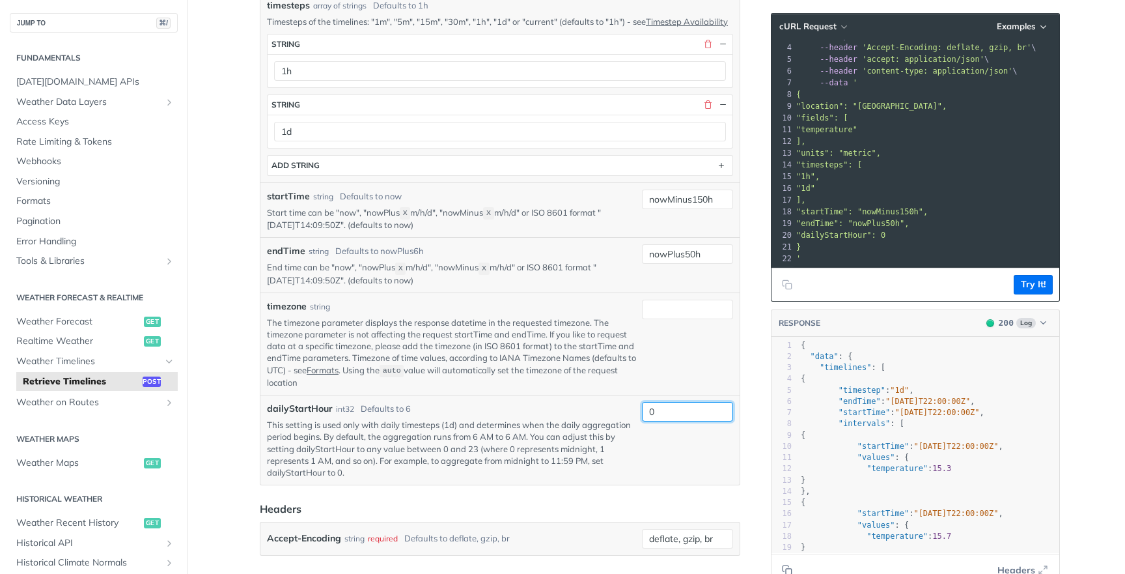
click at [699, 416] on input "0" at bounding box center [687, 412] width 91 height 20
click at [671, 368] on div at bounding box center [687, 343] width 91 height 89
click at [1029, 280] on button "Try It!" at bounding box center [1033, 285] width 39 height 20
click at [1036, 283] on button "Try It!" at bounding box center [1033, 285] width 39 height 20
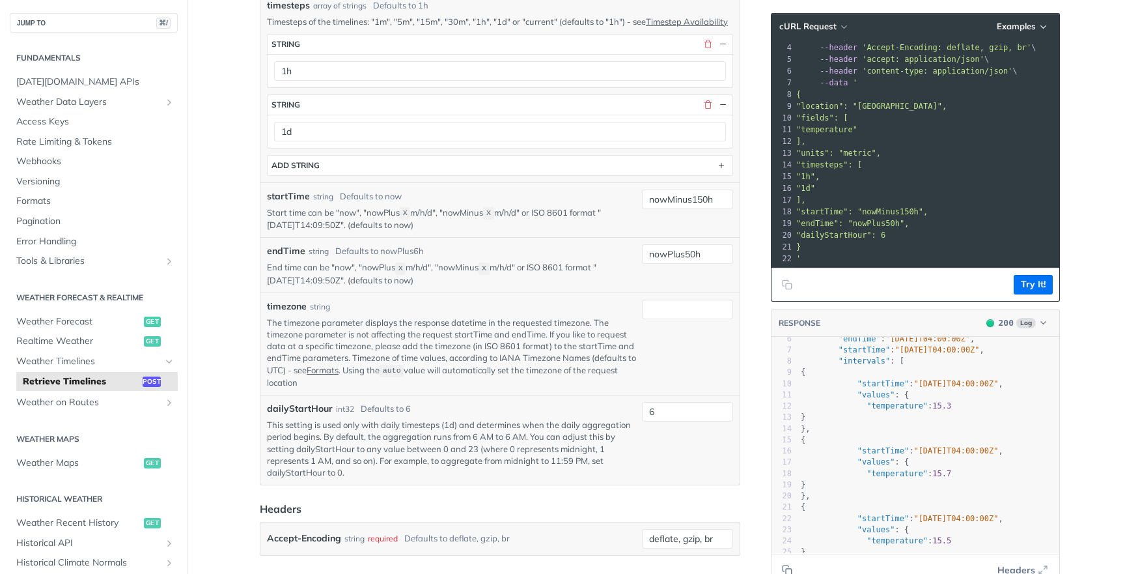
scroll to position [0, 0]
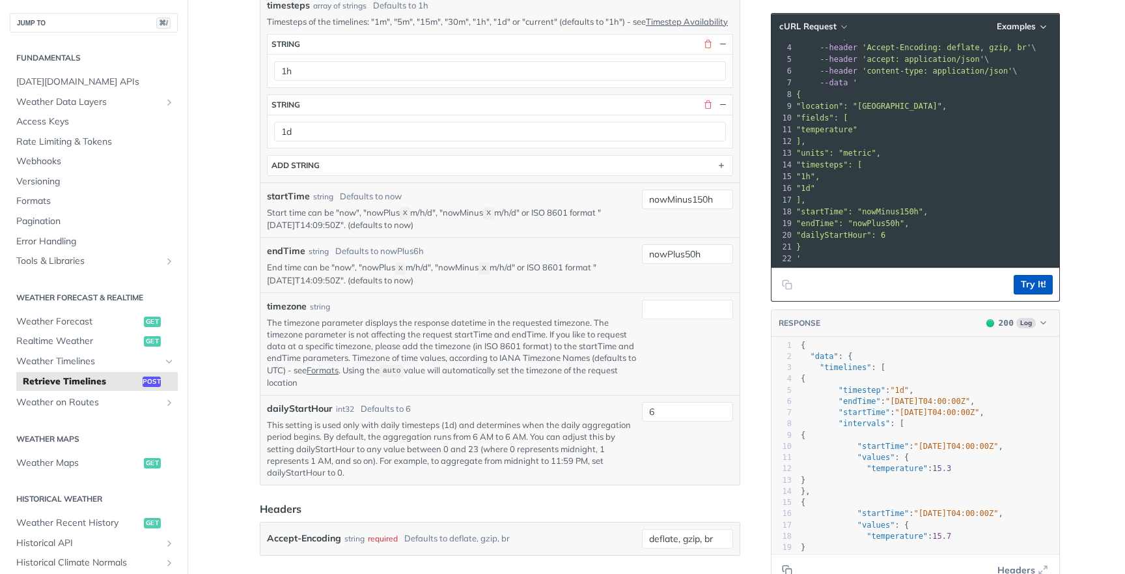
click at [1021, 280] on button "Try It!" at bounding box center [1033, 285] width 39 height 20
click at [1031, 279] on button "Try It!" at bounding box center [1033, 285] width 39 height 20
click at [666, 419] on input "6" at bounding box center [687, 412] width 91 height 20
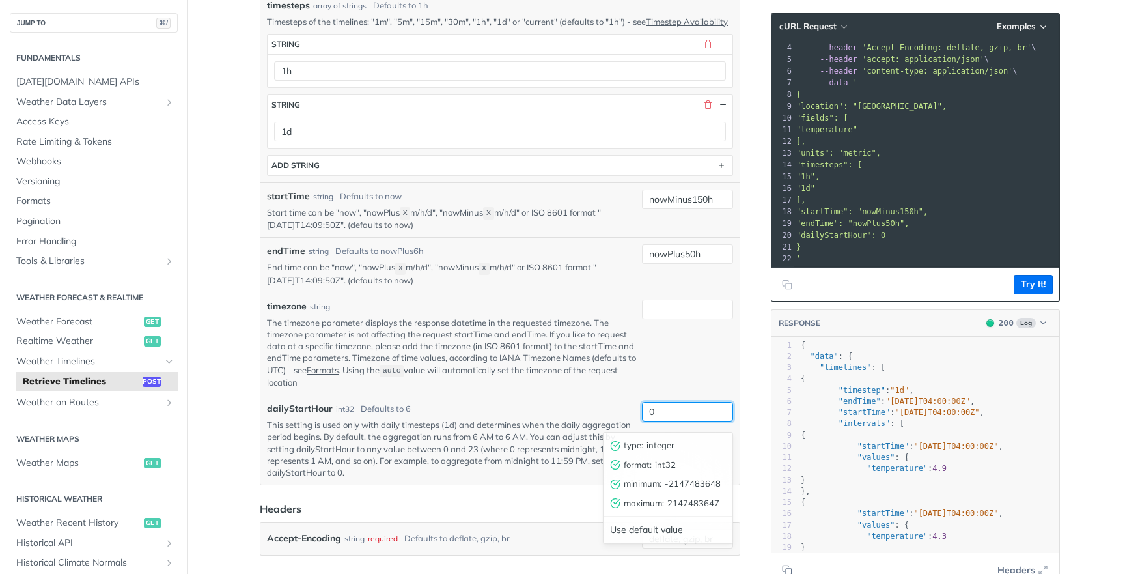
type input "0"
click at [684, 388] on div at bounding box center [687, 343] width 91 height 89
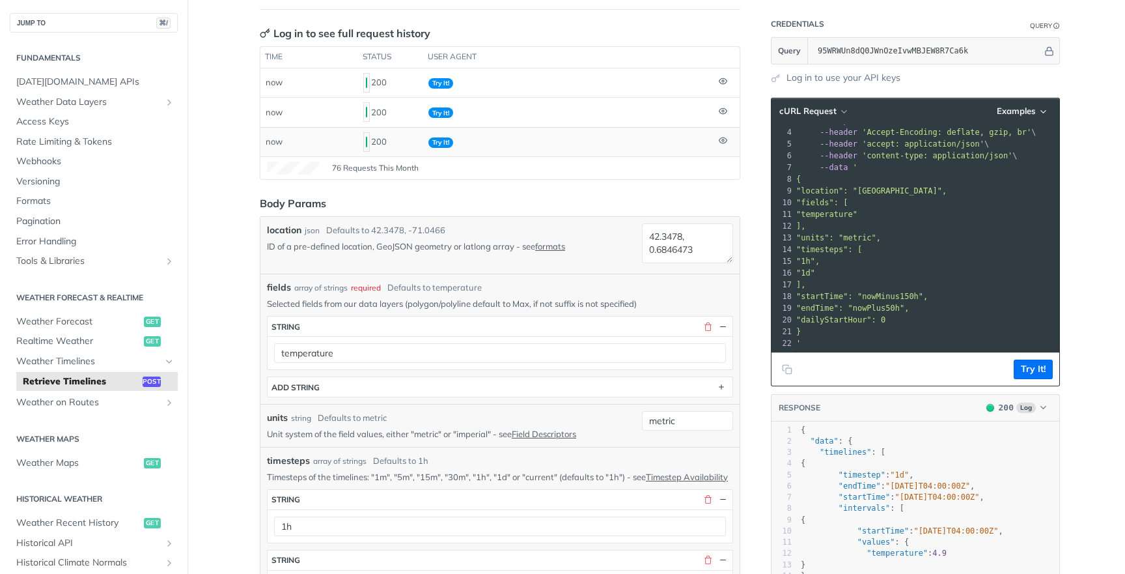
scroll to position [128, 0]
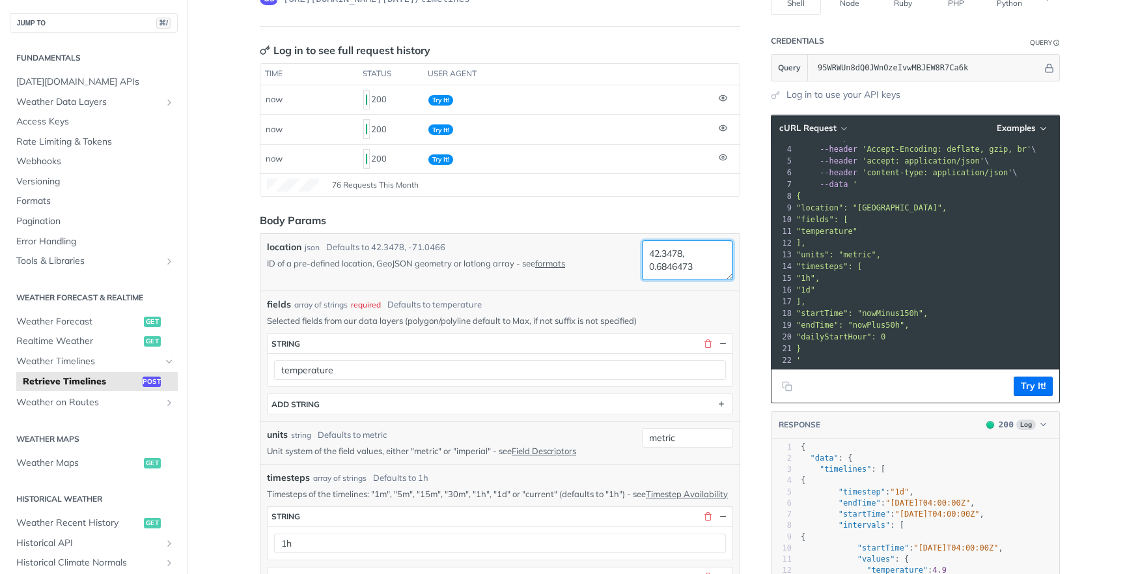
drag, startPoint x: 667, startPoint y: 262, endPoint x: 745, endPoint y: 262, distance: 78.1
type textarea "42.3478, 0.68"
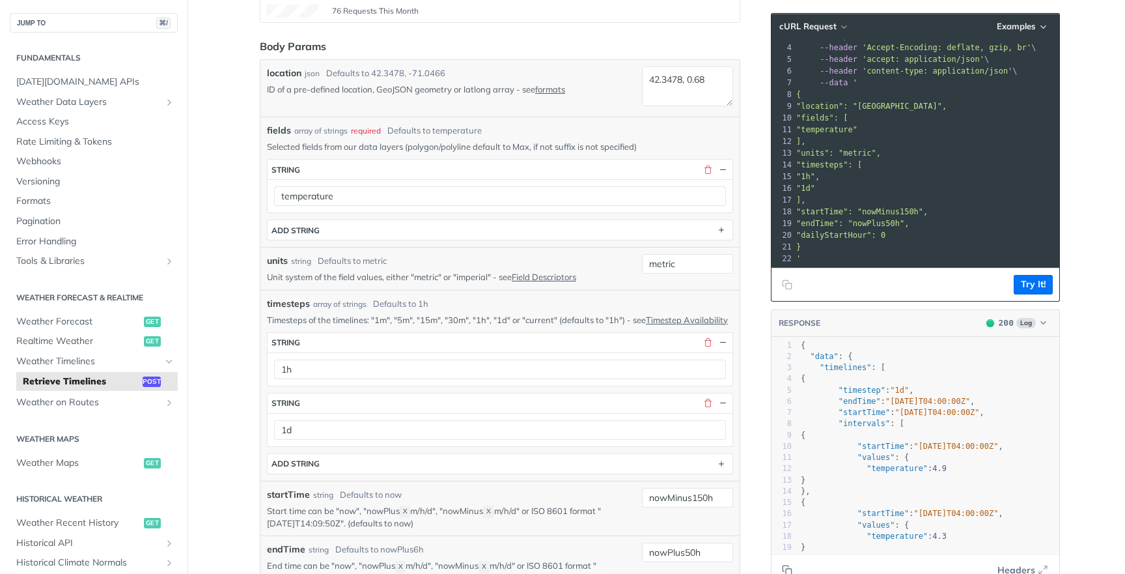
scroll to position [435, 0]
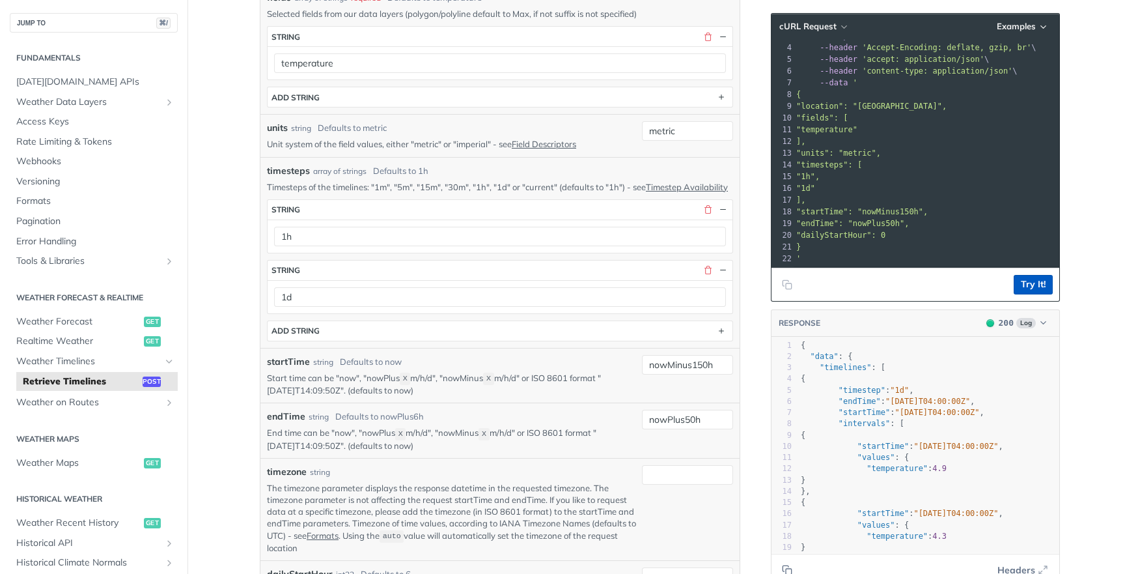
click at [1038, 286] on button "Try It!" at bounding box center [1033, 285] width 39 height 20
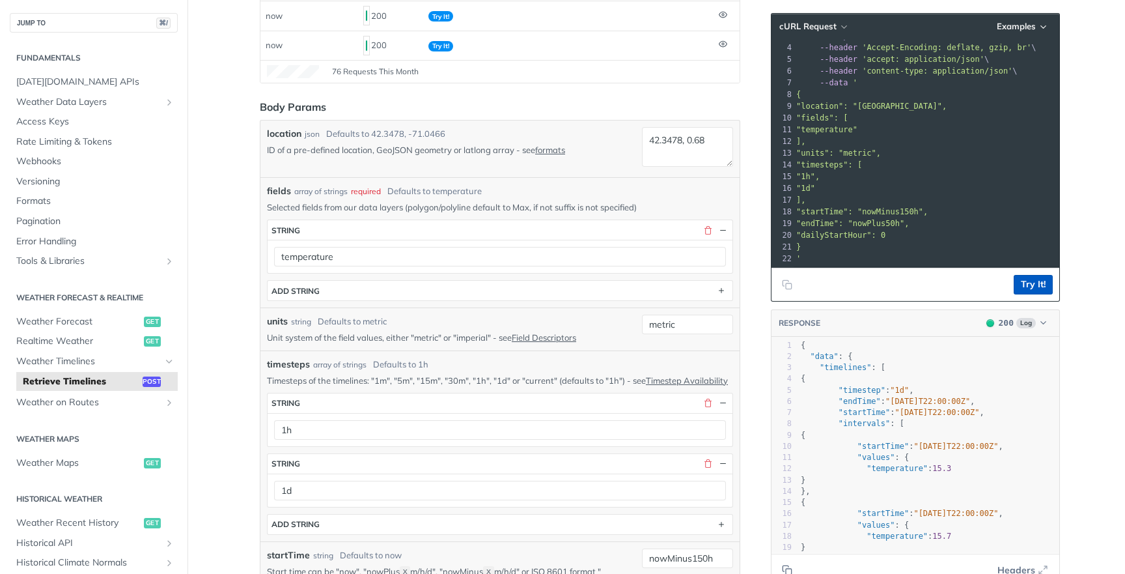
scroll to position [191, 0]
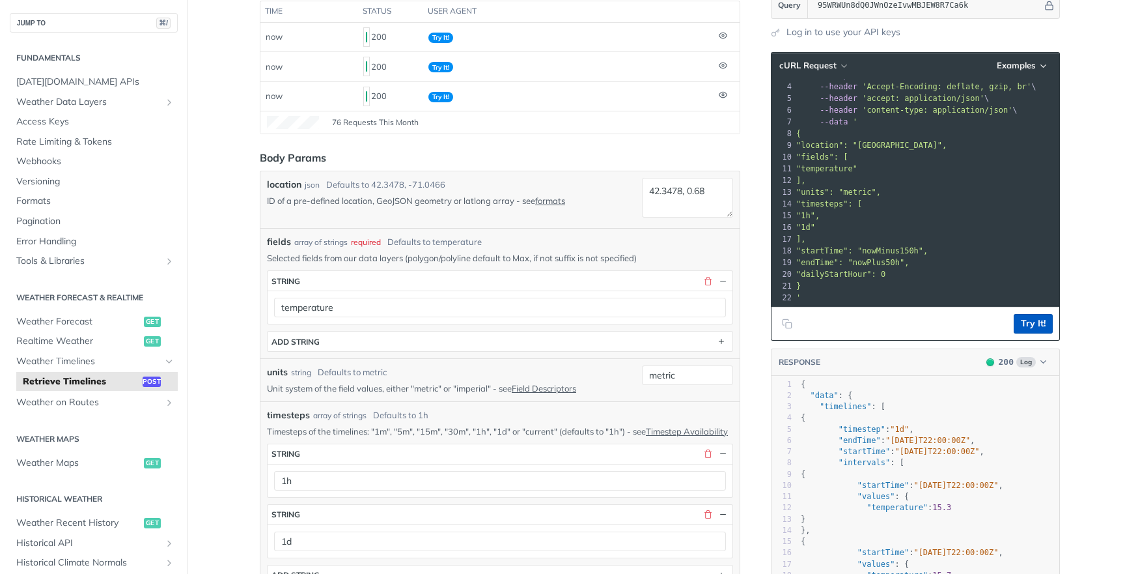
click at [1033, 315] on button "Try It!" at bounding box center [1033, 324] width 39 height 20
click at [1027, 327] on button "Try It!" at bounding box center [1033, 324] width 39 height 20
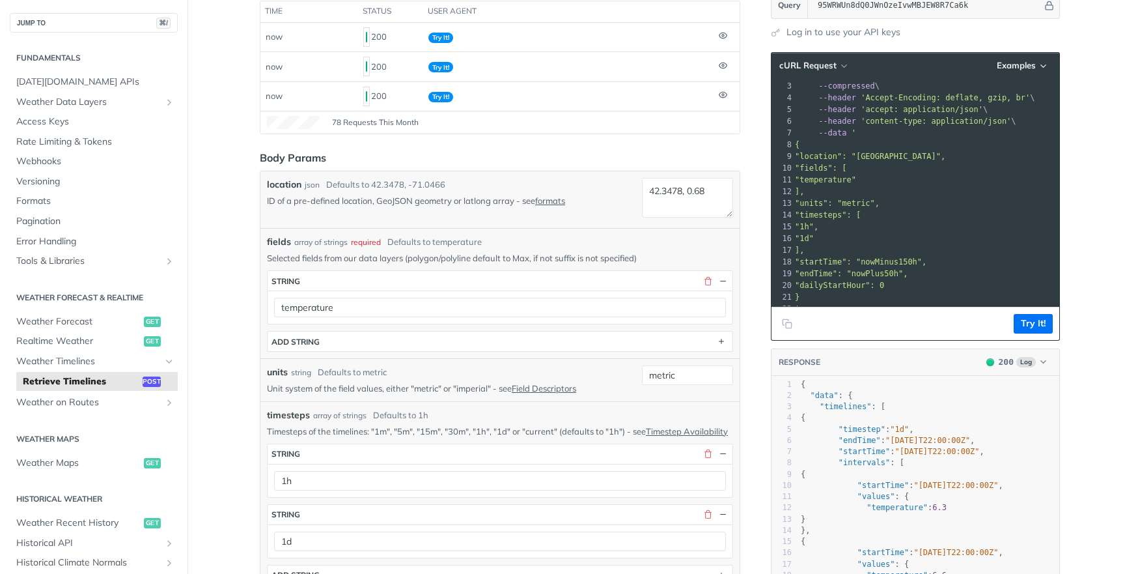
scroll to position [22, 0]
click at [1033, 326] on button "Try It!" at bounding box center [1033, 324] width 39 height 20
click at [711, 206] on textarea "42.3478, 0.68" at bounding box center [687, 198] width 91 height 40
click at [548, 202] on link "formats" at bounding box center [550, 200] width 30 height 10
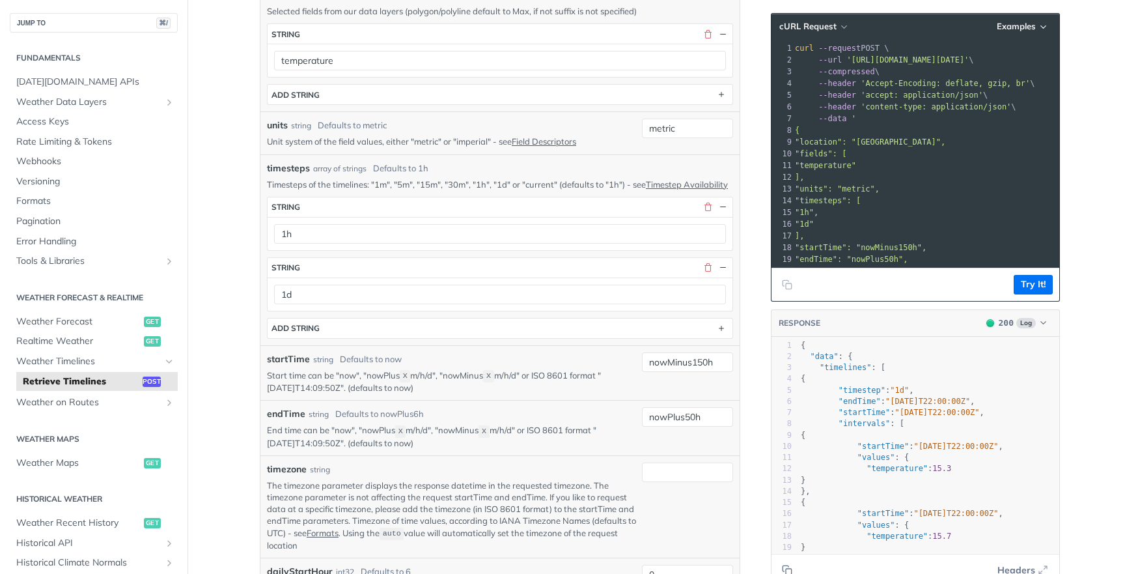
scroll to position [36, 0]
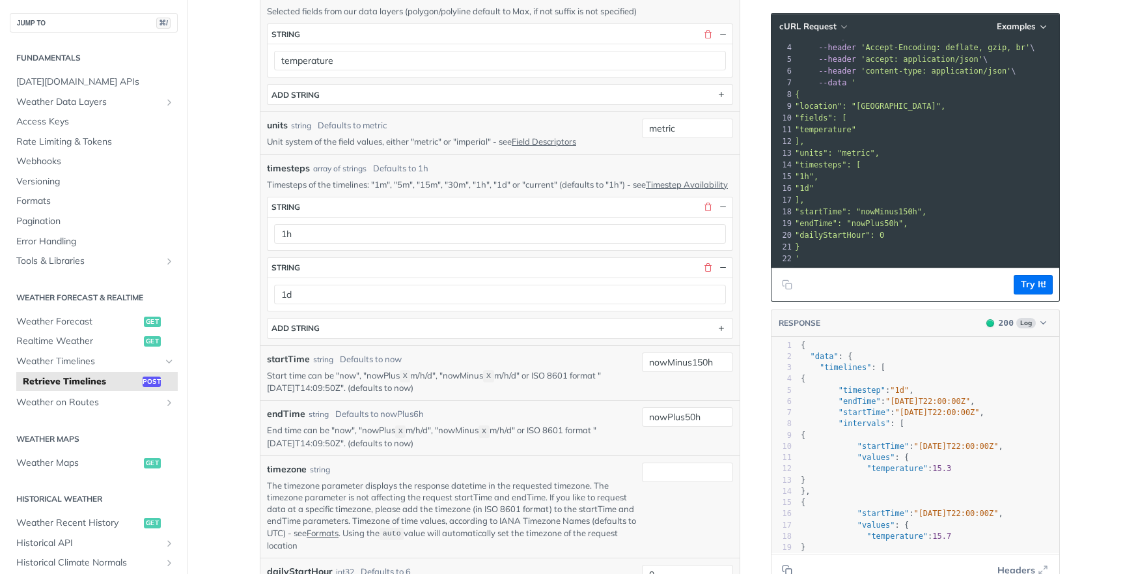
click at [962, 224] on pre ""endTime": "nowPlus50h"," at bounding box center [1014, 223] width 444 height 12
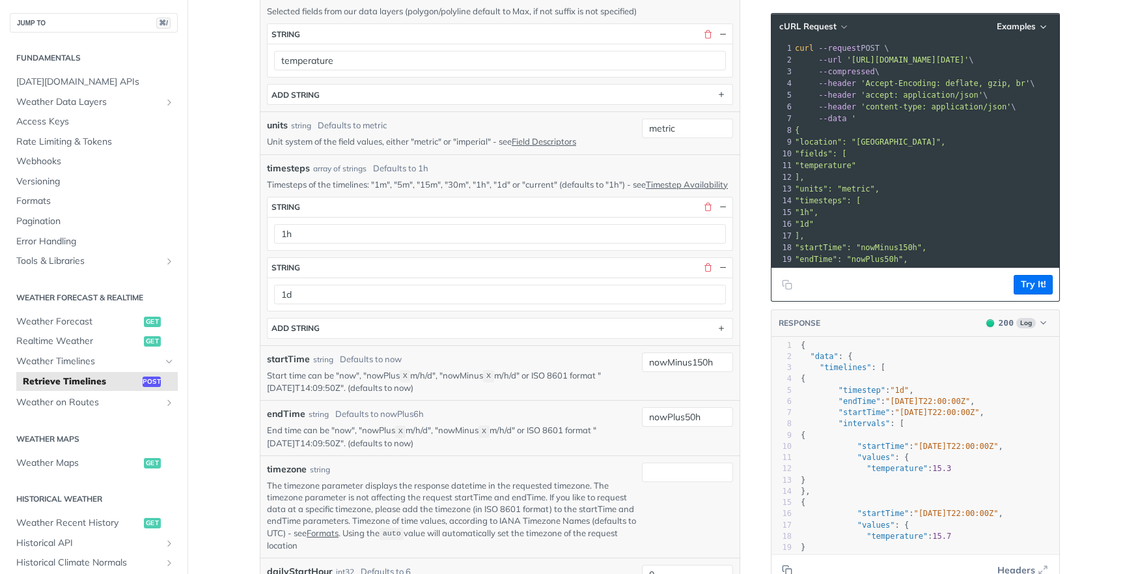
click at [922, 73] on pre "--compressed \" at bounding box center [1014, 72] width 444 height 12
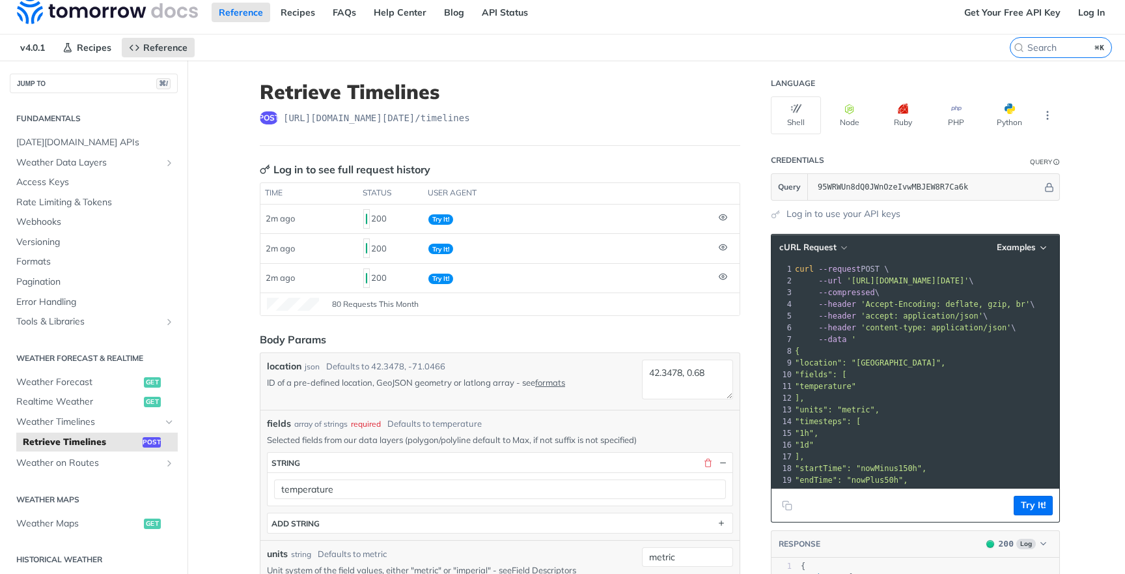
scroll to position [479, 0]
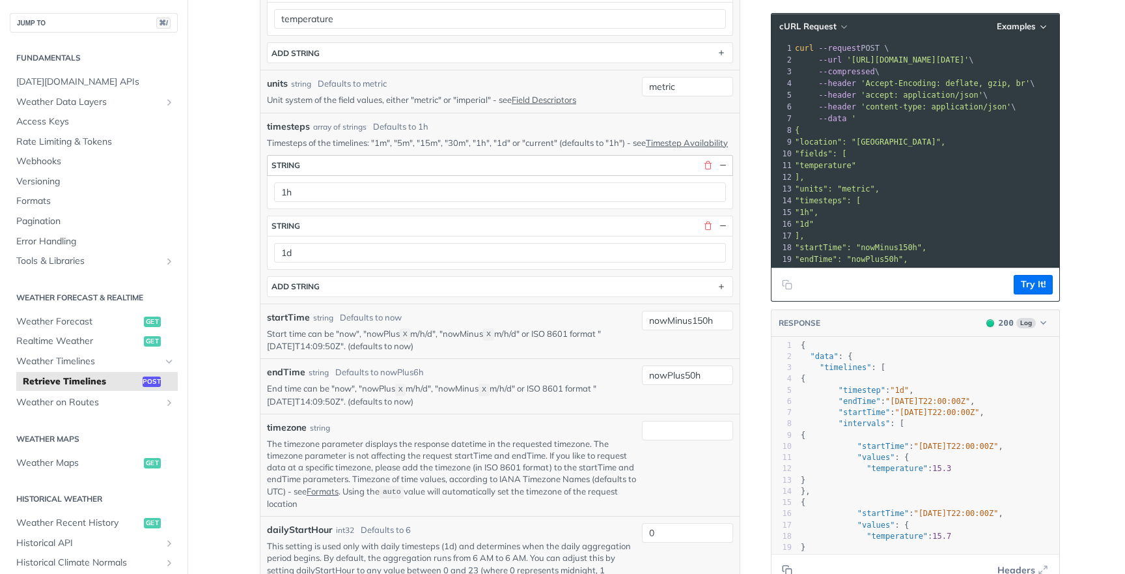
click at [708, 175] on button "string" at bounding box center [500, 166] width 465 height 20
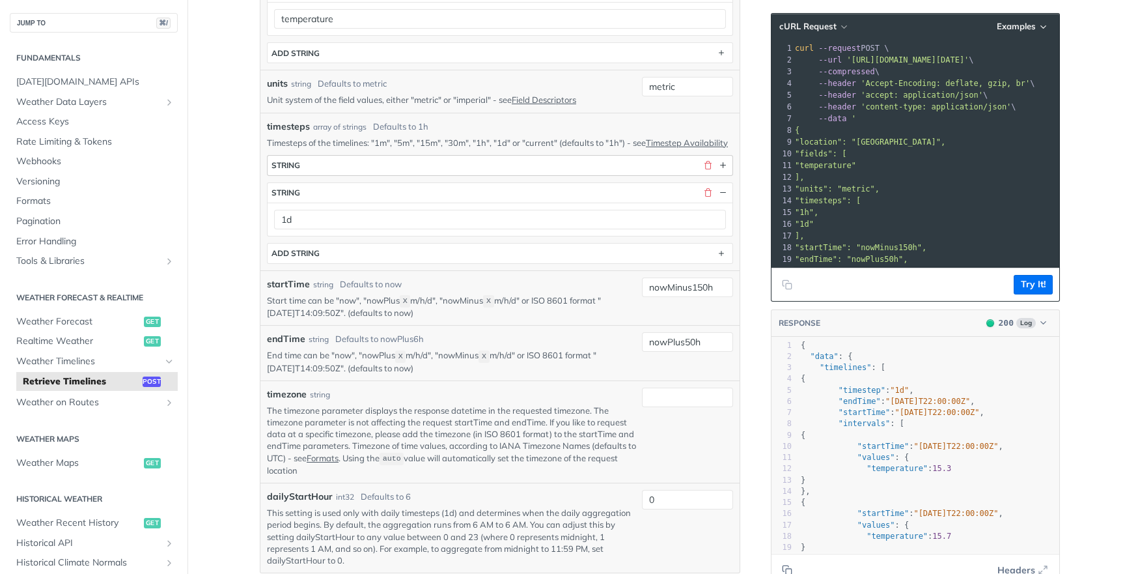
click at [655, 175] on button "string" at bounding box center [500, 166] width 465 height 20
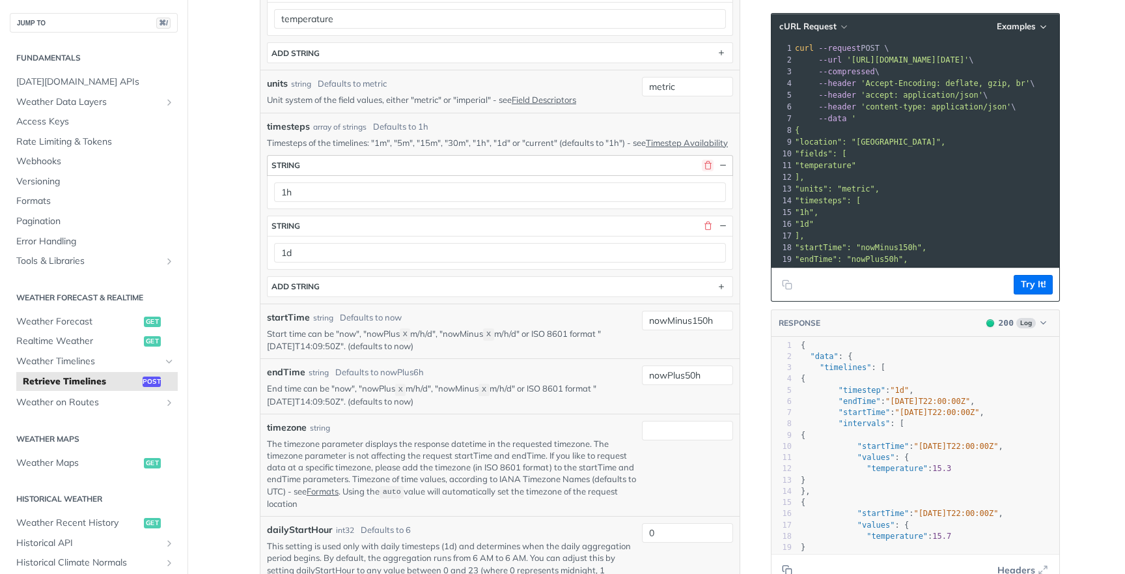
click at [710, 171] on button "button" at bounding box center [708, 166] width 12 height 12
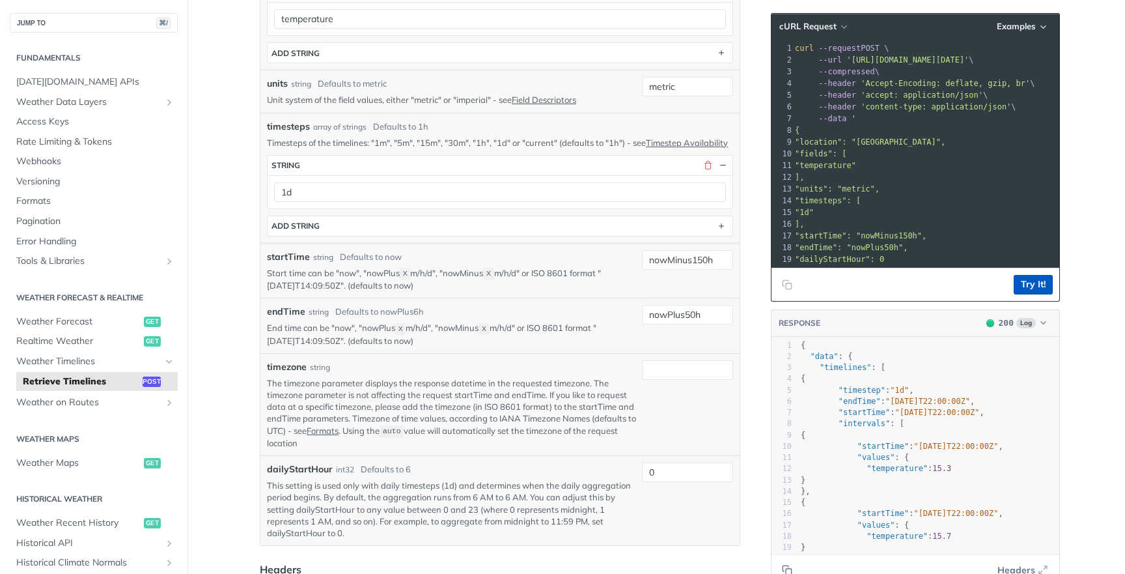
click at [1026, 281] on button "Try It!" at bounding box center [1033, 285] width 39 height 20
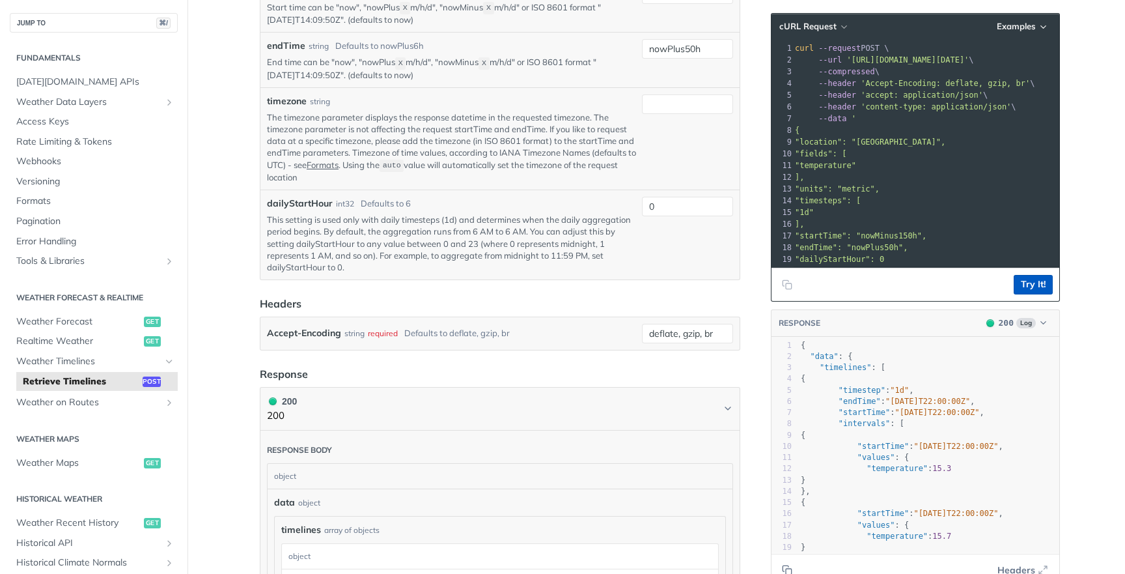
scroll to position [825, 0]
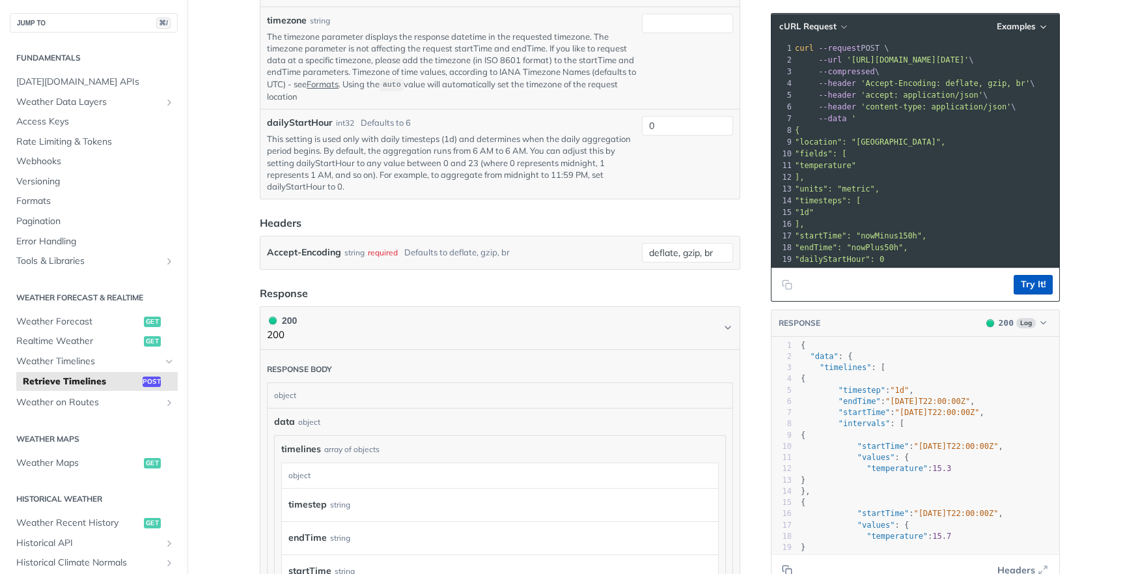
click at [1026, 281] on button "Try It!" at bounding box center [1033, 285] width 39 height 20
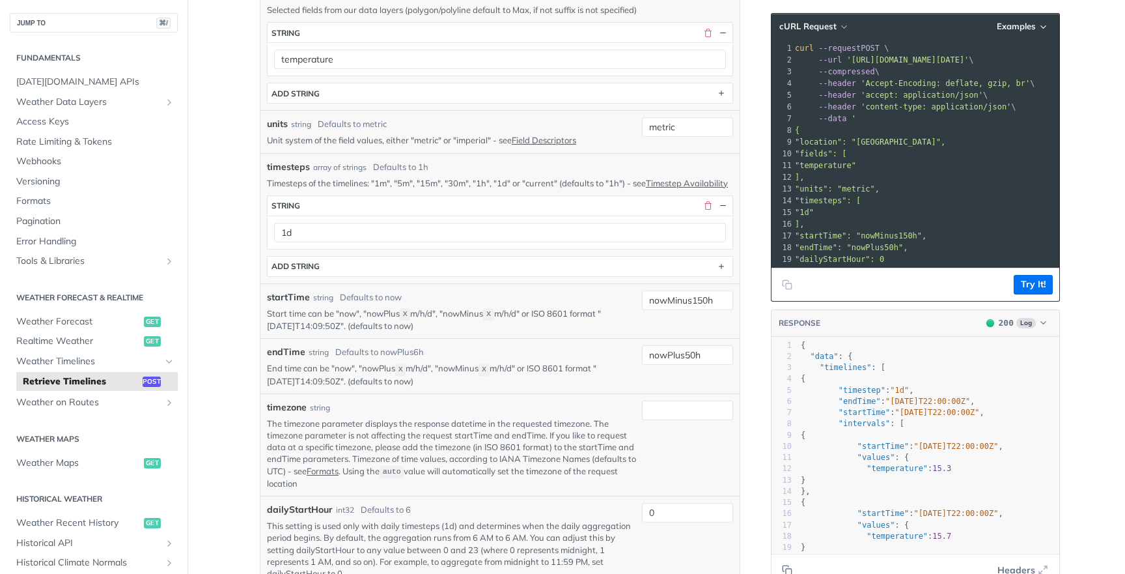
scroll to position [274, 0]
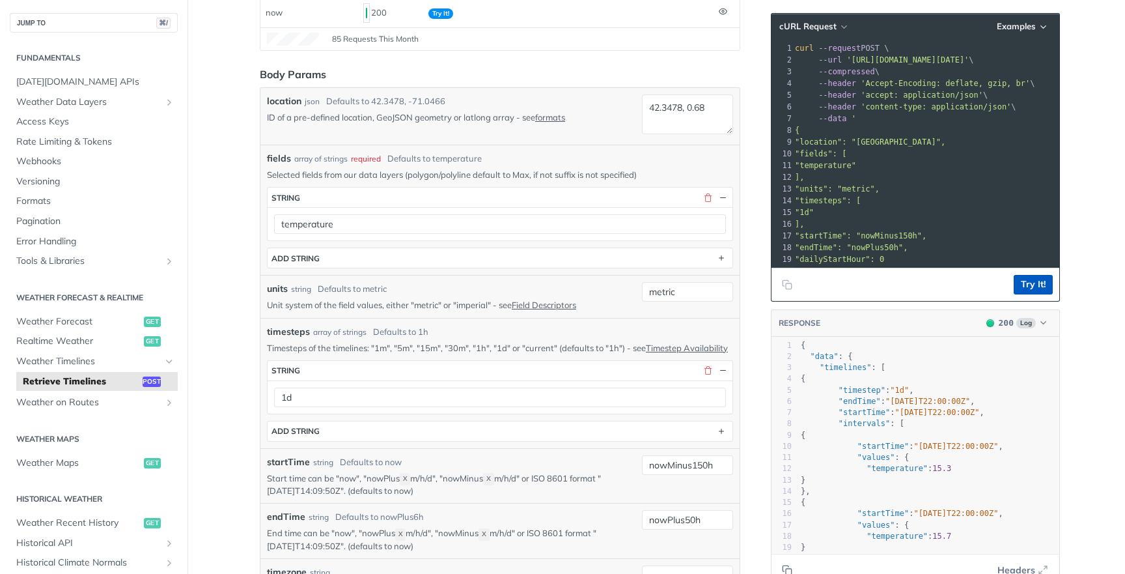
click at [1025, 288] on button "Try It!" at bounding box center [1033, 285] width 39 height 20
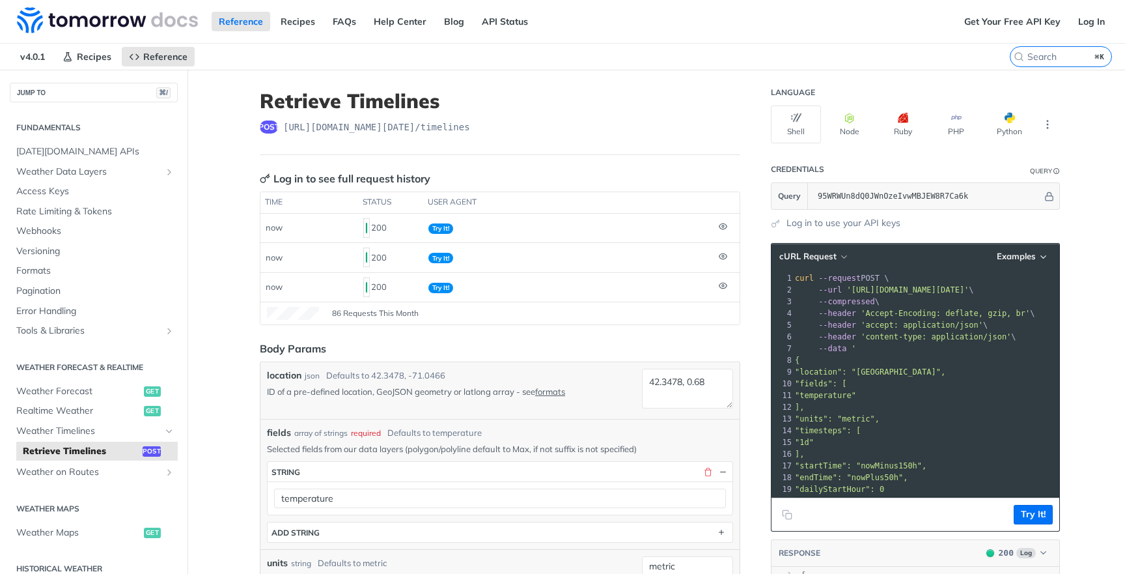
scroll to position [0, 0]
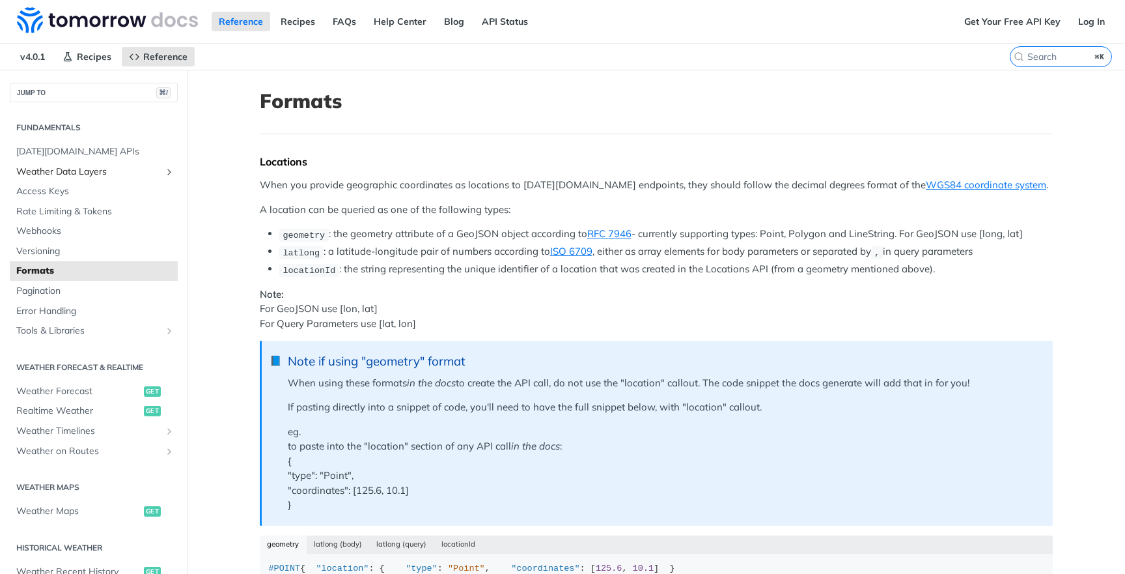
click at [159, 176] on span "Weather Data Layers" at bounding box center [88, 171] width 145 height 13
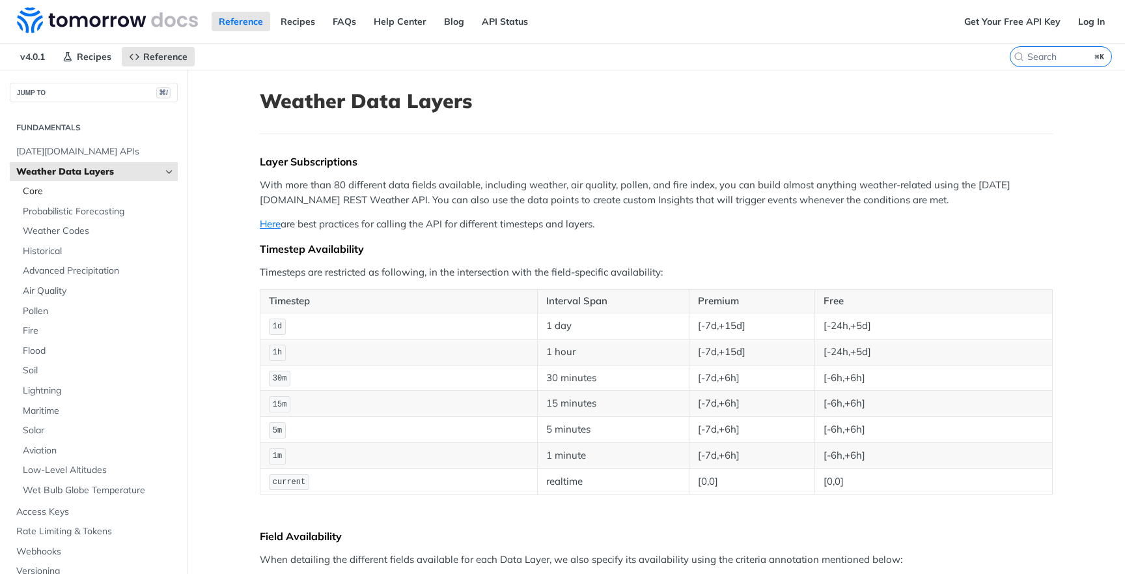
click at [130, 197] on link "Core" at bounding box center [96, 192] width 161 height 20
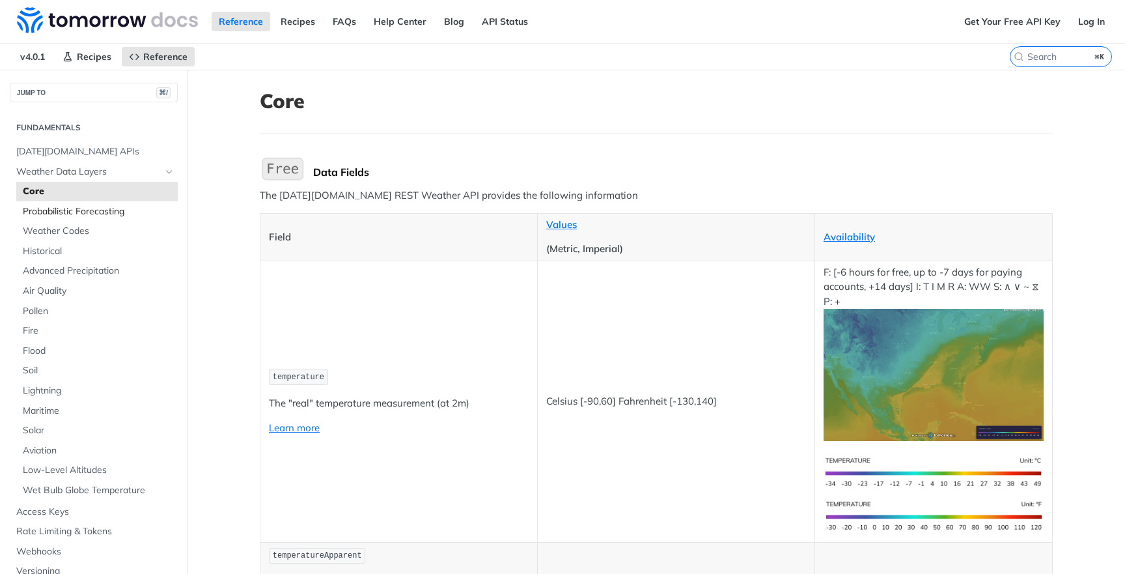
click at [122, 207] on span "Probabilistic Forecasting" at bounding box center [99, 211] width 152 height 13
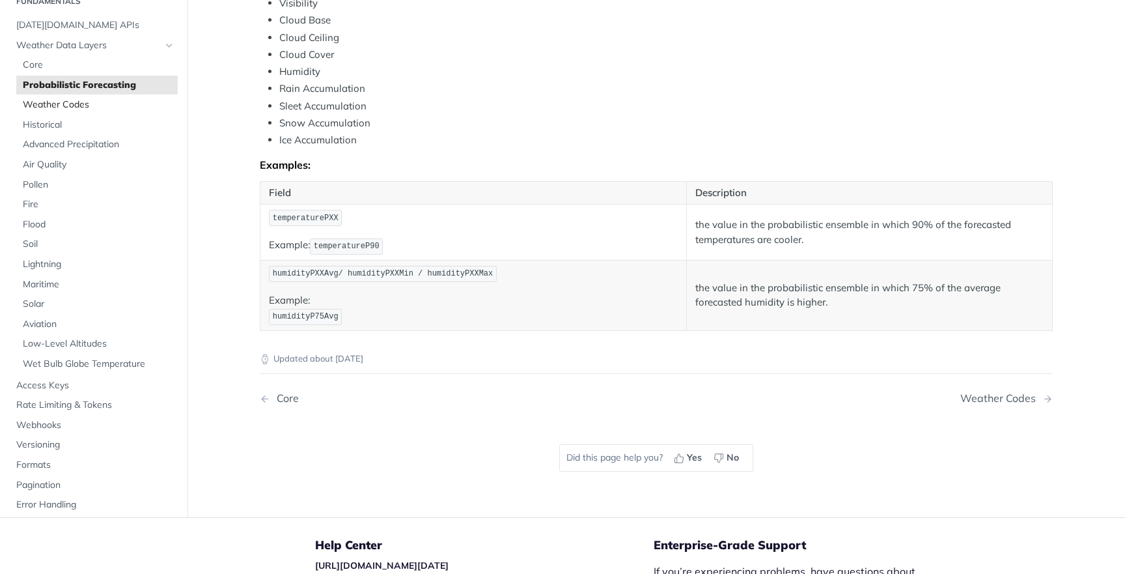
click at [76, 98] on span "Weather Codes" at bounding box center [99, 104] width 152 height 13
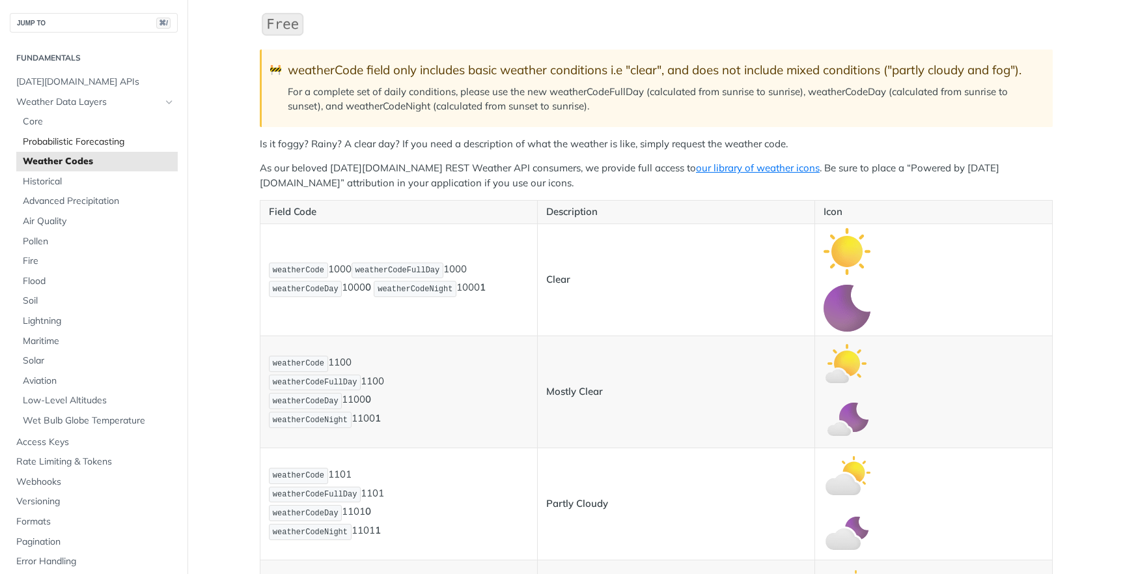
scroll to position [133, 0]
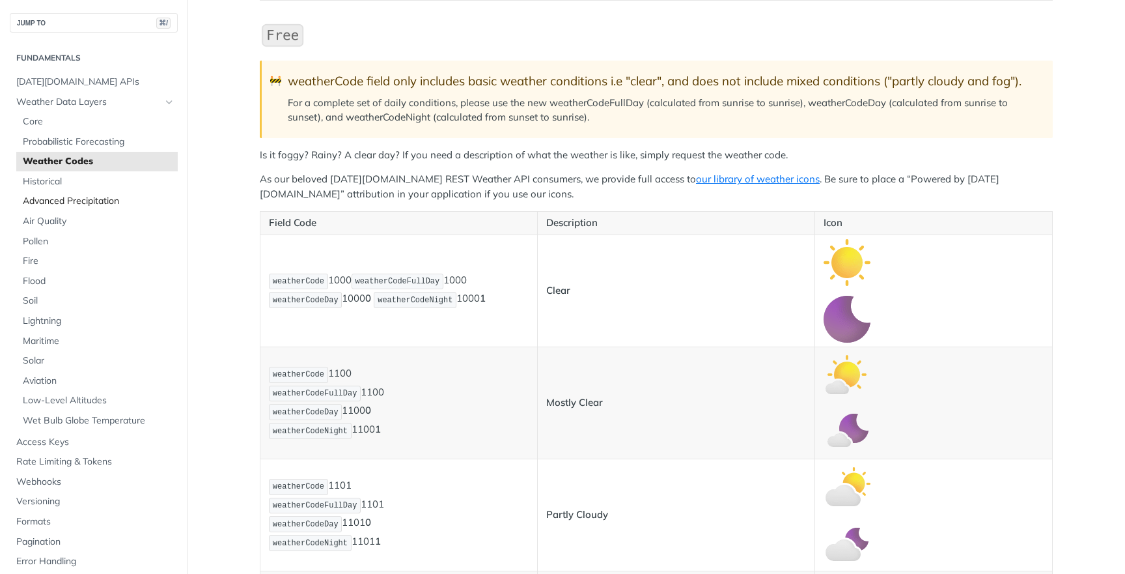
click at [64, 191] on link "Advanced Precipitation" at bounding box center [96, 201] width 161 height 20
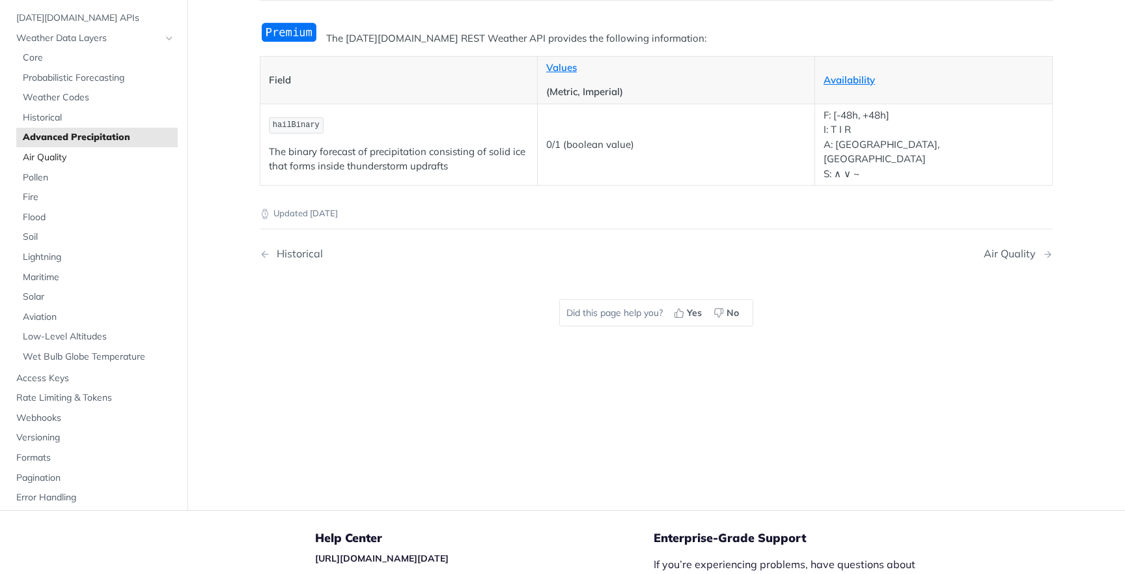
click at [100, 159] on span "Air Quality" at bounding box center [99, 157] width 152 height 13
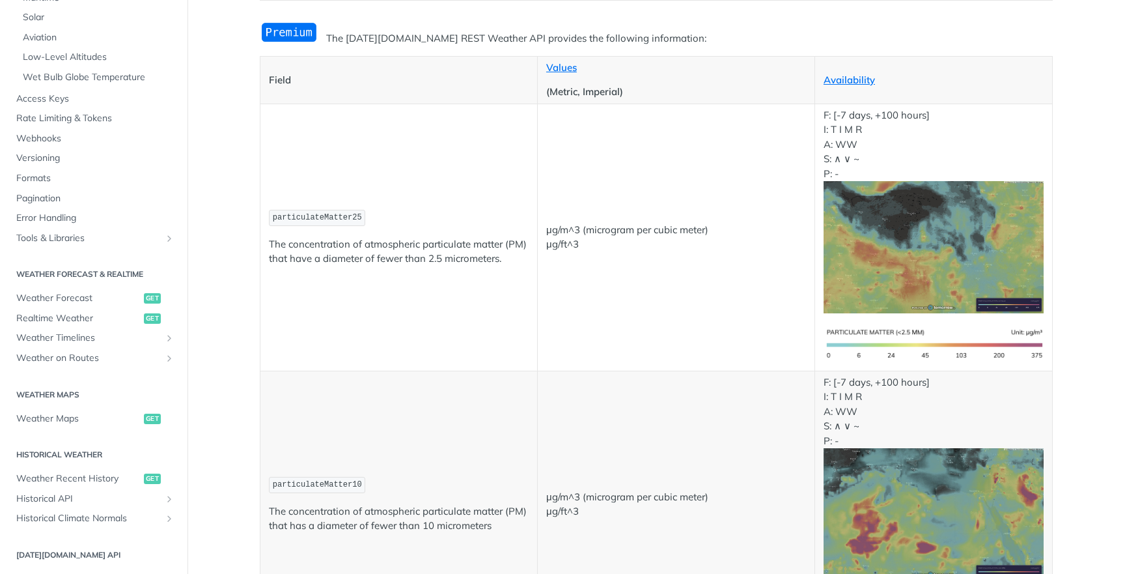
scroll to position [367, 0]
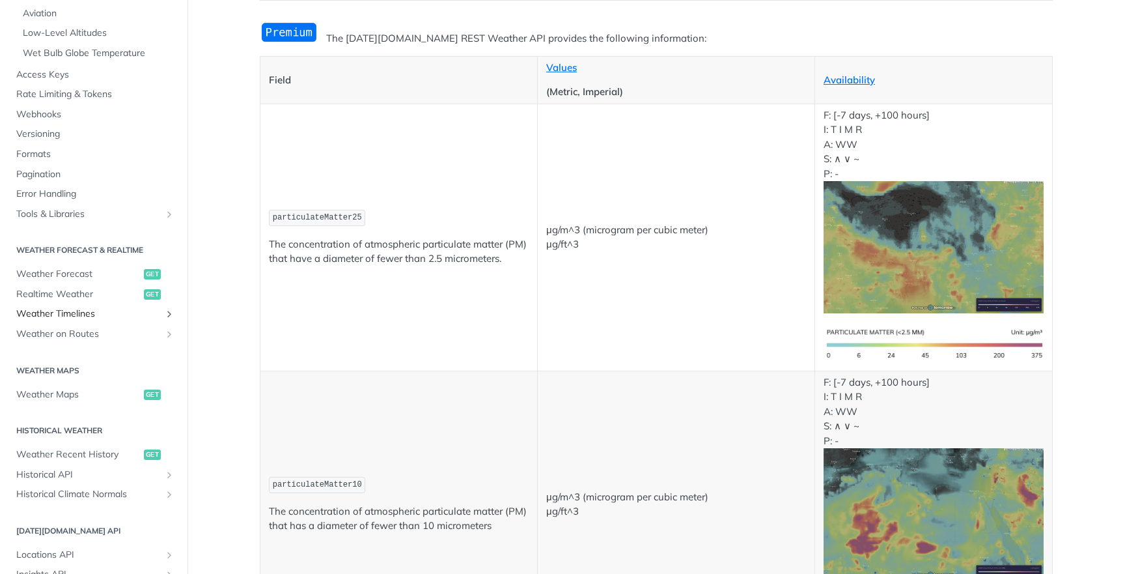
click at [101, 308] on span "Weather Timelines" at bounding box center [88, 313] width 145 height 13
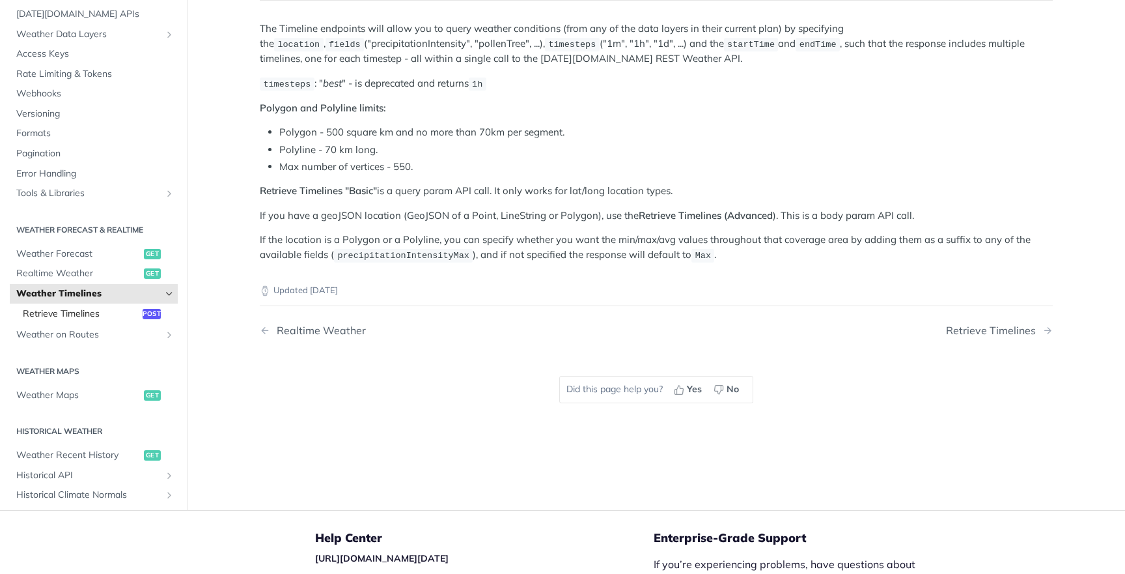
scroll to position [1, 0]
click at [92, 310] on span "Retrieve Timelines" at bounding box center [81, 316] width 117 height 13
